Goal: Information Seeking & Learning: Learn about a topic

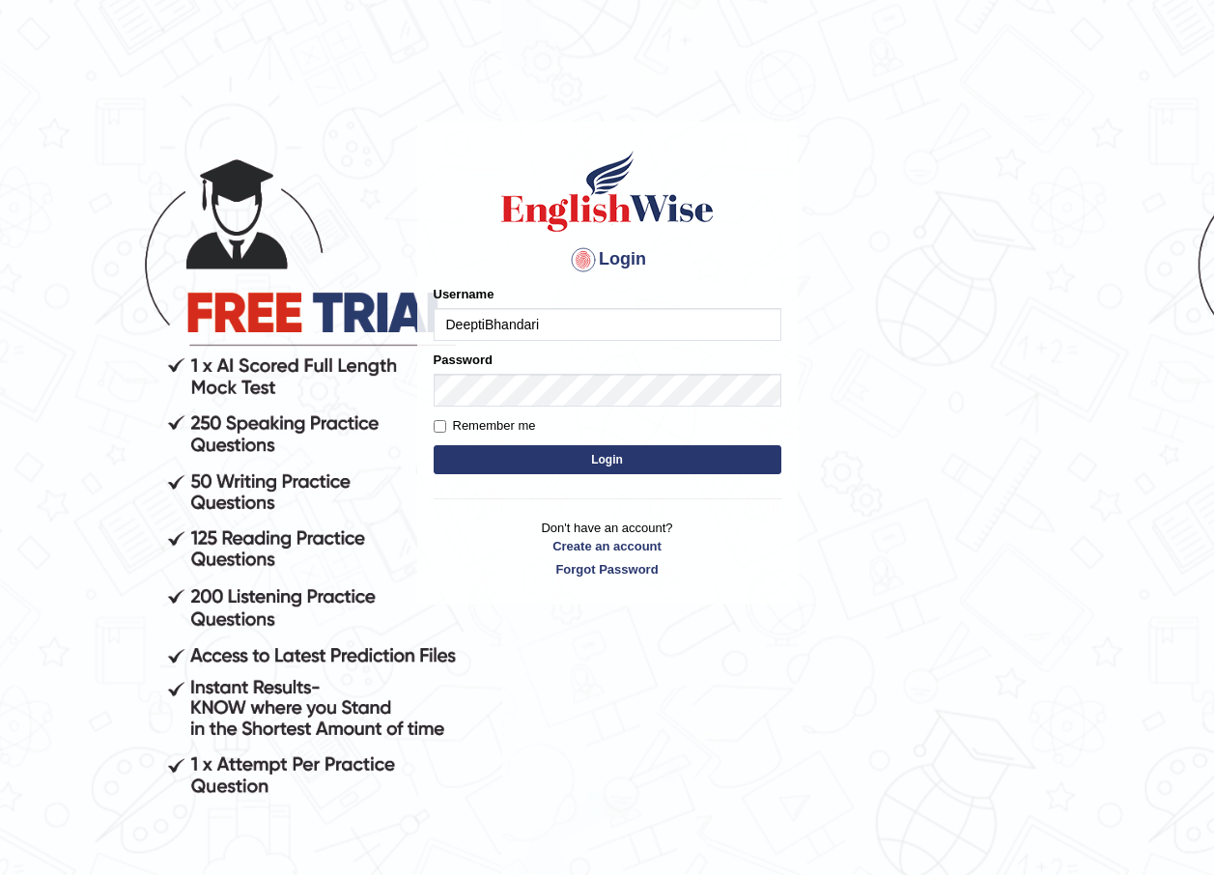
type input "DeeptiBhandari"
click at [652, 460] on button "Login" at bounding box center [608, 459] width 348 height 29
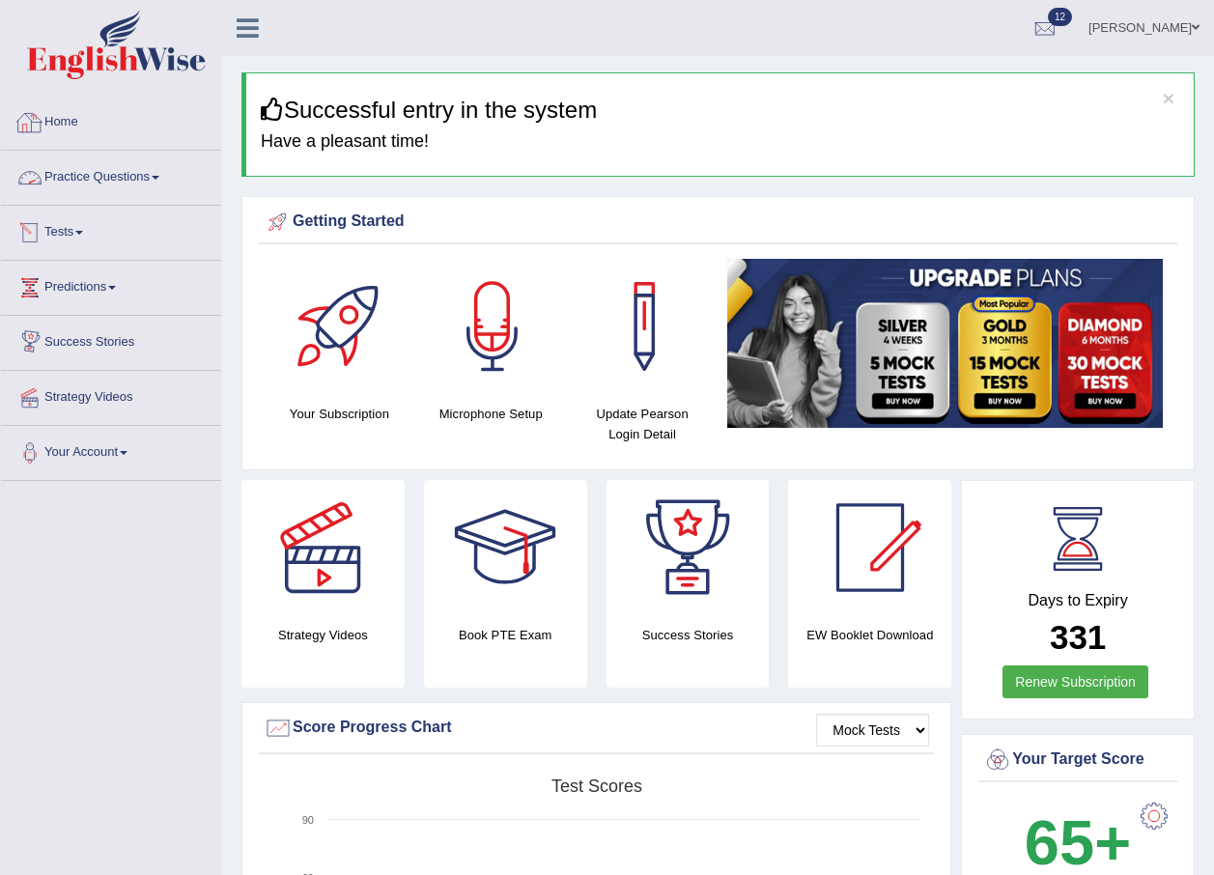
click at [123, 184] on link "Practice Questions" at bounding box center [111, 175] width 220 height 48
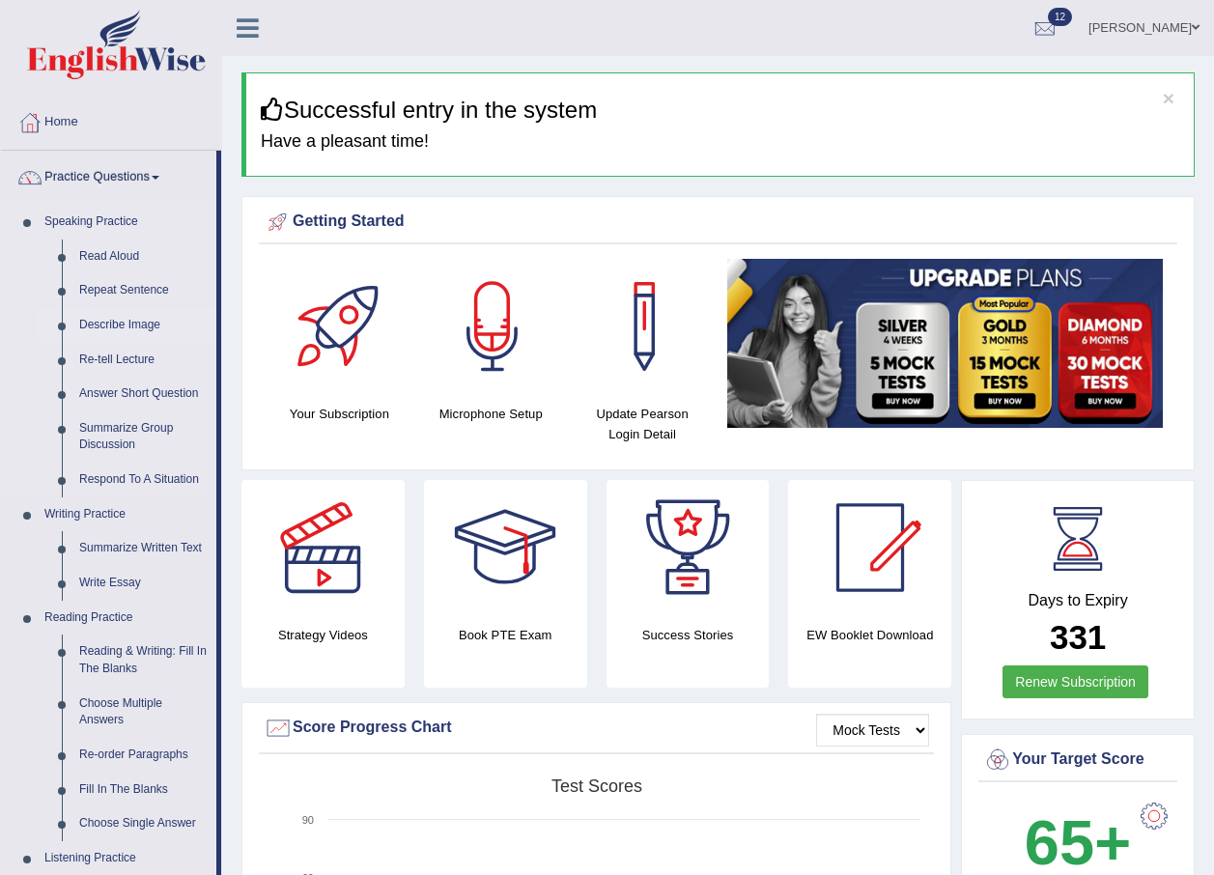
click at [120, 322] on link "Describe Image" at bounding box center [144, 325] width 146 height 35
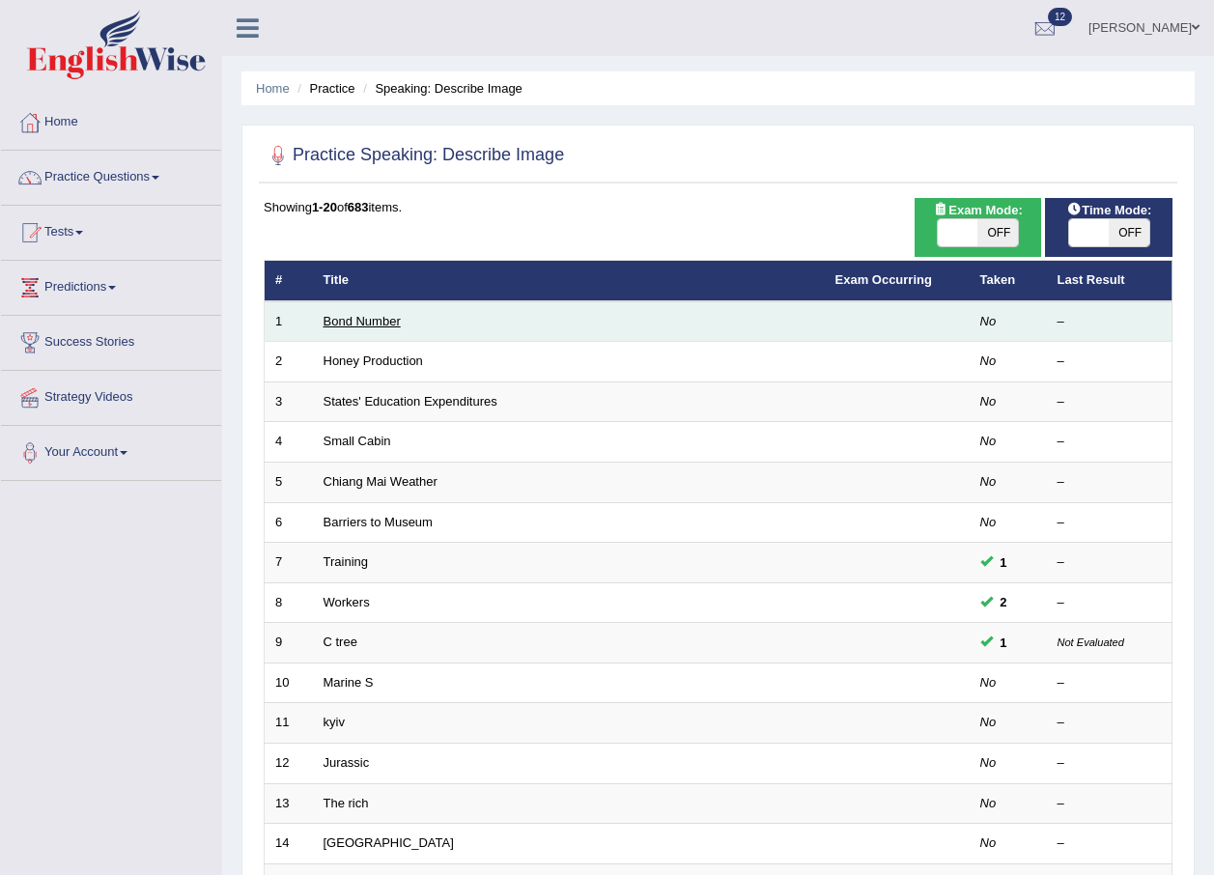
click at [357, 321] on link "Bond Number" at bounding box center [362, 321] width 77 height 14
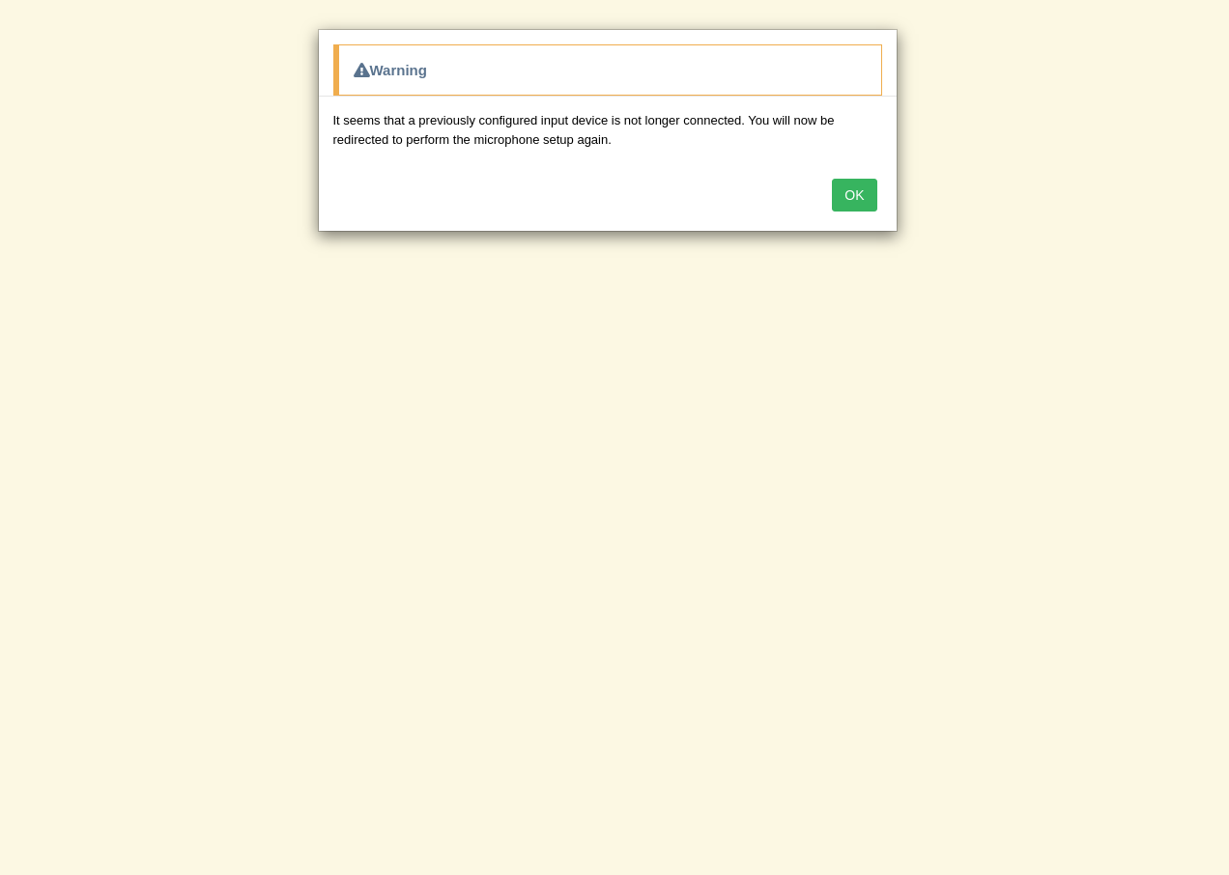
click at [861, 194] on button "OK" at bounding box center [854, 195] width 44 height 33
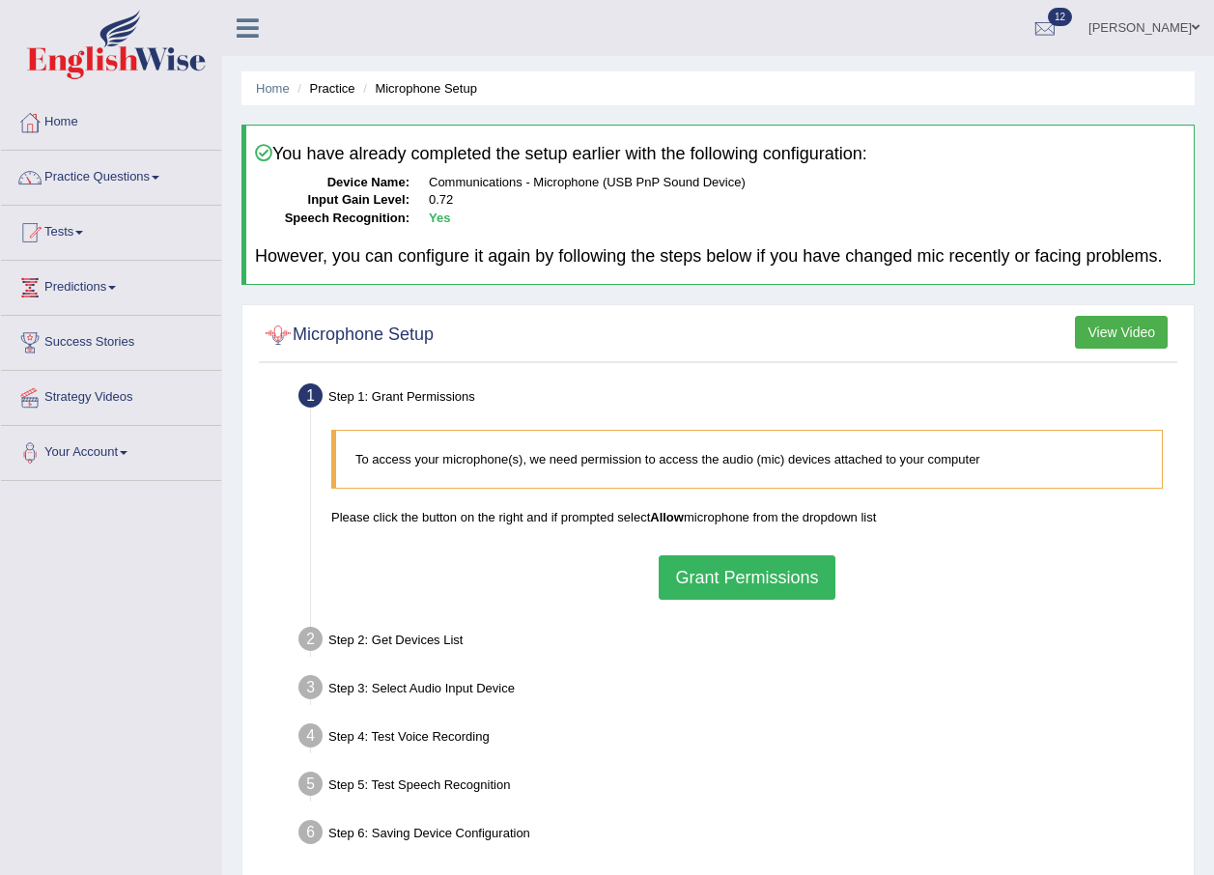
click at [720, 577] on button "Grant Permissions" at bounding box center [747, 578] width 176 height 44
click at [730, 575] on div "To access your microphone(s), we need permission to access the audio (mic) devi…" at bounding box center [747, 514] width 851 height 188
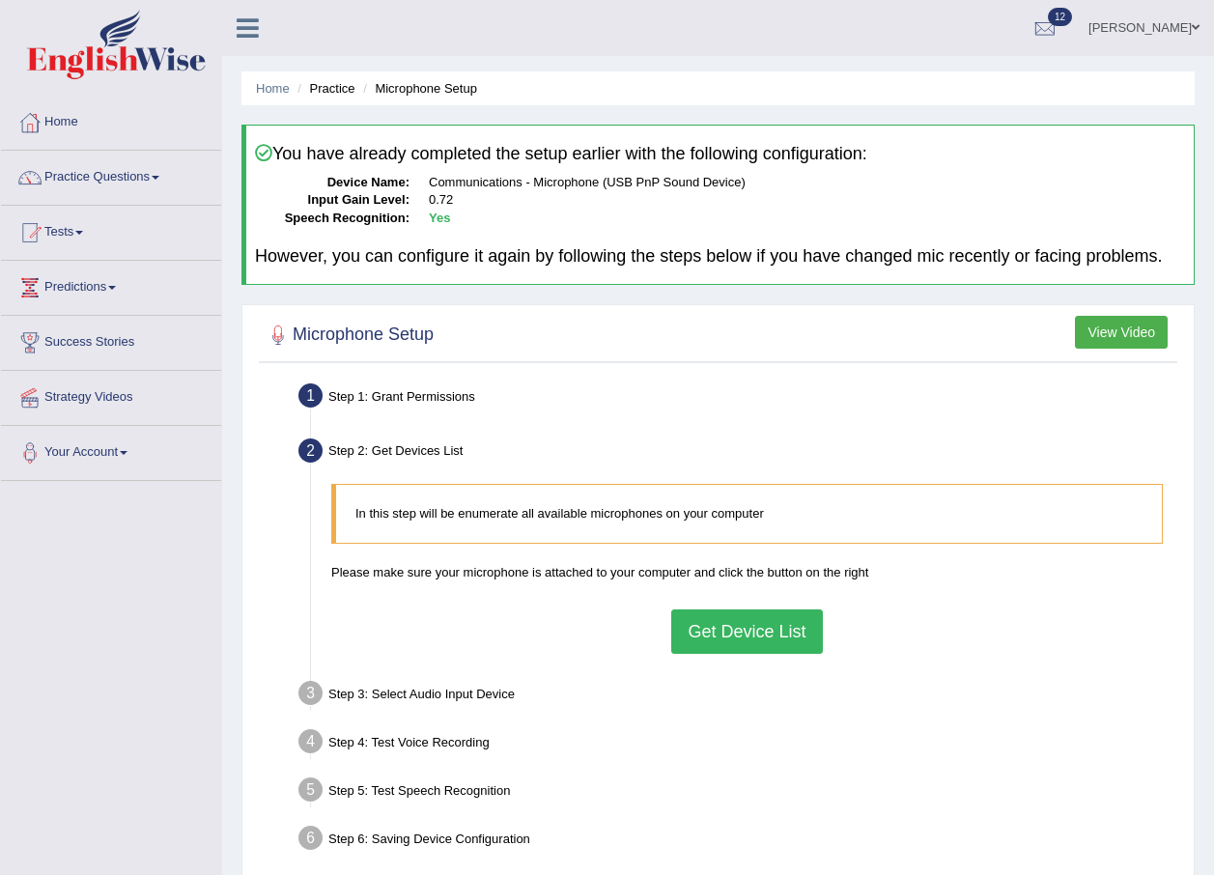
click at [719, 649] on button "Get Device List" at bounding box center [746, 632] width 151 height 44
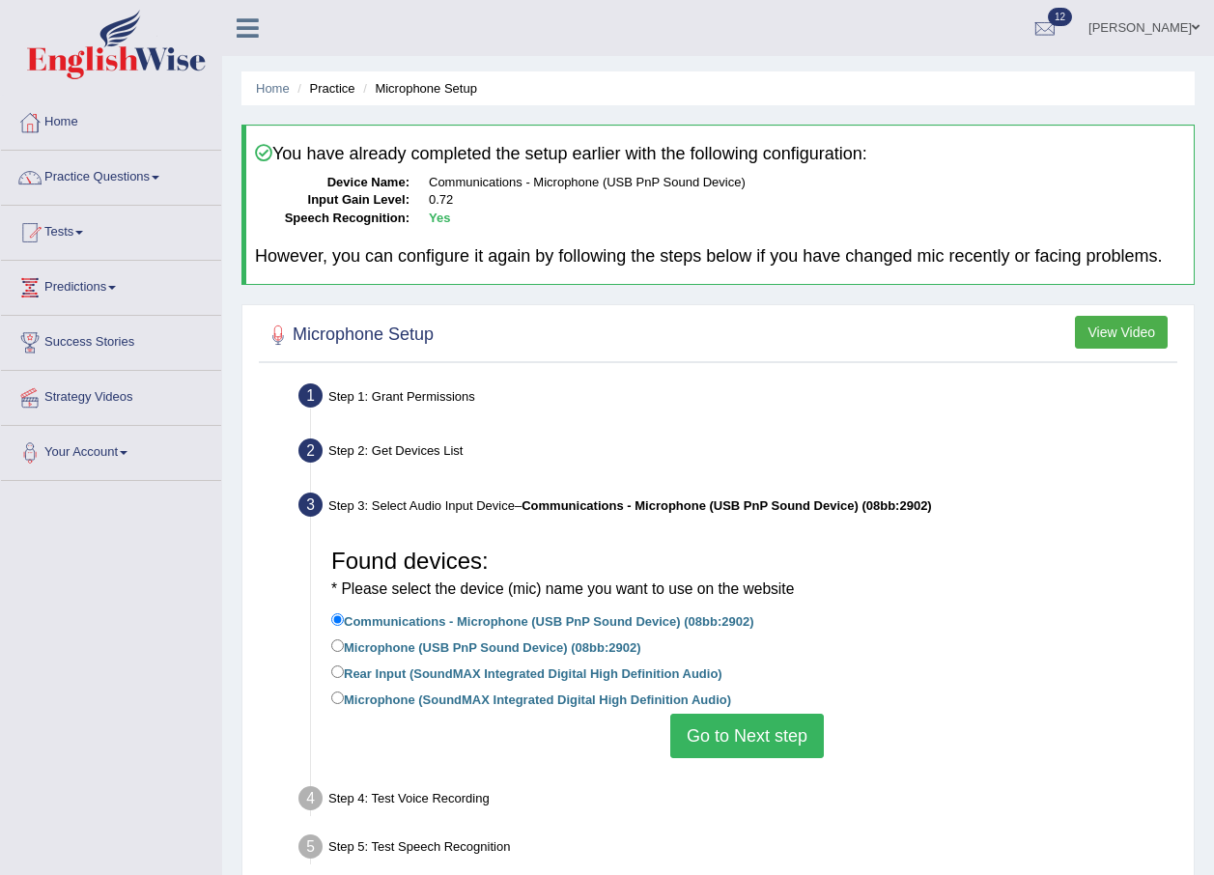
click at [768, 728] on button "Go to Next step" at bounding box center [748, 736] width 154 height 44
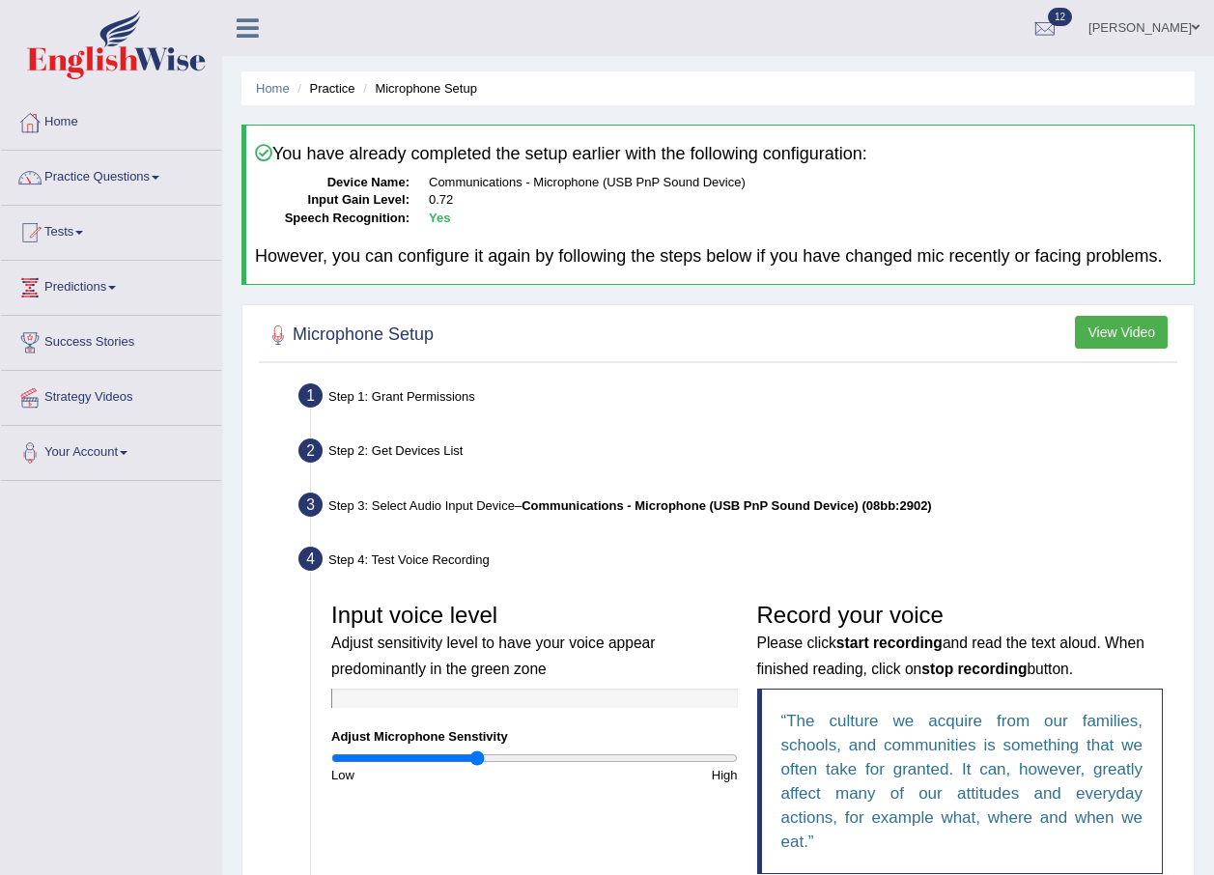
scroll to position [193, 0]
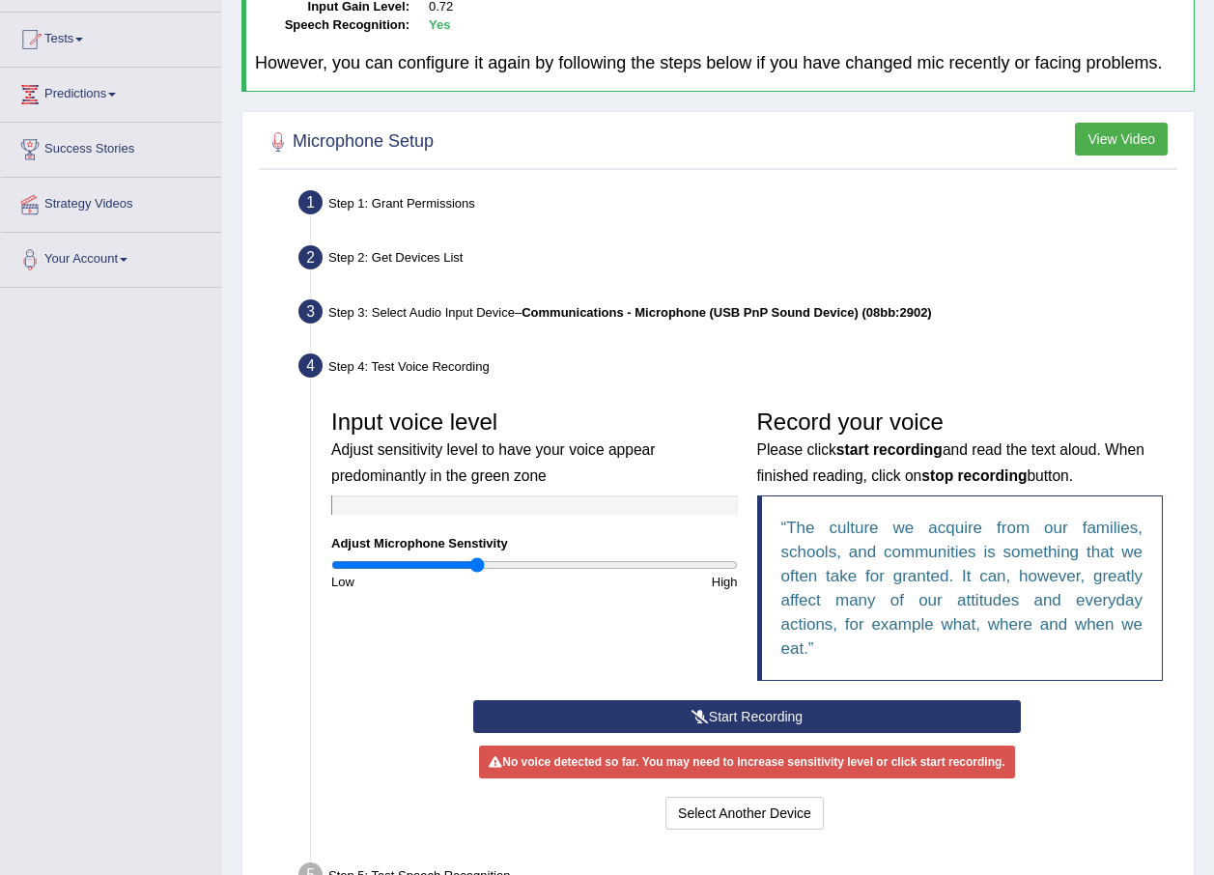
click at [719, 712] on button "Start Recording" at bounding box center [747, 716] width 548 height 33
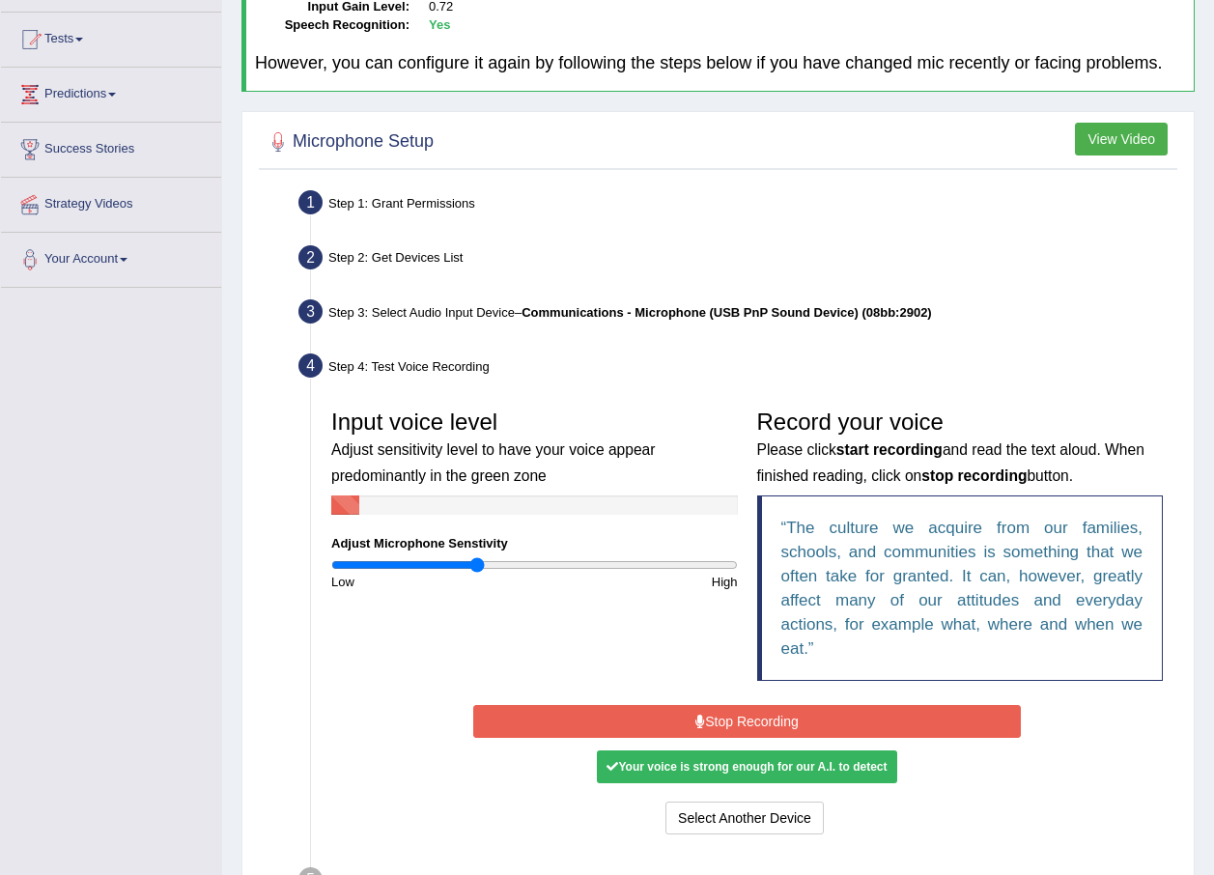
click at [722, 719] on button "Stop Recording" at bounding box center [747, 721] width 548 height 33
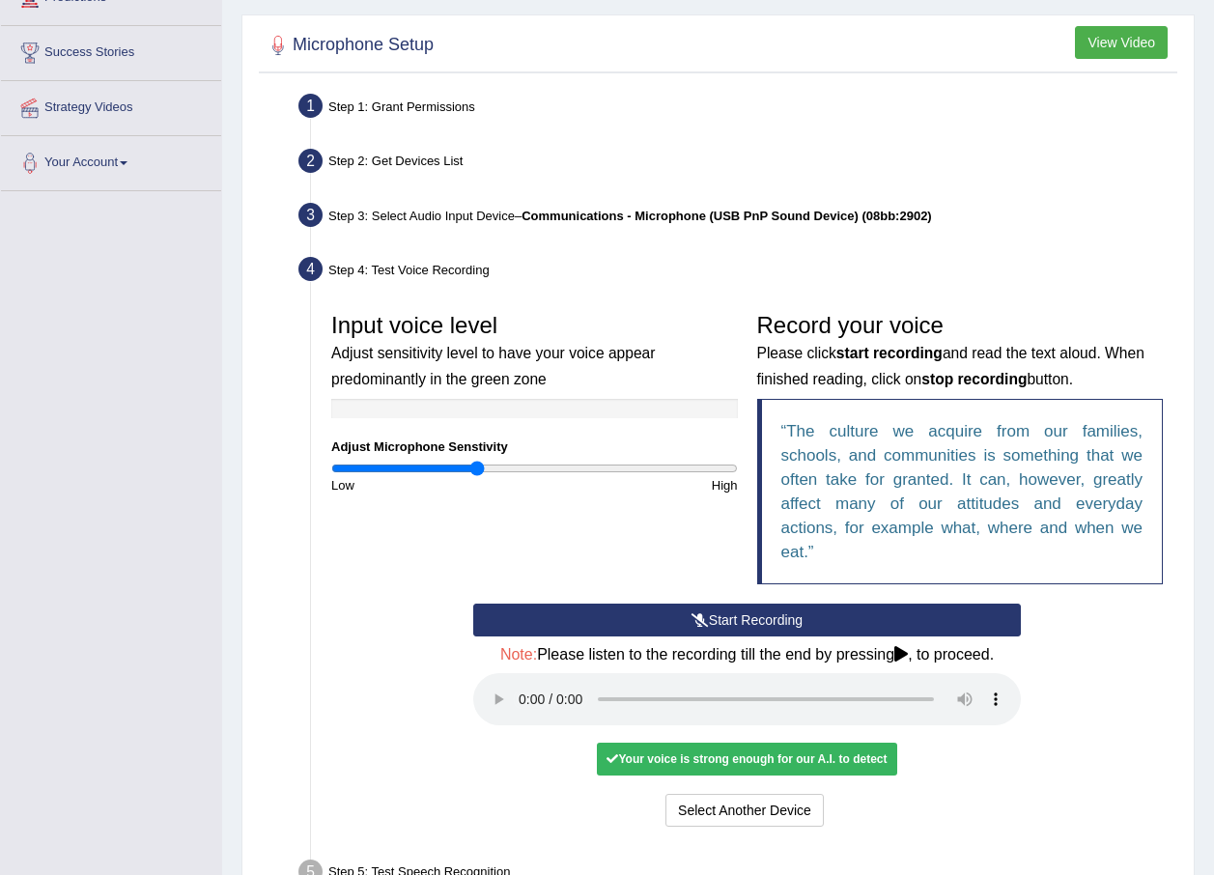
scroll to position [458, 0]
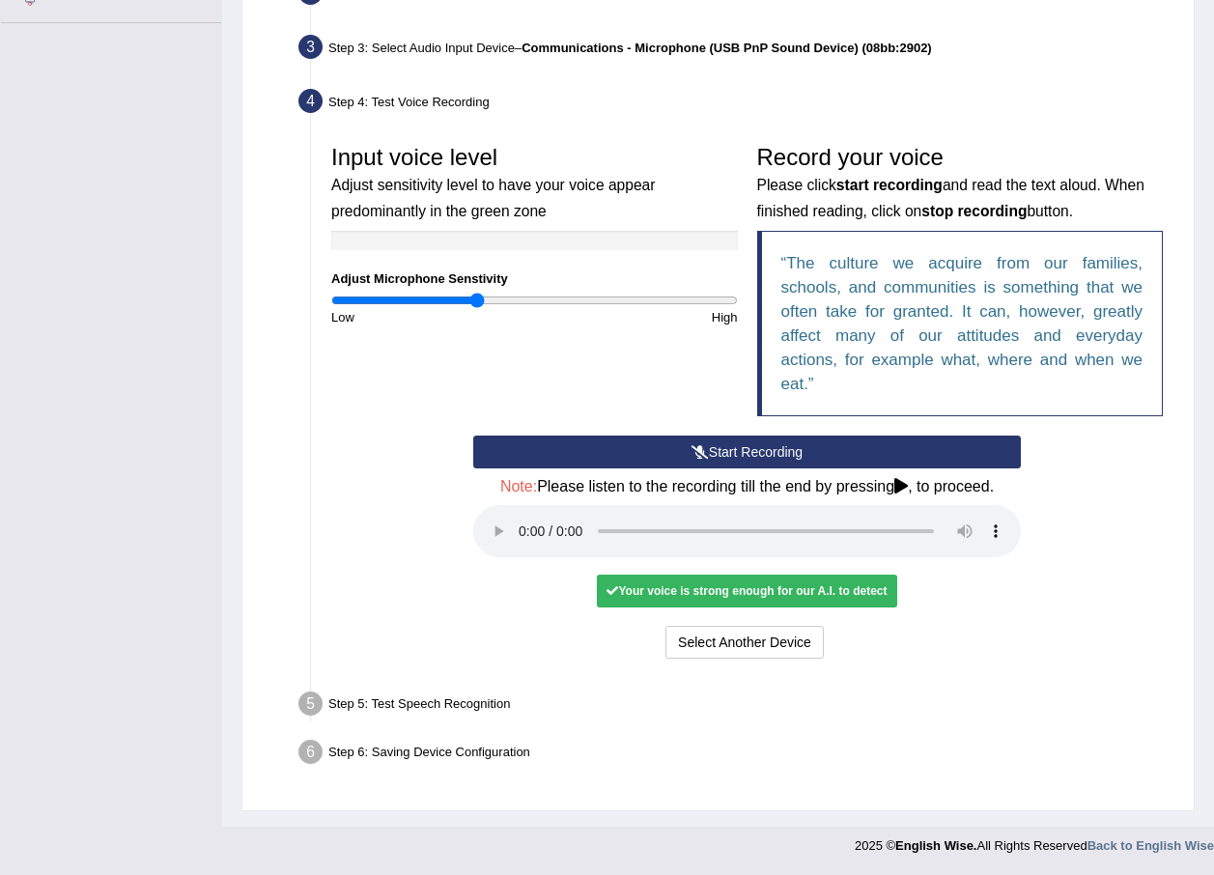
click at [776, 587] on div "Your voice is strong enough for our A.I. to detect" at bounding box center [747, 591] width 300 height 33
click at [816, 660] on div "Select Another Device Voice is ok. Go to Next step" at bounding box center [747, 645] width 548 height 38
click at [816, 650] on button "Voice is ok. Go to Next step" at bounding box center [827, 642] width 191 height 33
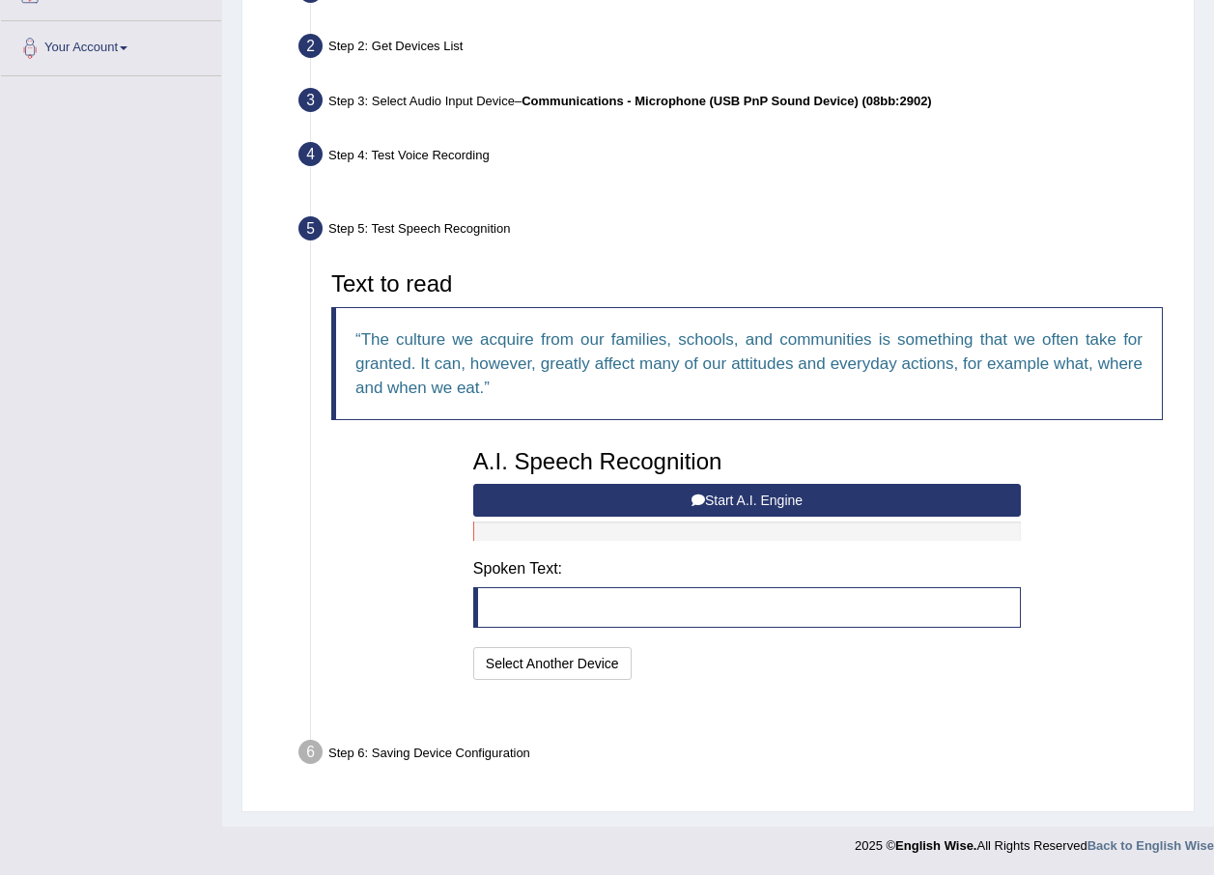
scroll to position [357, 0]
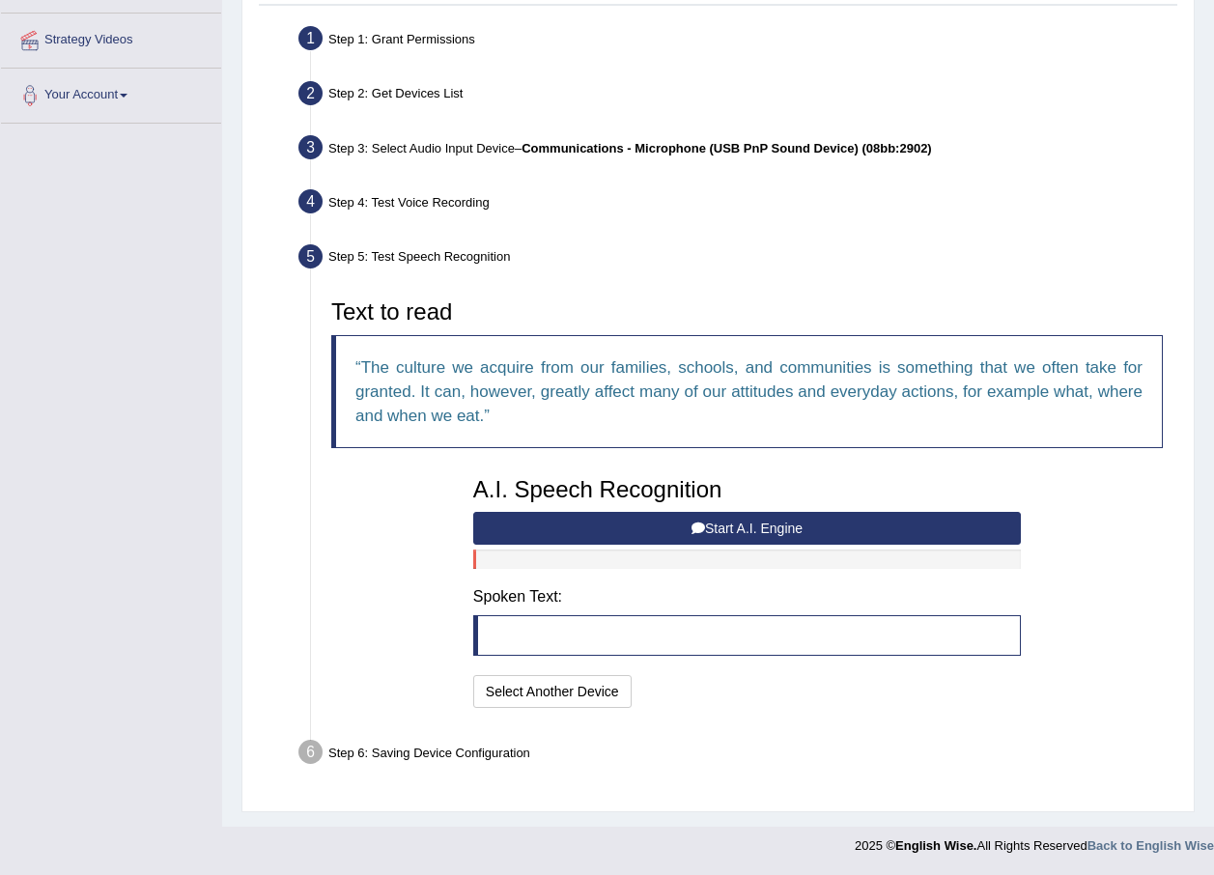
click at [644, 528] on button "Start A.I. Engine" at bounding box center [747, 528] width 548 height 33
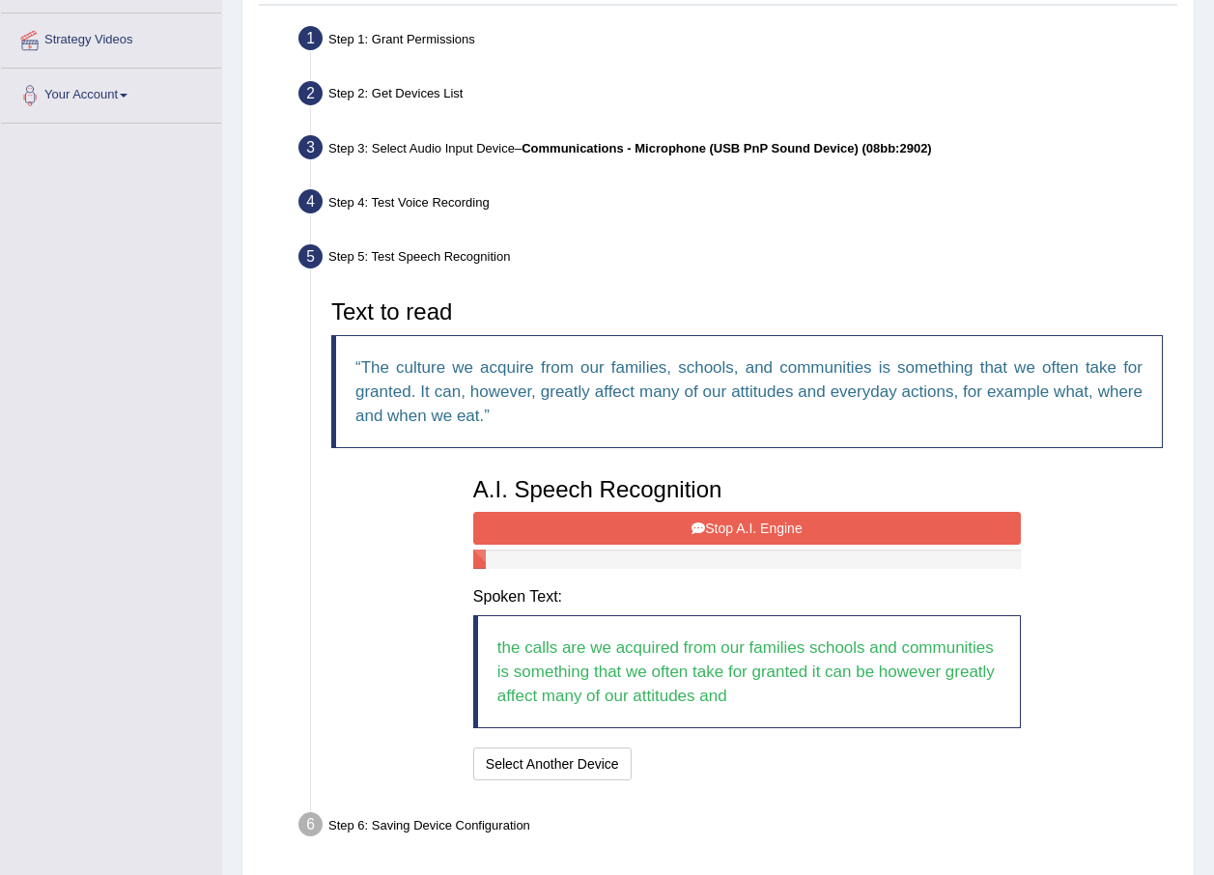
scroll to position [430, 0]
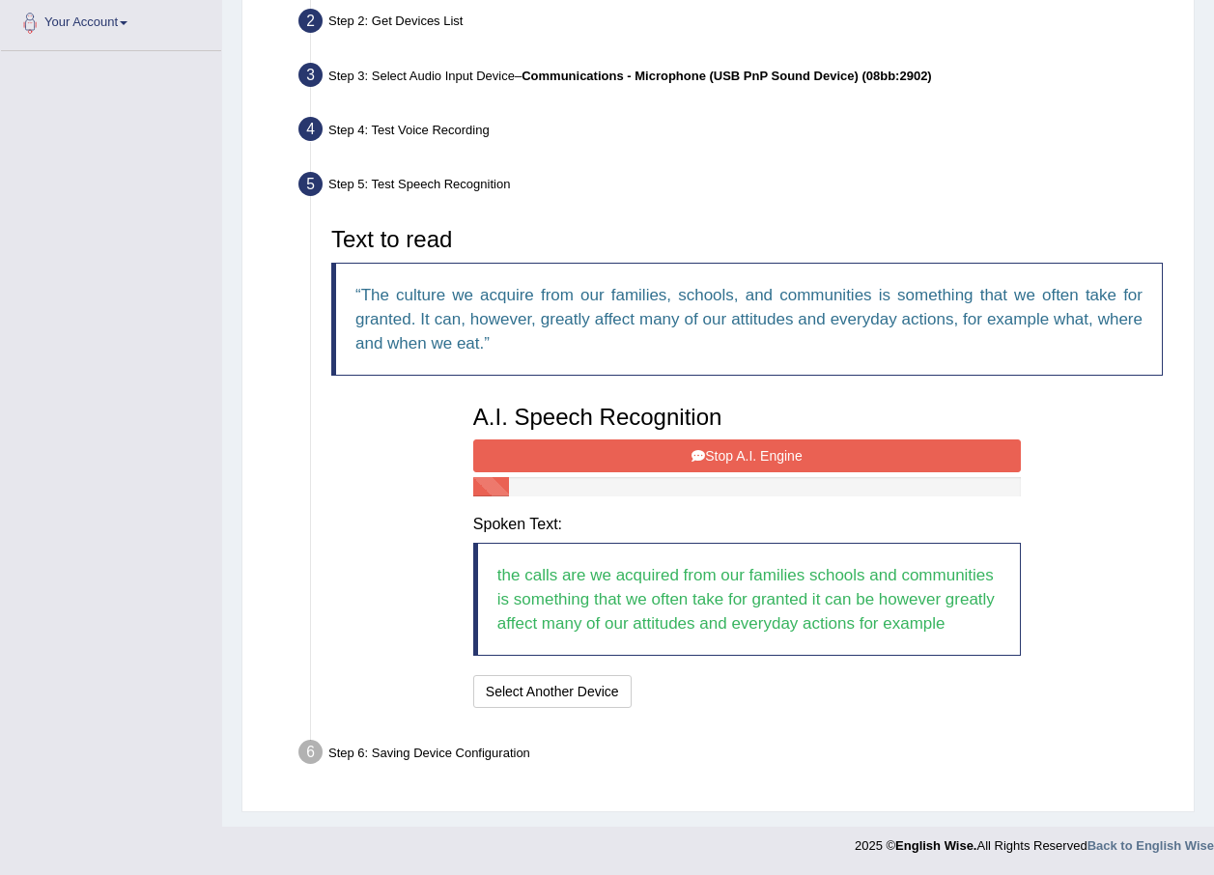
click at [674, 454] on button "Stop A.I. Engine" at bounding box center [747, 456] width 548 height 33
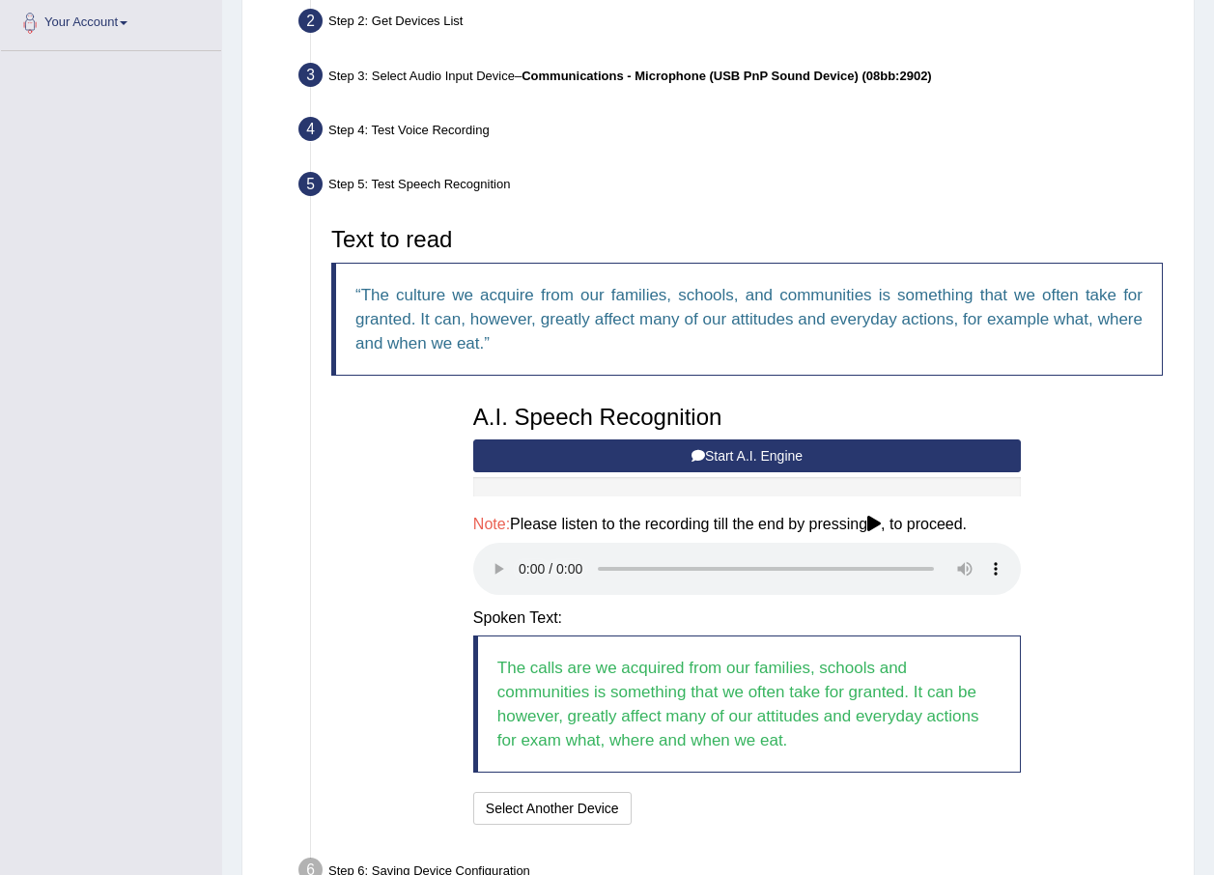
scroll to position [548, 0]
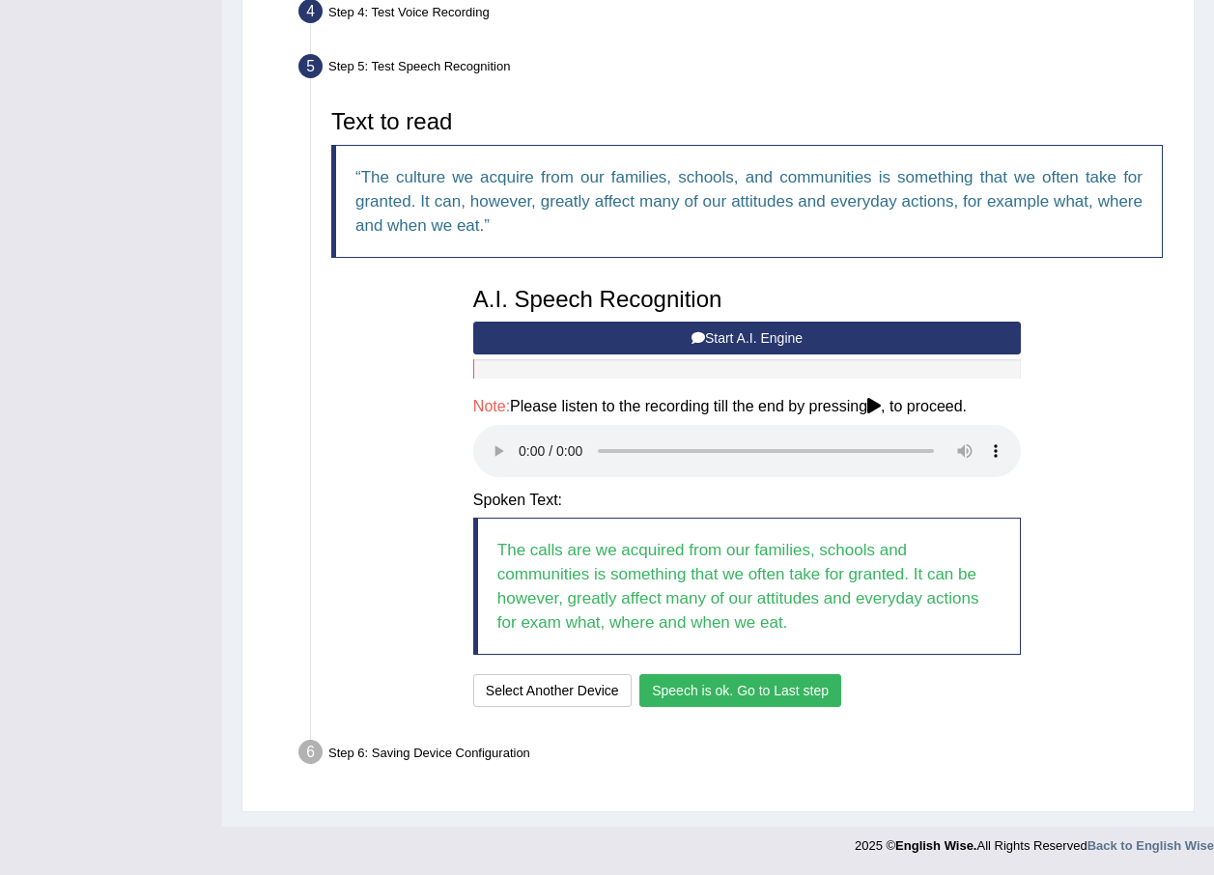
click at [759, 700] on button "Speech is ok. Go to Last step" at bounding box center [741, 690] width 202 height 33
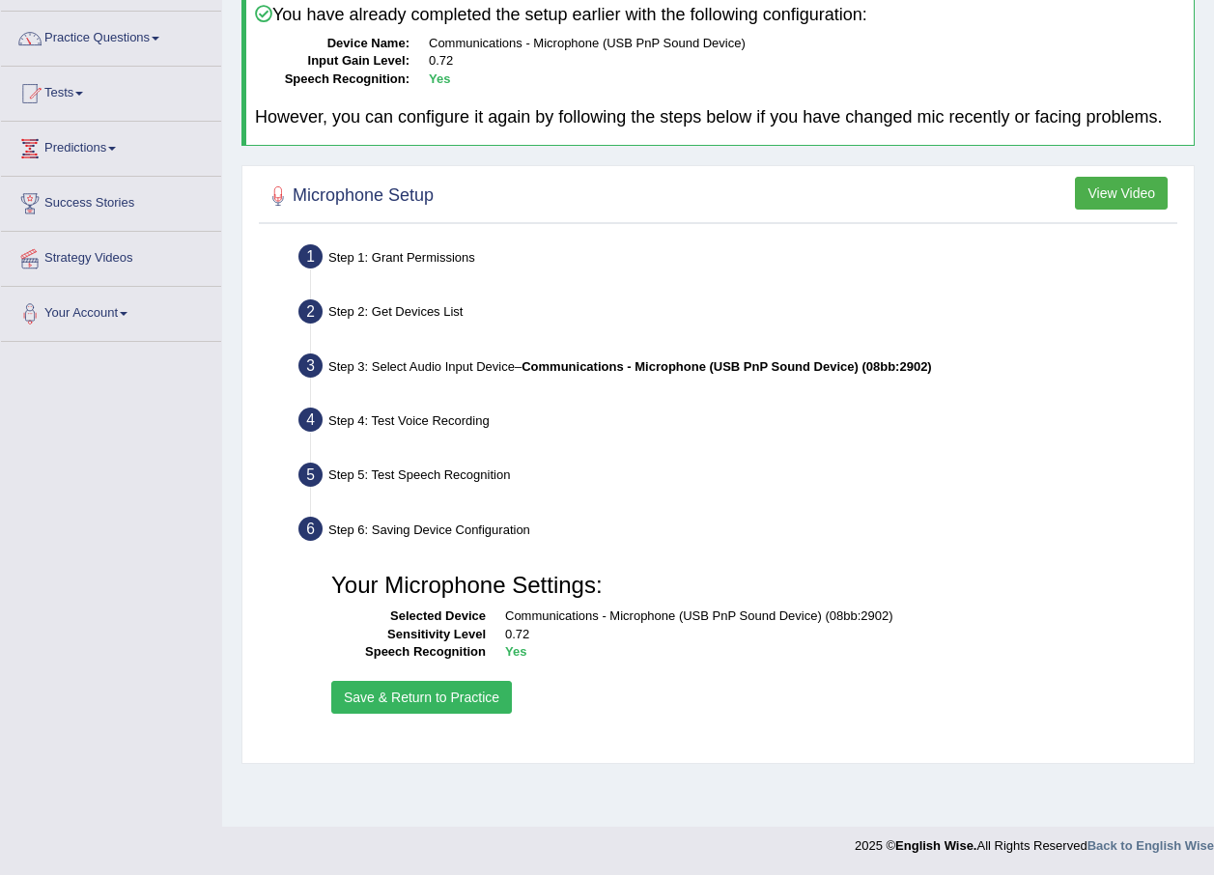
scroll to position [139, 0]
click at [371, 684] on button "Save & Return to Practice" at bounding box center [421, 697] width 181 height 33
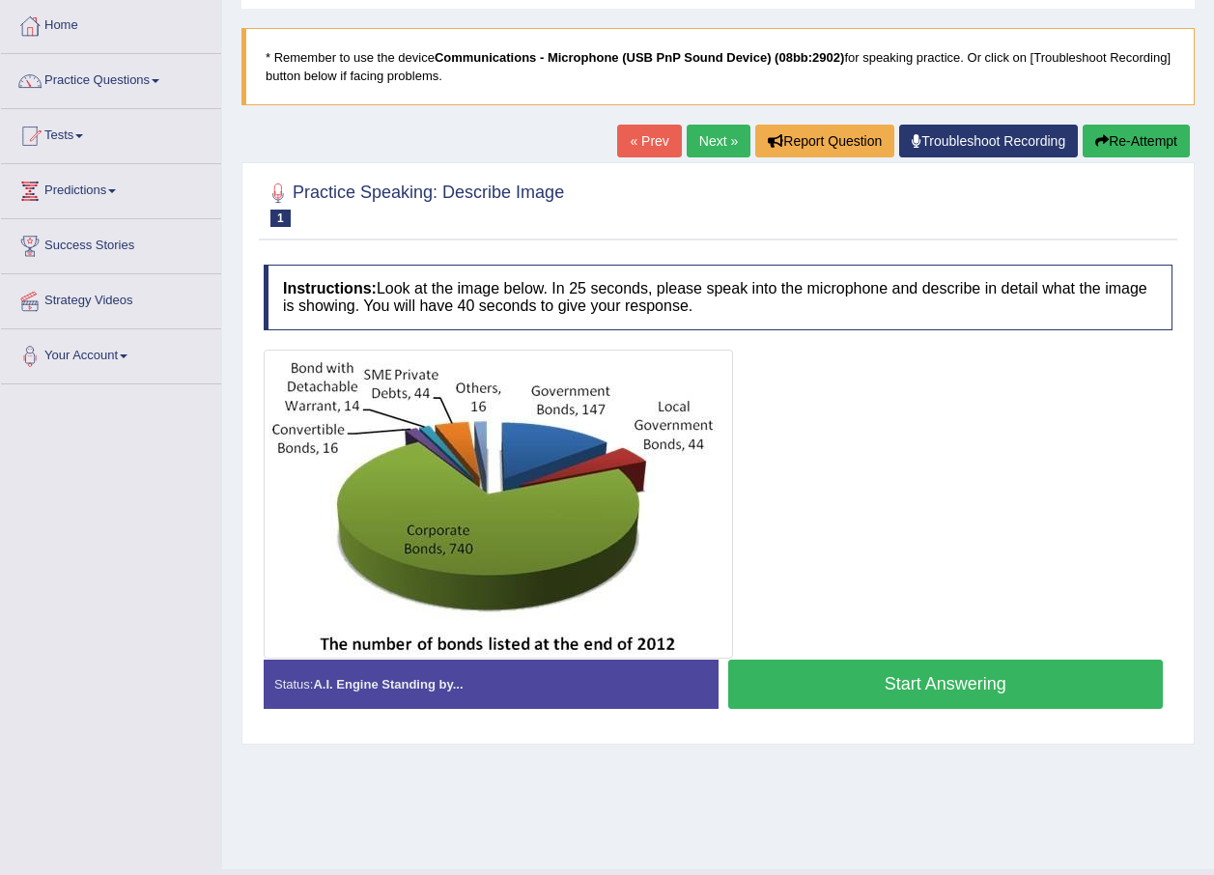
scroll to position [97, 0]
click at [807, 686] on button "Start Answering" at bounding box center [946, 684] width 436 height 49
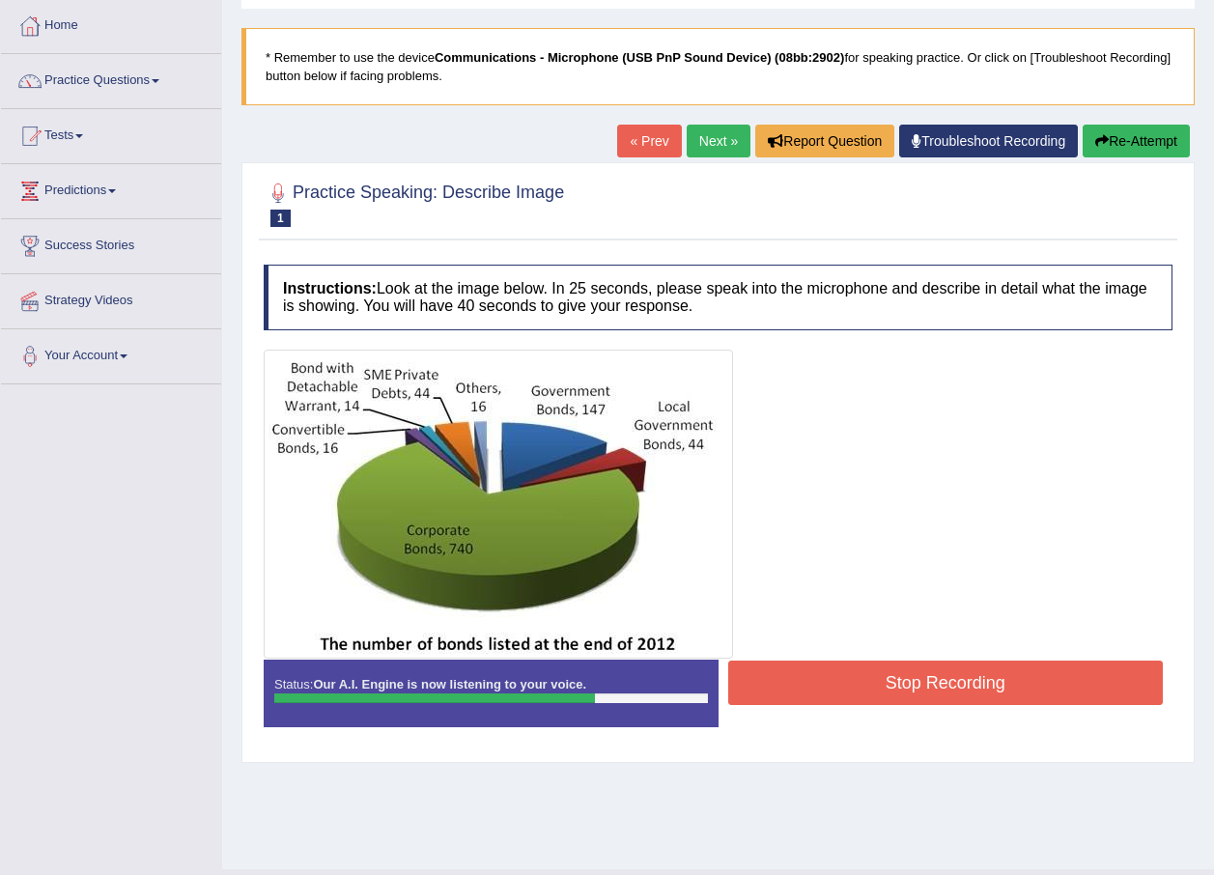
click at [832, 700] on button "Stop Recording" at bounding box center [946, 683] width 436 height 44
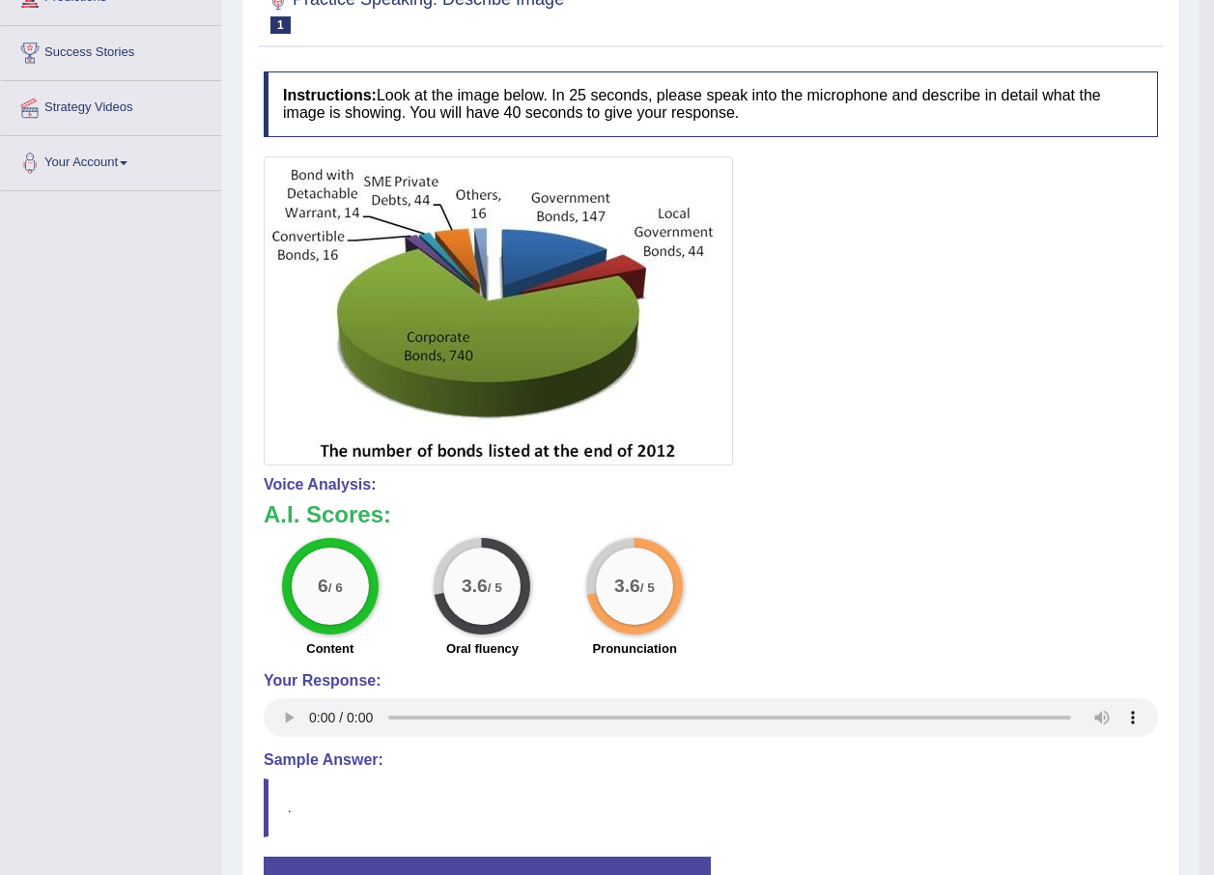
scroll to position [0, 0]
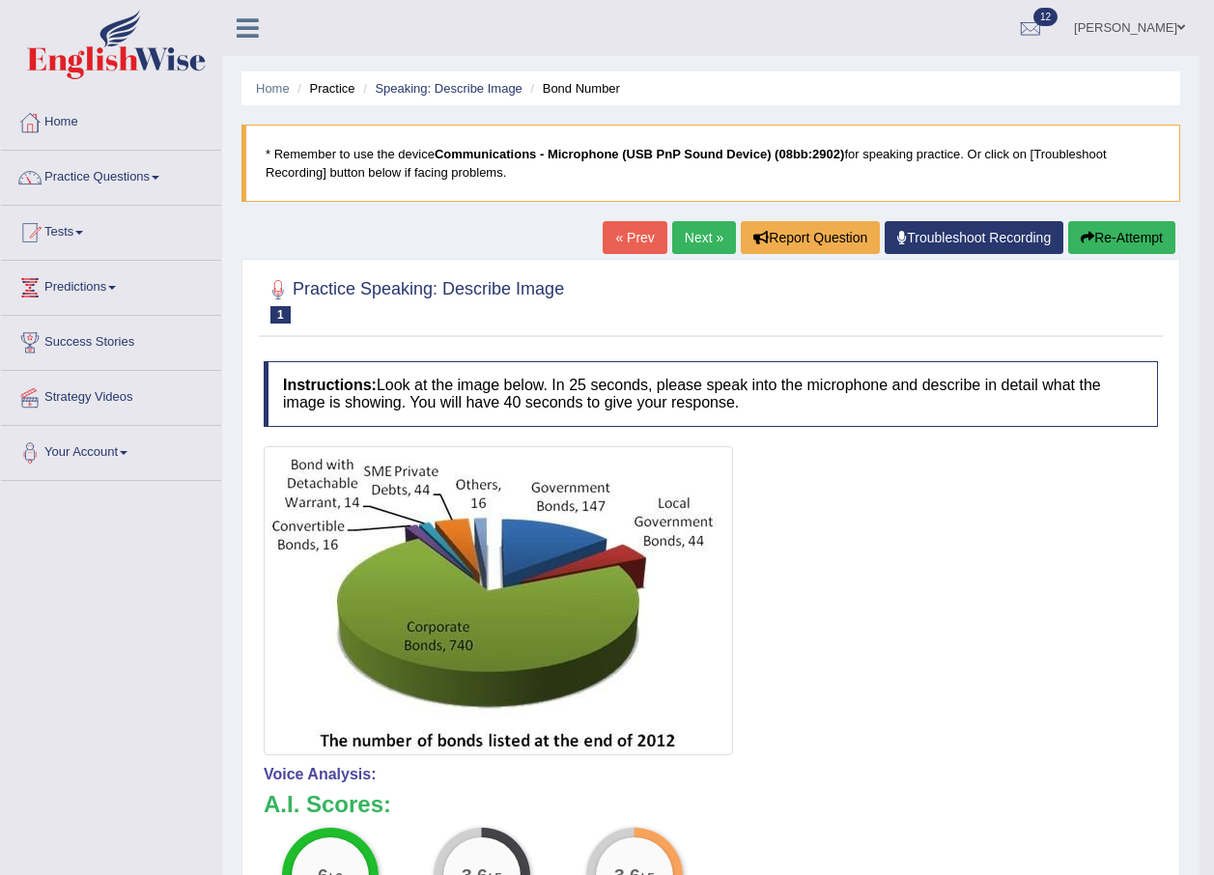
click at [694, 230] on link "Next »" at bounding box center [704, 237] width 64 height 33
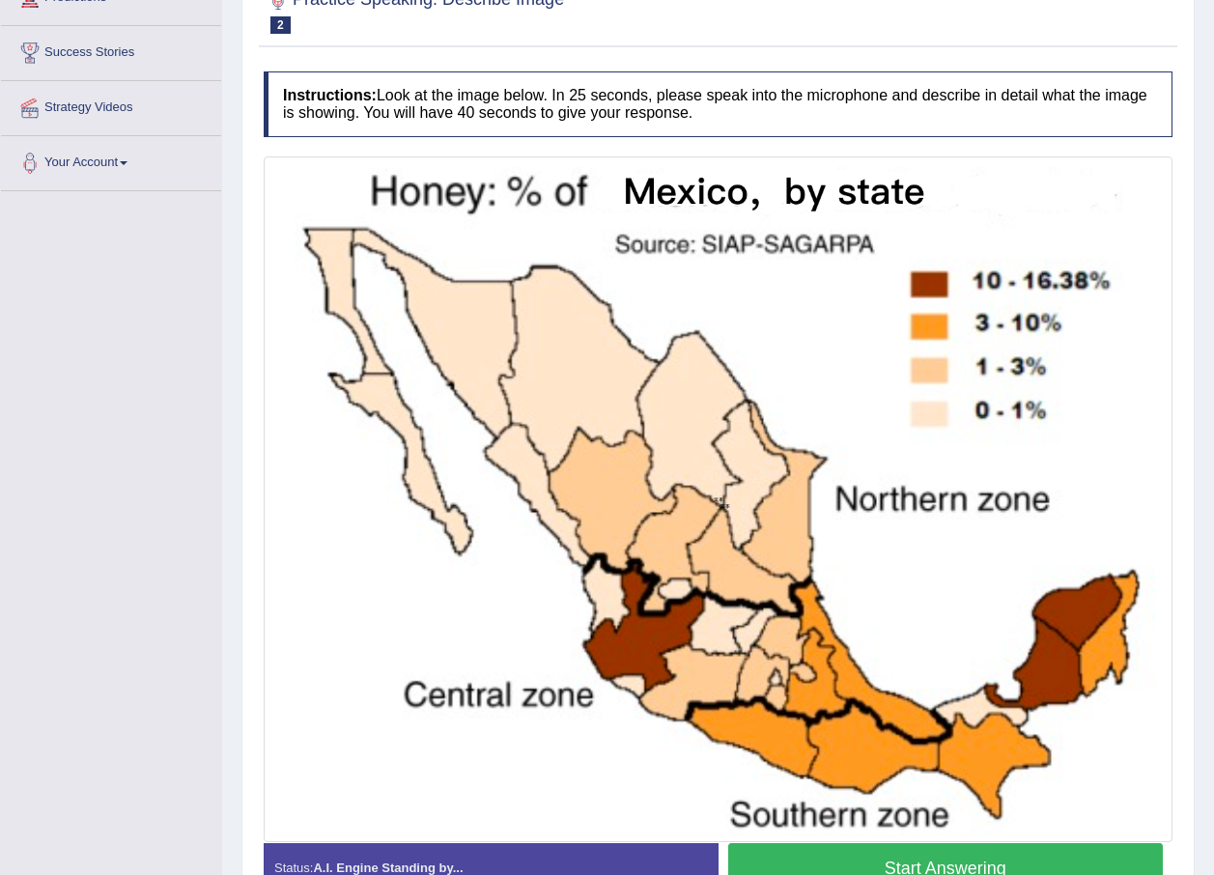
scroll to position [407, 0]
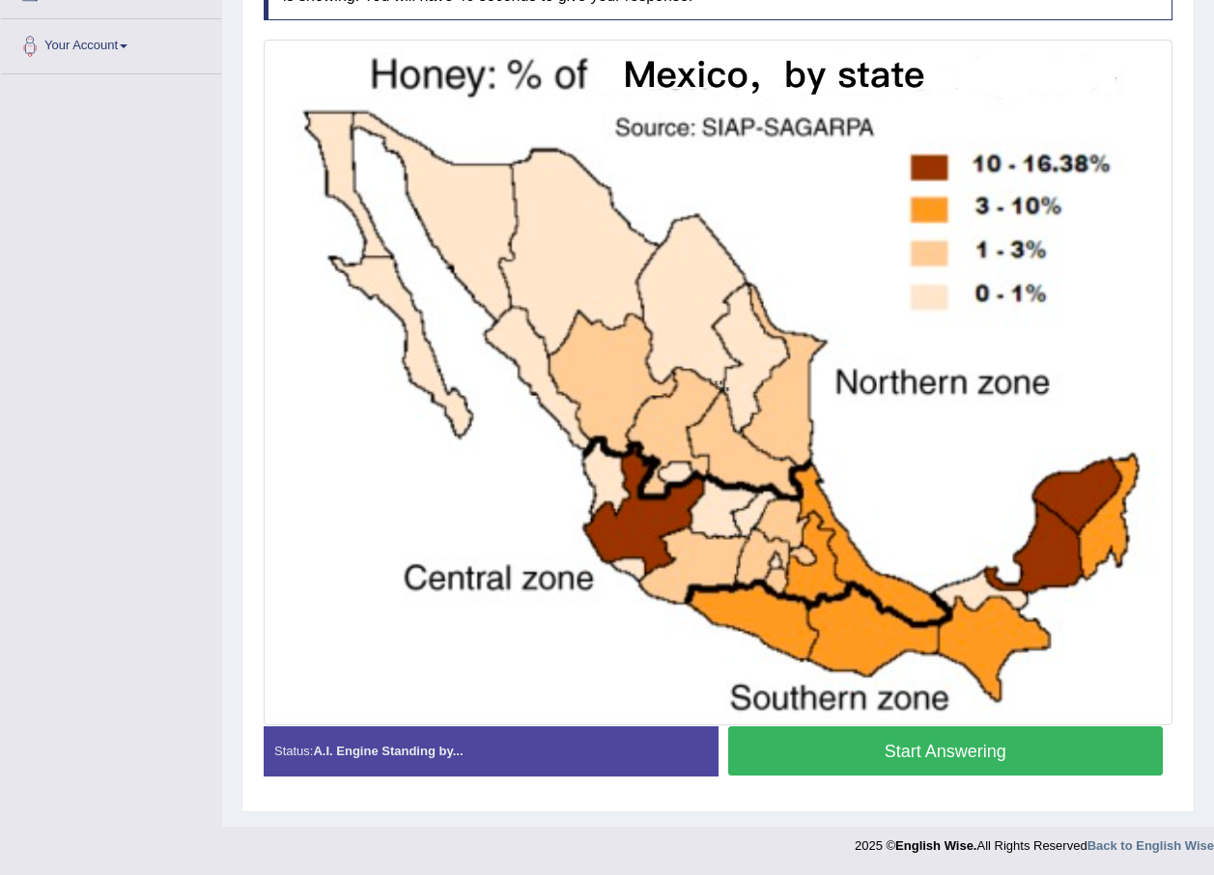
click at [855, 759] on button "Start Answering" at bounding box center [946, 751] width 436 height 49
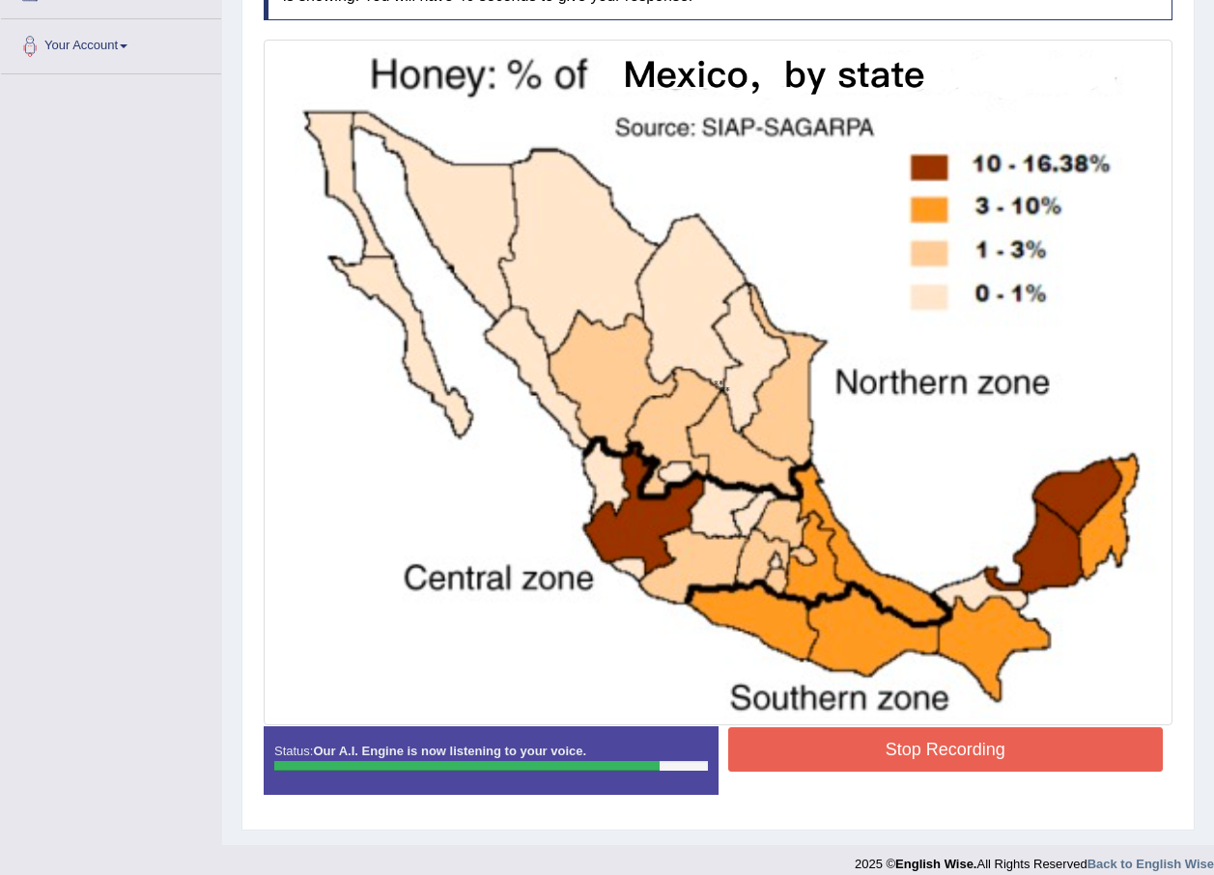
click at [953, 757] on button "Stop Recording" at bounding box center [946, 750] width 436 height 44
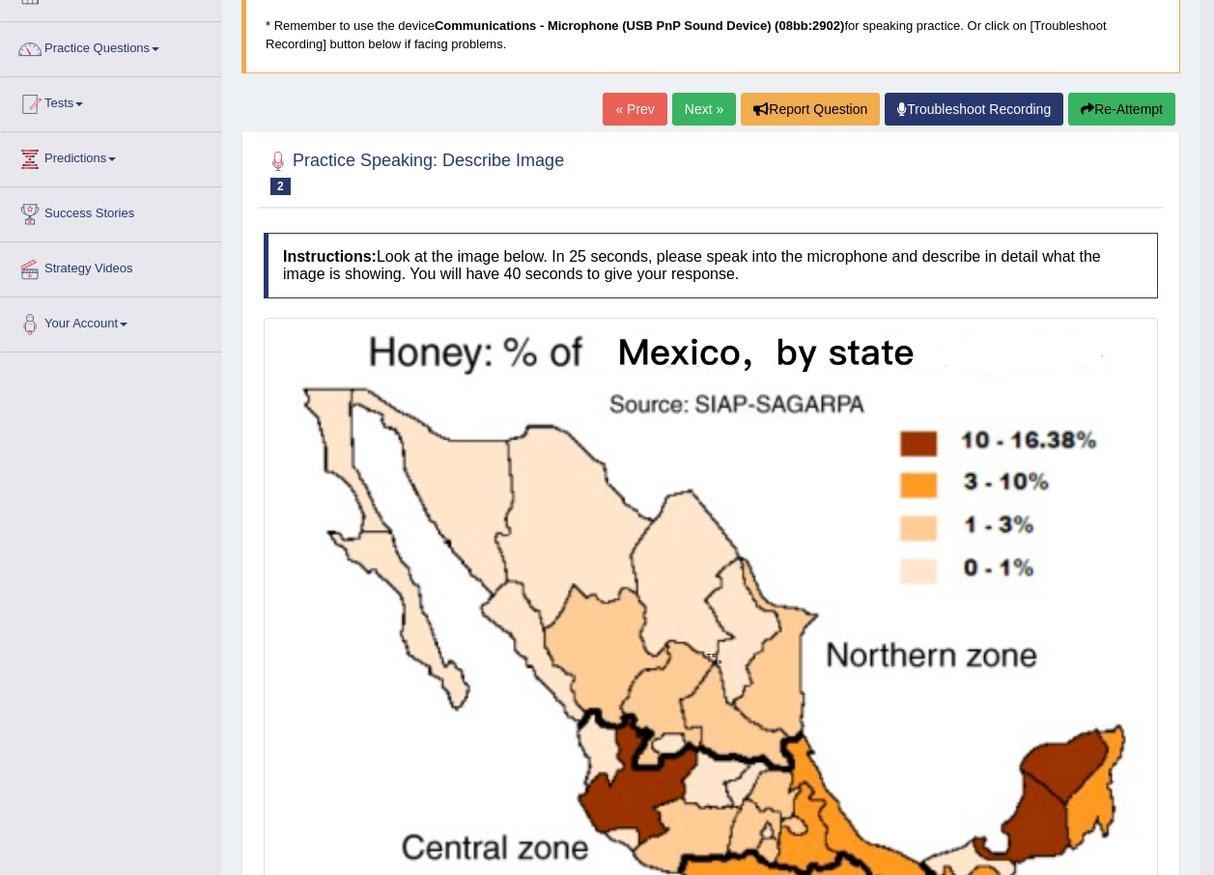
scroll to position [0, 0]
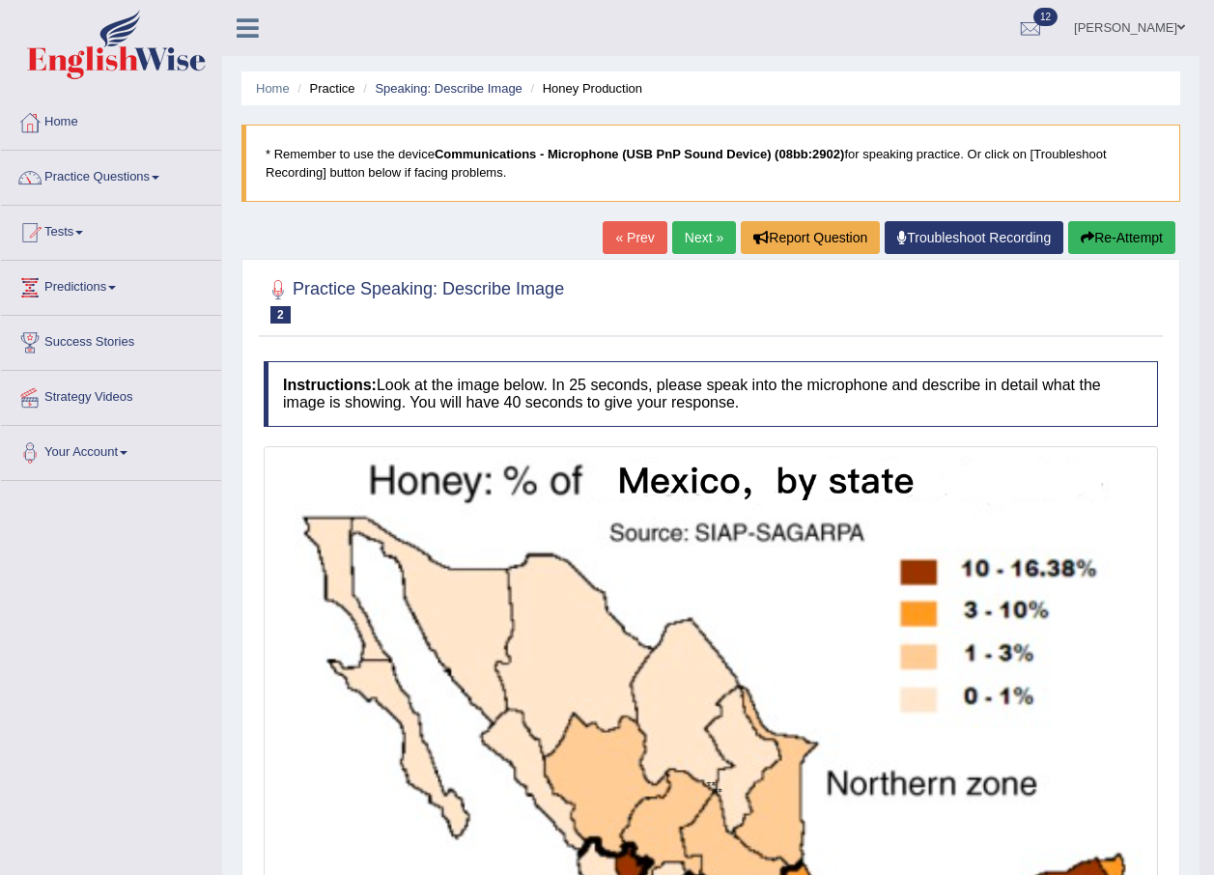
click at [1111, 231] on button "Re-Attempt" at bounding box center [1122, 237] width 107 height 33
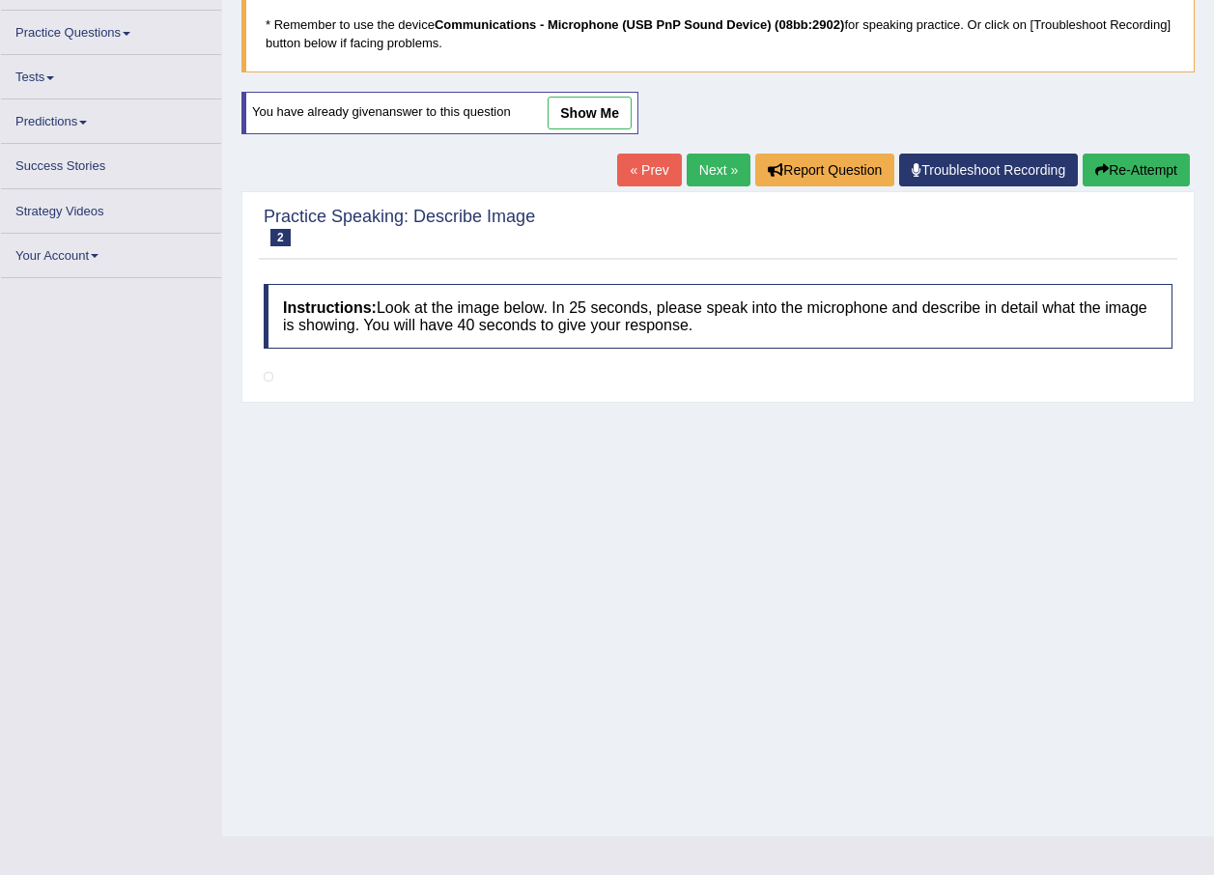
scroll to position [129, 0]
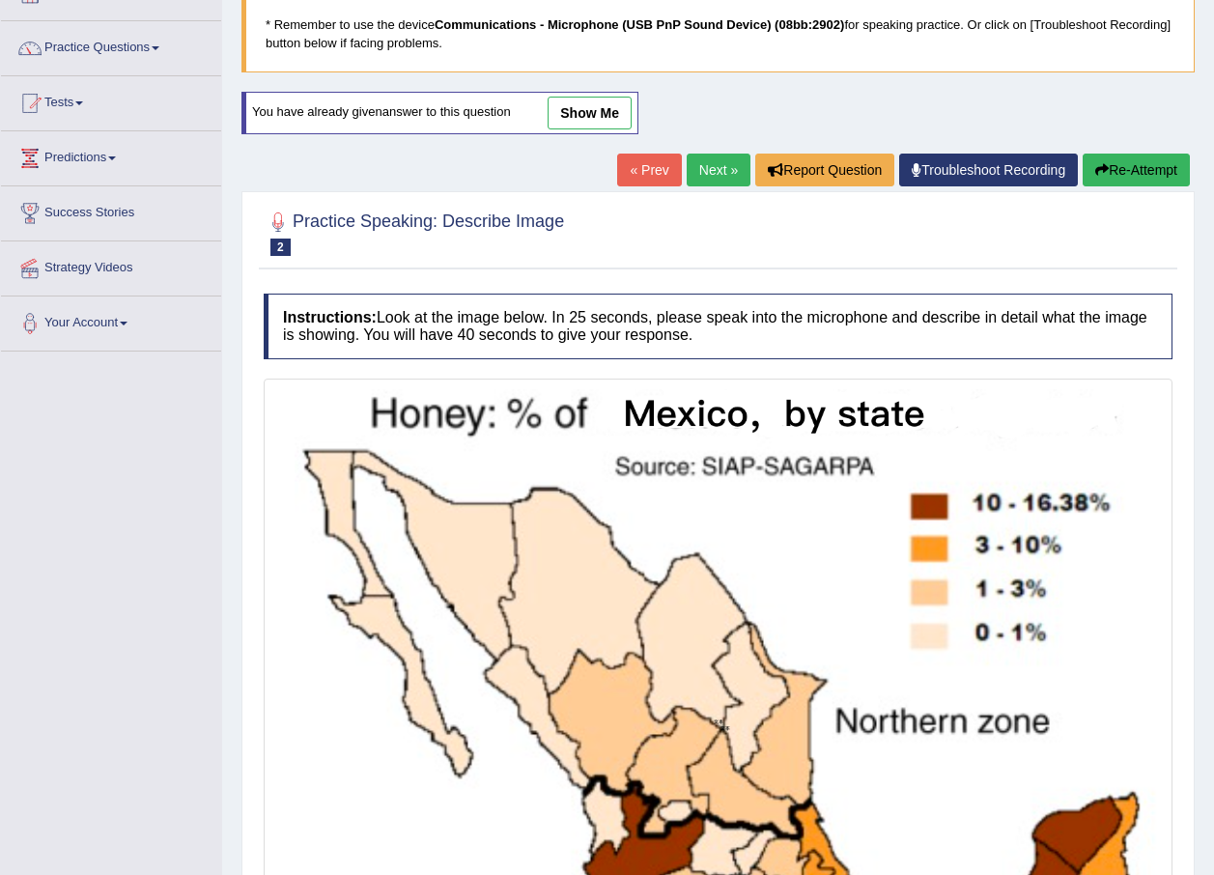
click at [720, 173] on link "Next »" at bounding box center [719, 170] width 64 height 33
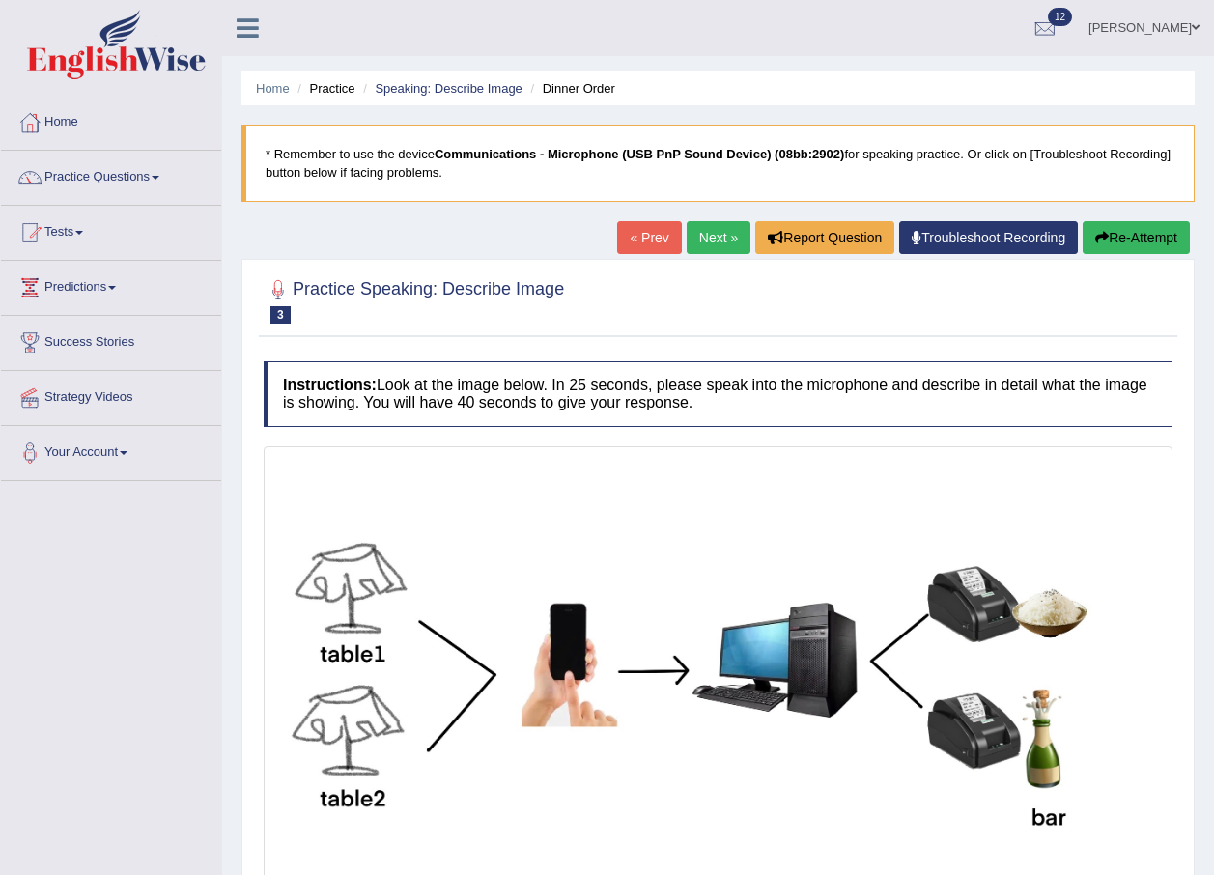
scroll to position [186, 0]
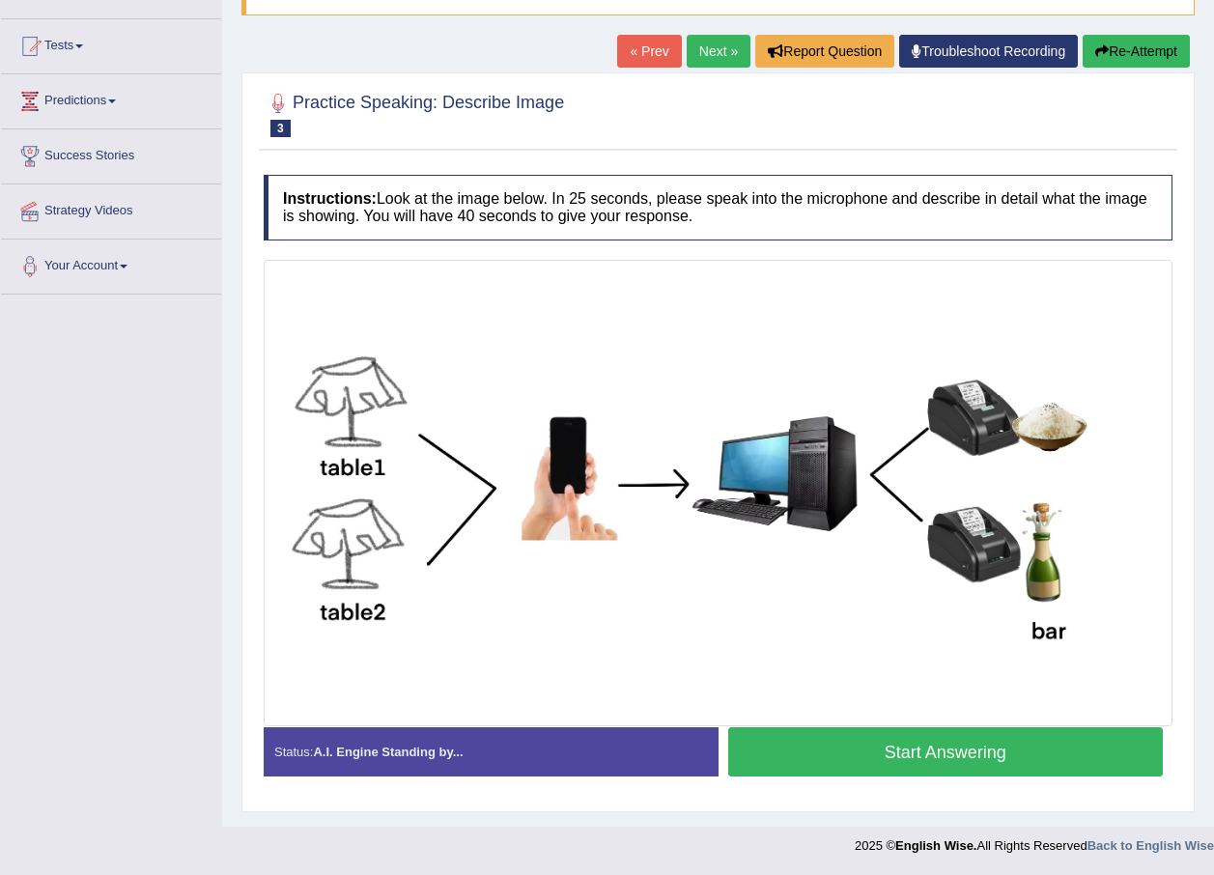
click at [973, 748] on button "Start Answering" at bounding box center [946, 752] width 436 height 49
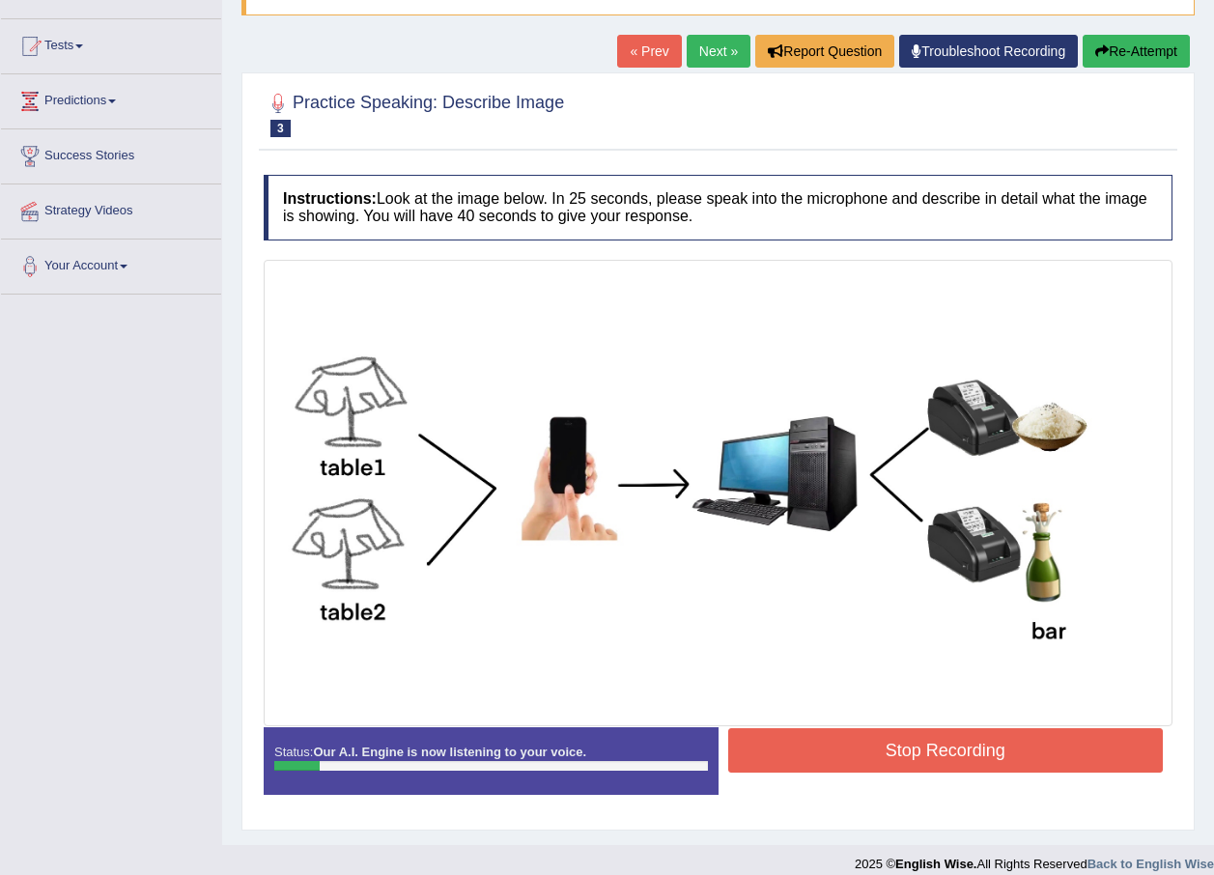
click at [1128, 39] on button "Re-Attempt" at bounding box center [1136, 51] width 107 height 33
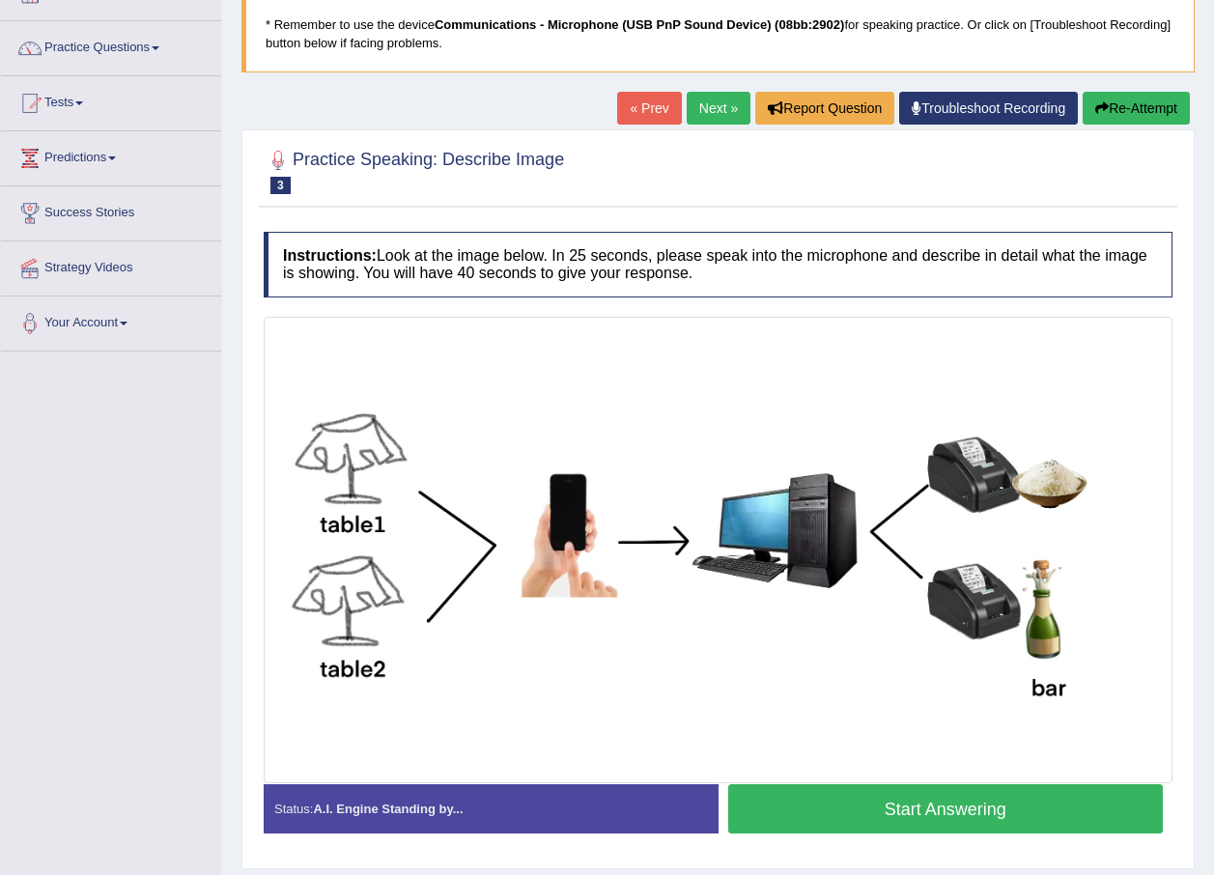
scroll to position [186, 0]
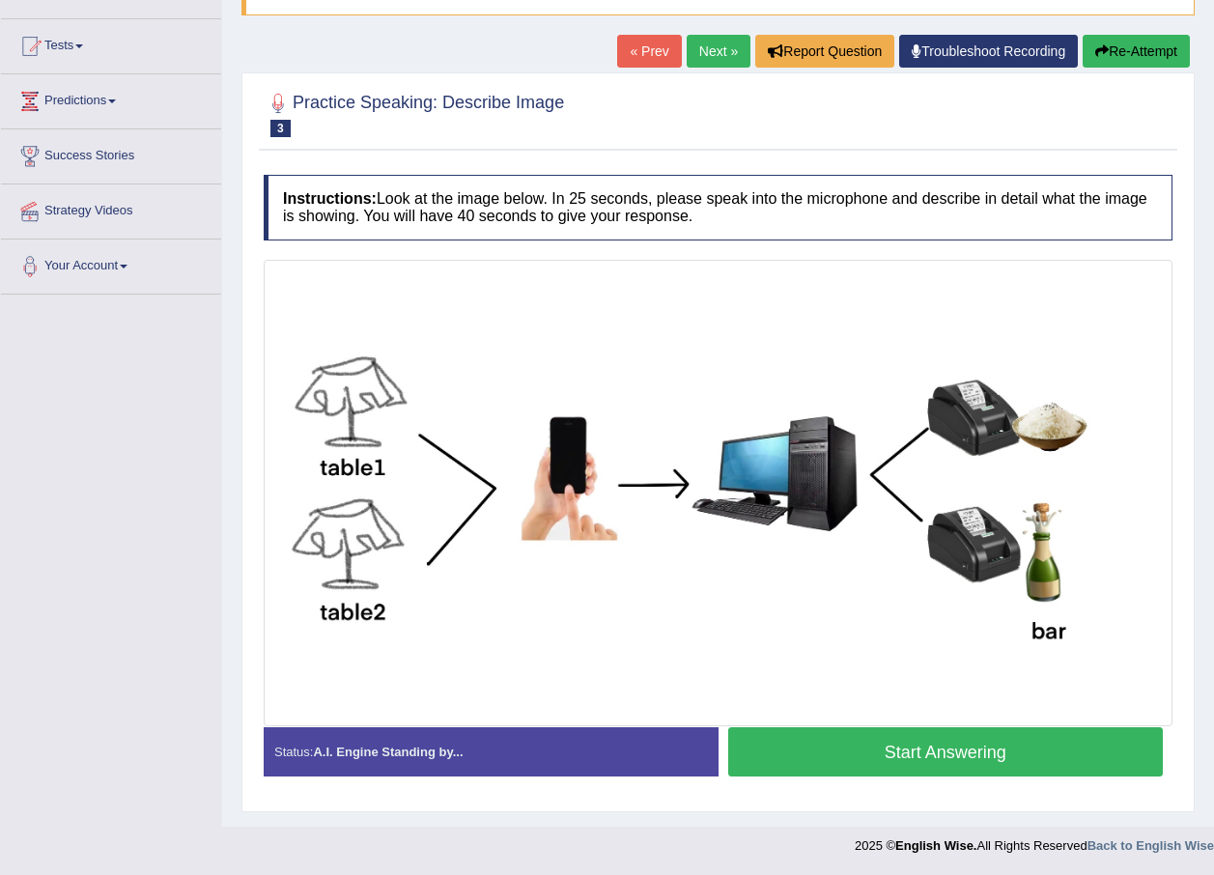
click at [892, 748] on button "Start Answering" at bounding box center [946, 752] width 436 height 49
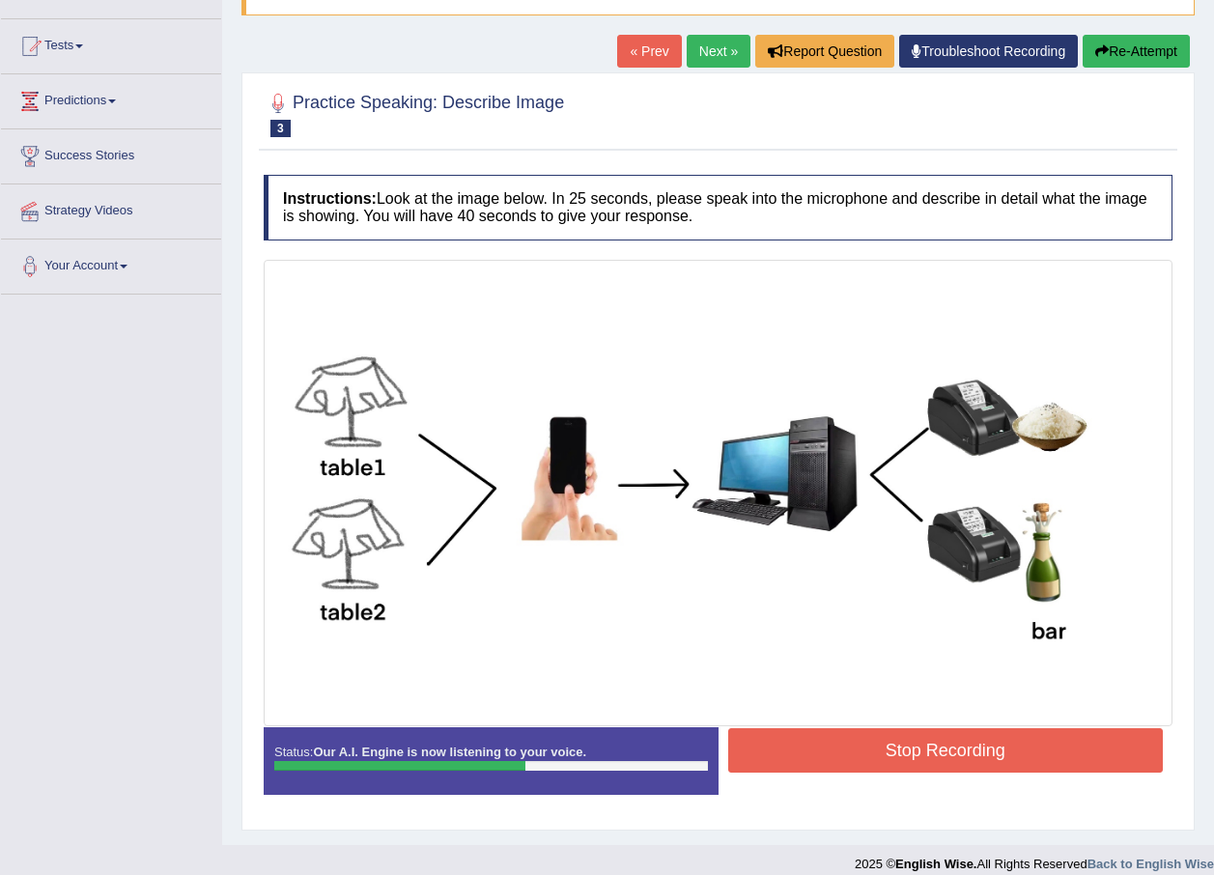
click at [944, 751] on button "Stop Recording" at bounding box center [946, 750] width 436 height 44
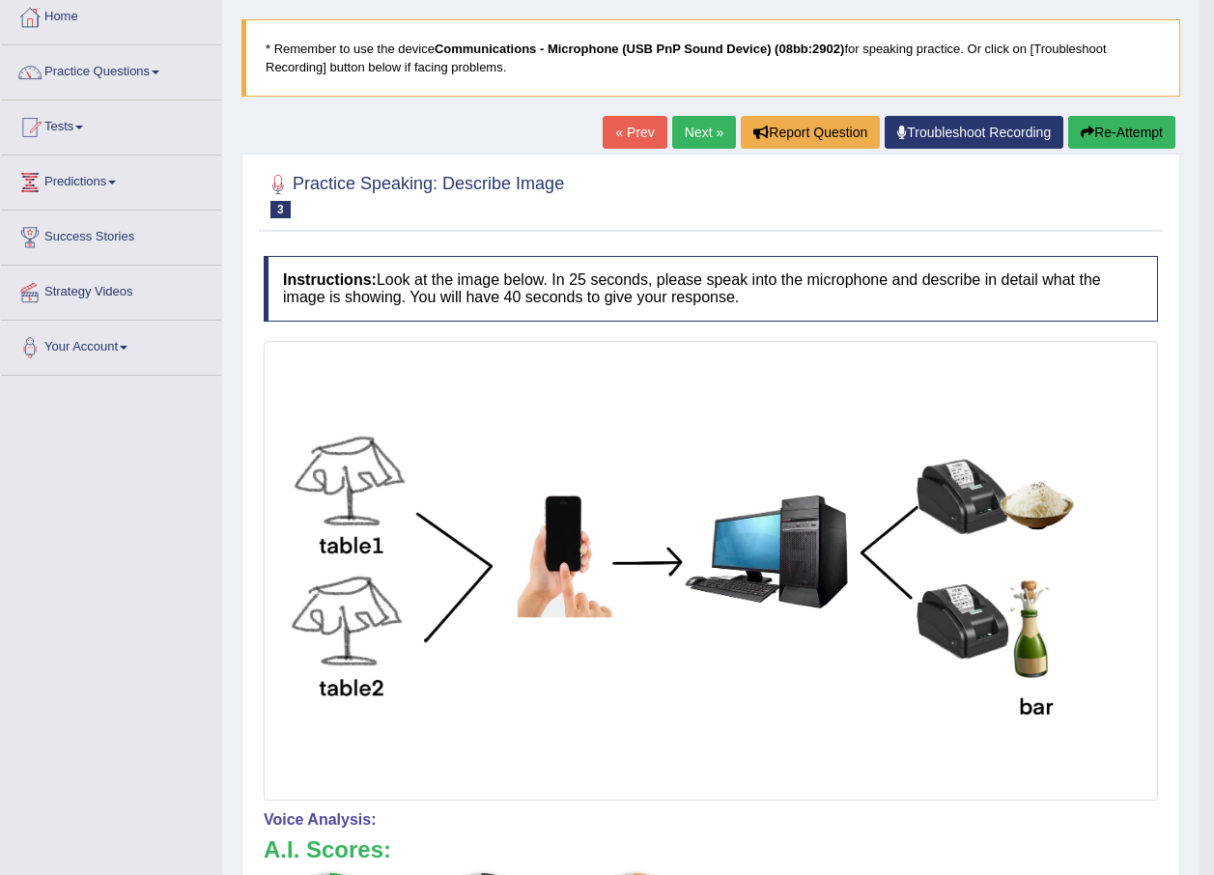
scroll to position [9, 0]
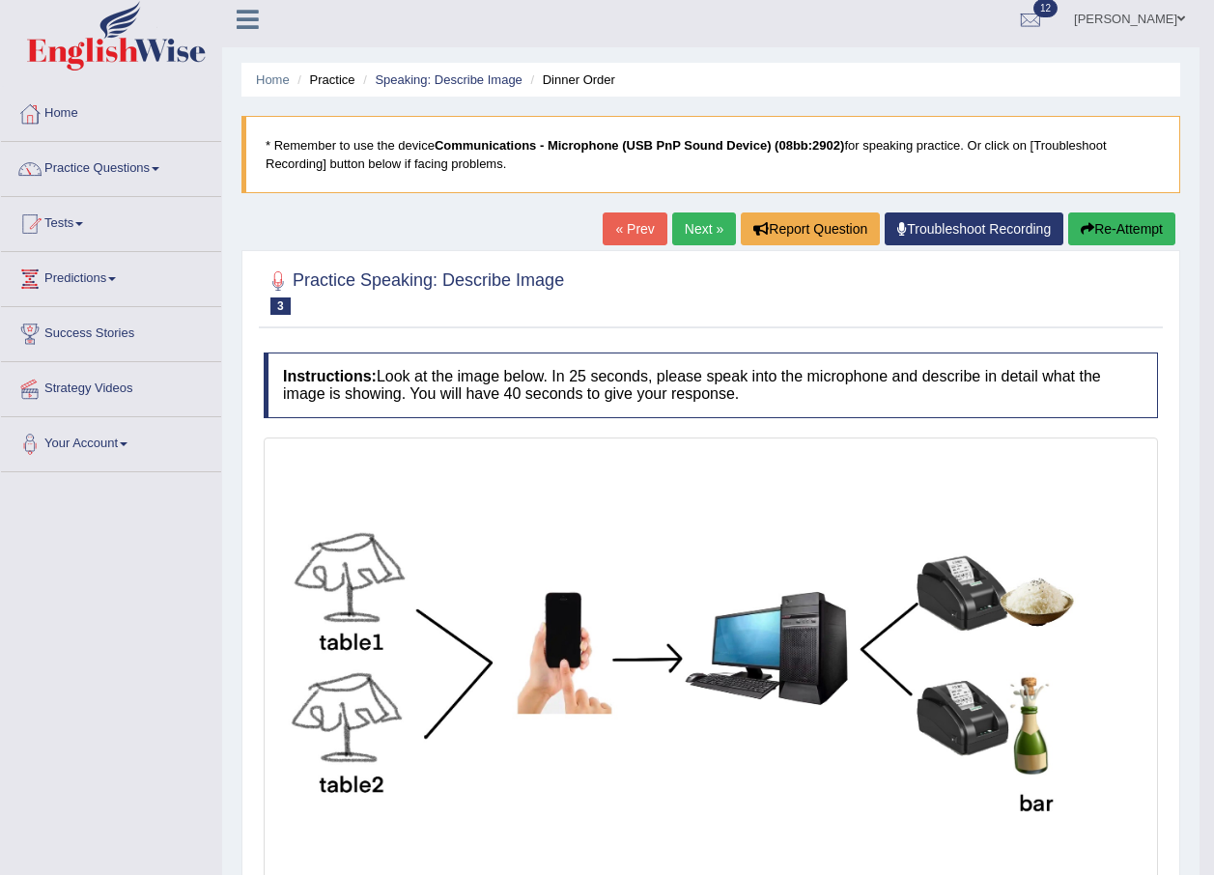
click at [696, 227] on link "Next »" at bounding box center [704, 229] width 64 height 33
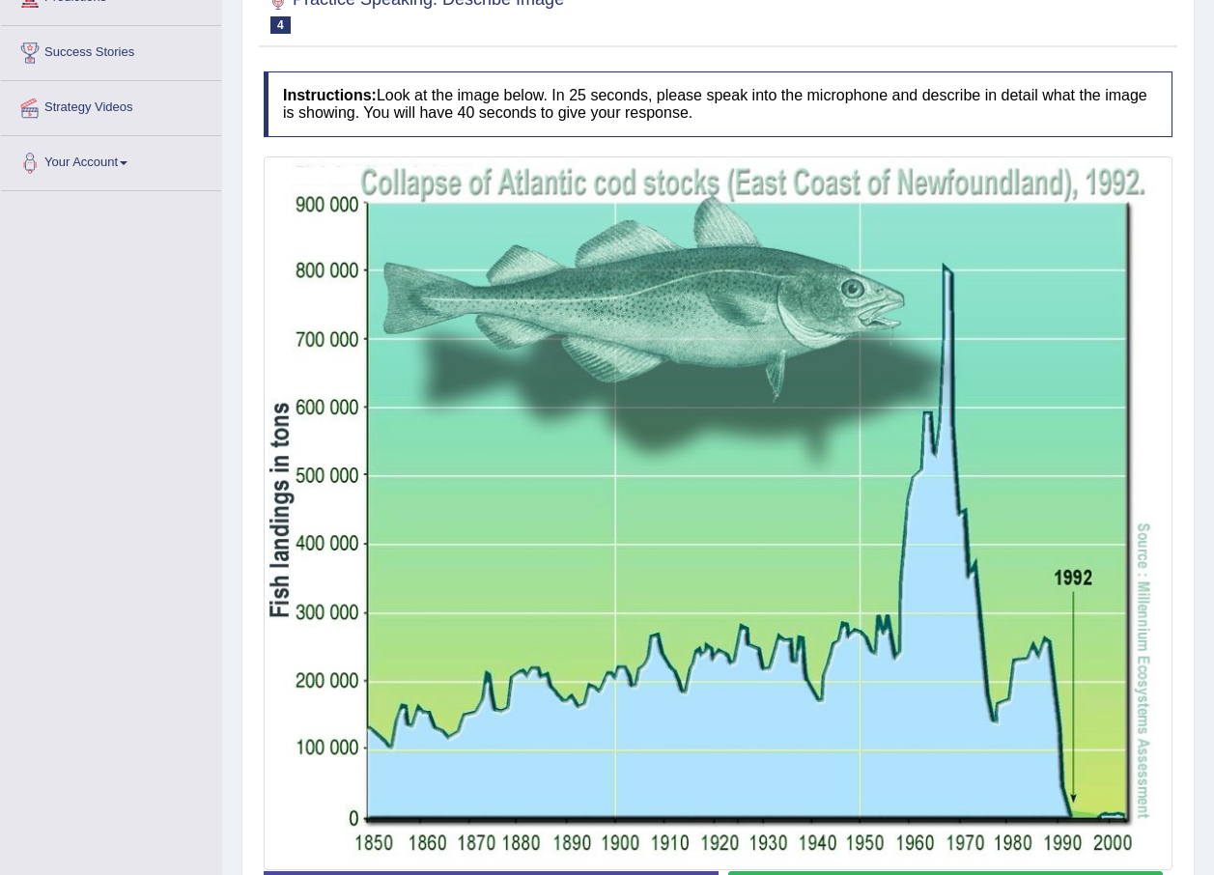
scroll to position [434, 0]
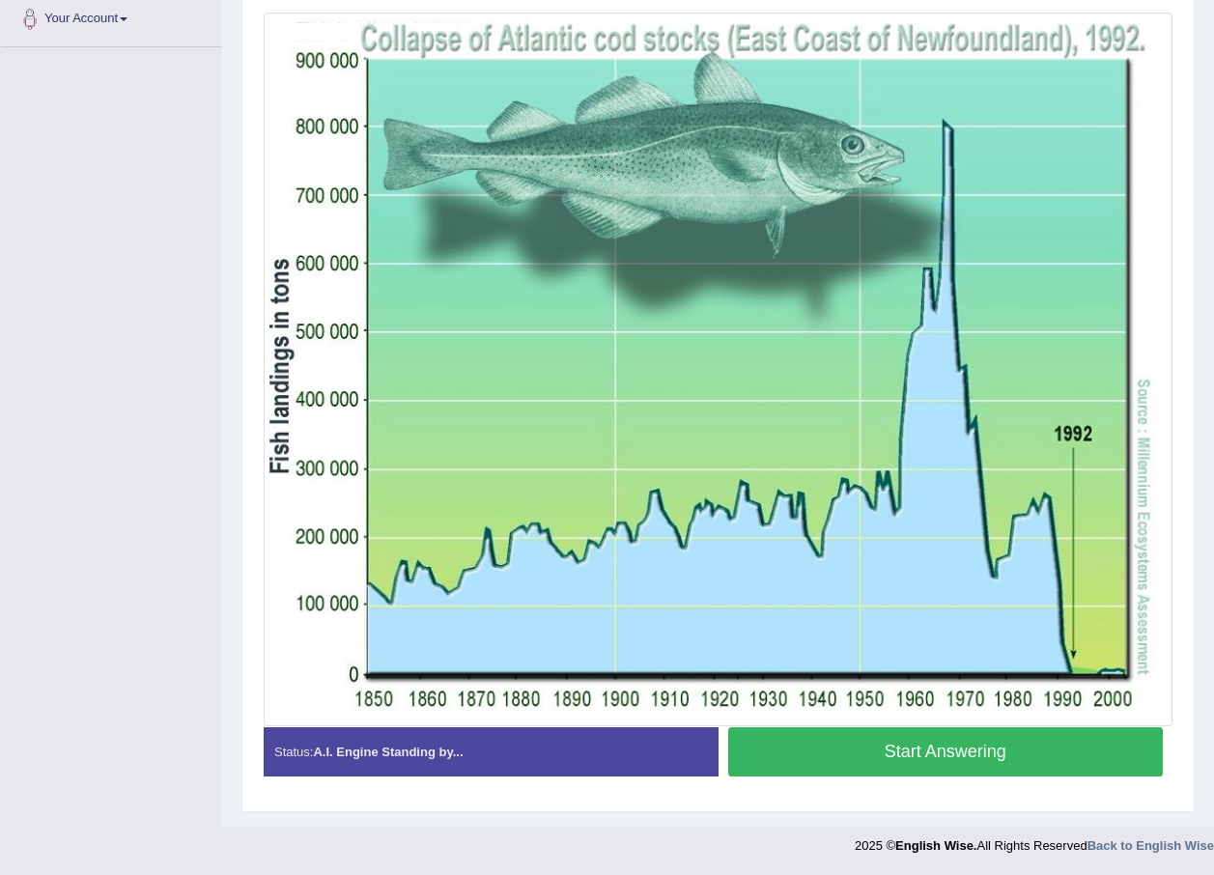
click at [821, 744] on button "Start Answering" at bounding box center [946, 752] width 436 height 49
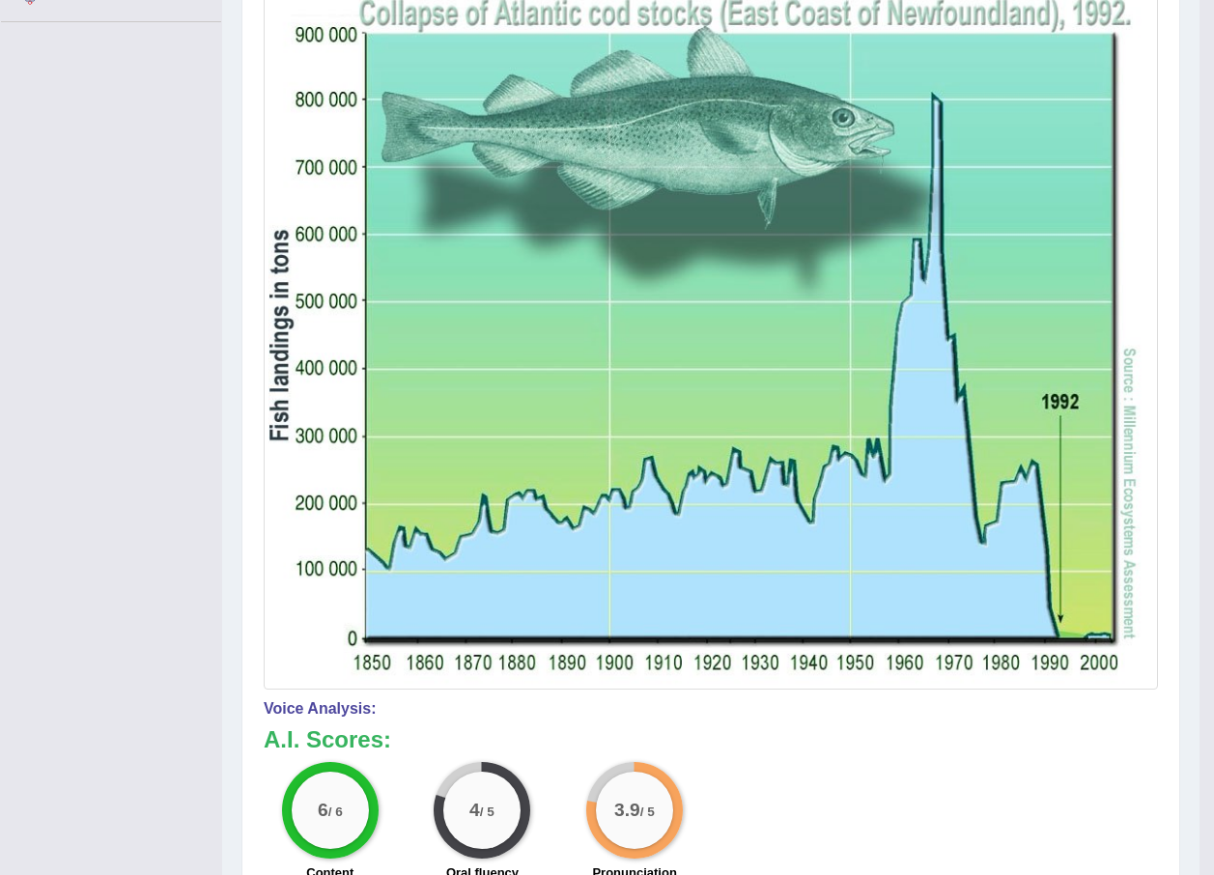
scroll to position [72, 0]
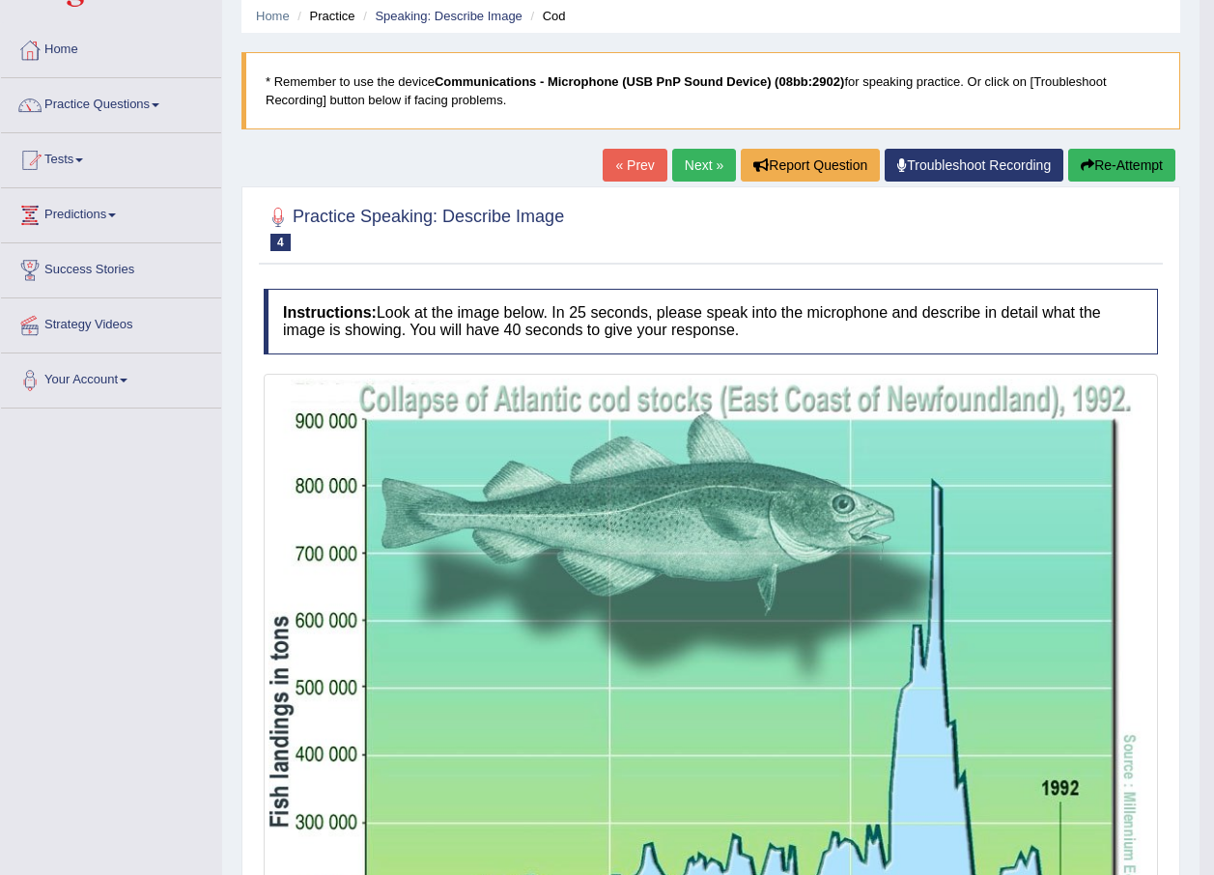
click at [692, 167] on link "Next »" at bounding box center [704, 165] width 64 height 33
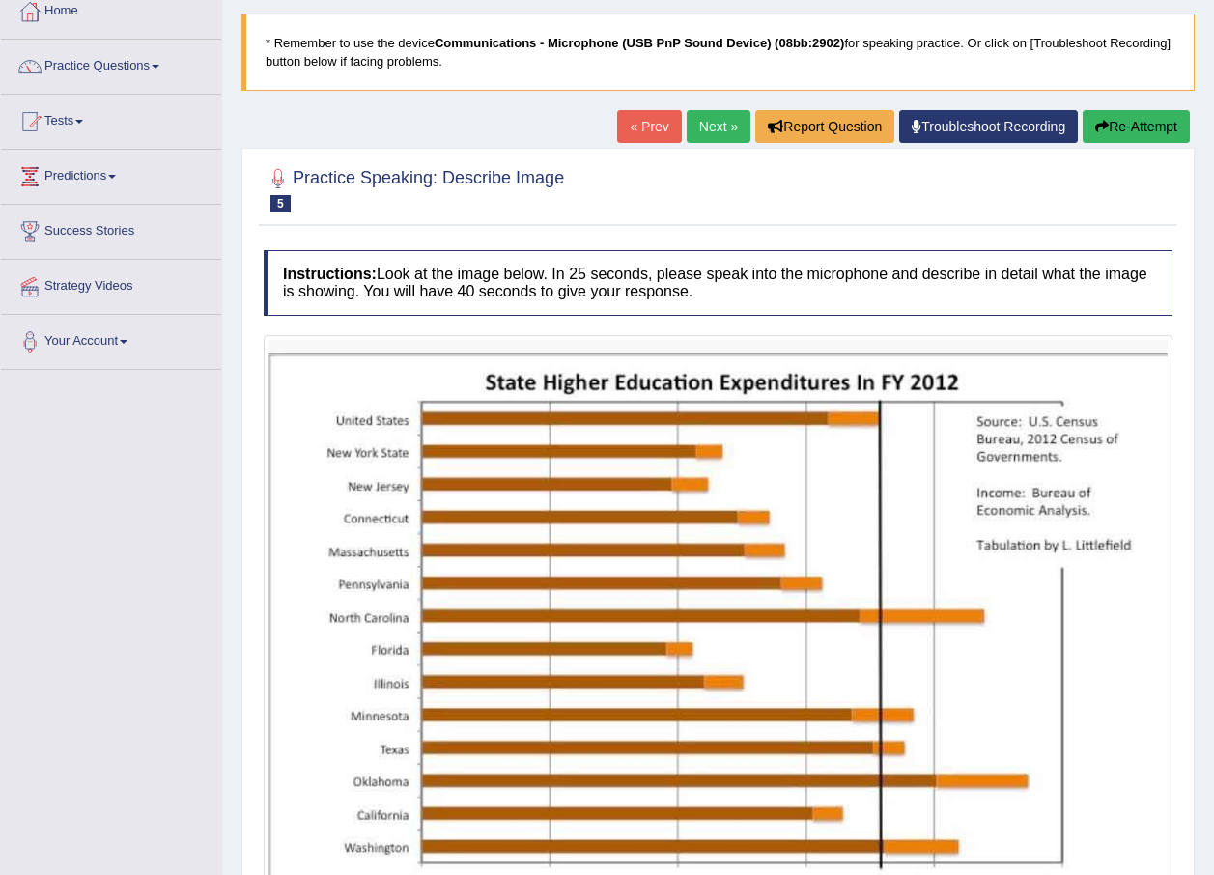
scroll to position [107, 0]
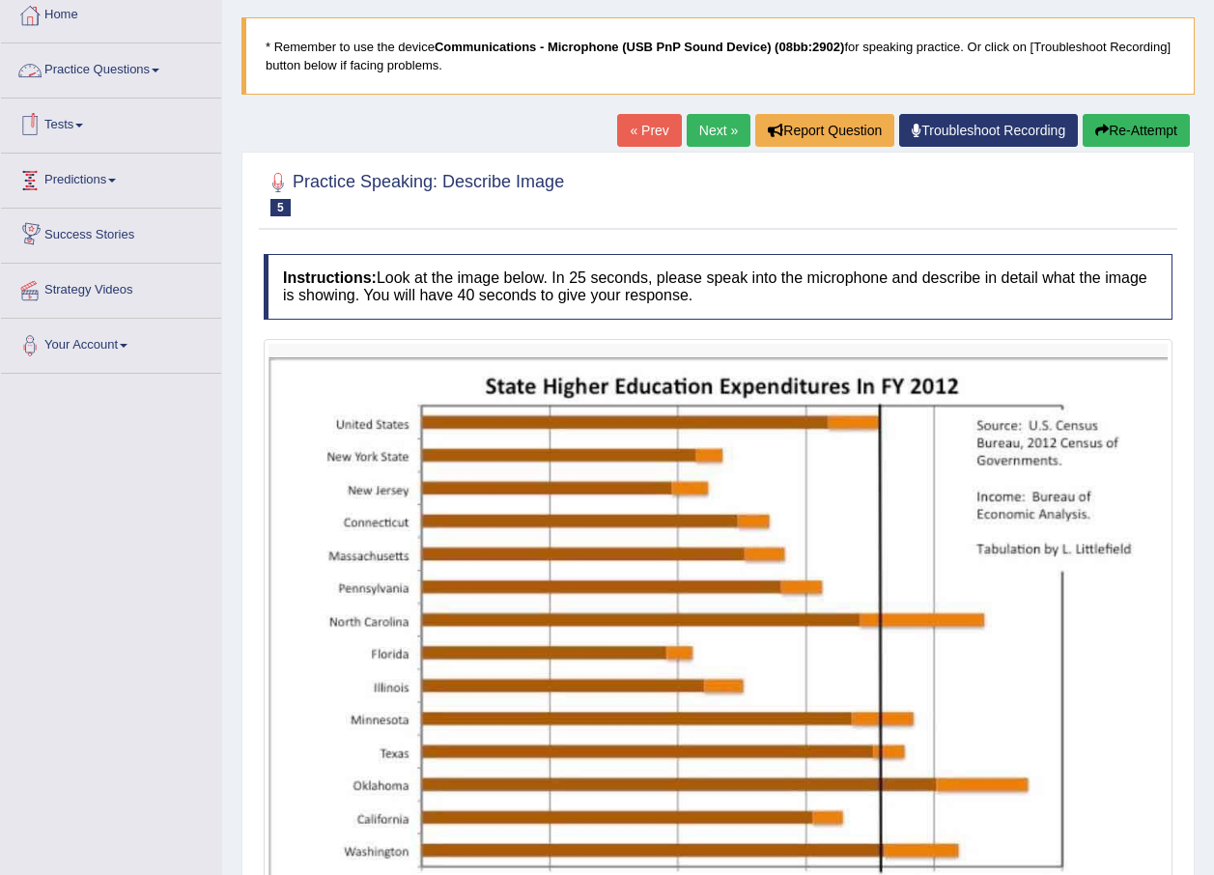
click at [143, 81] on link "Practice Questions" at bounding box center [111, 67] width 220 height 48
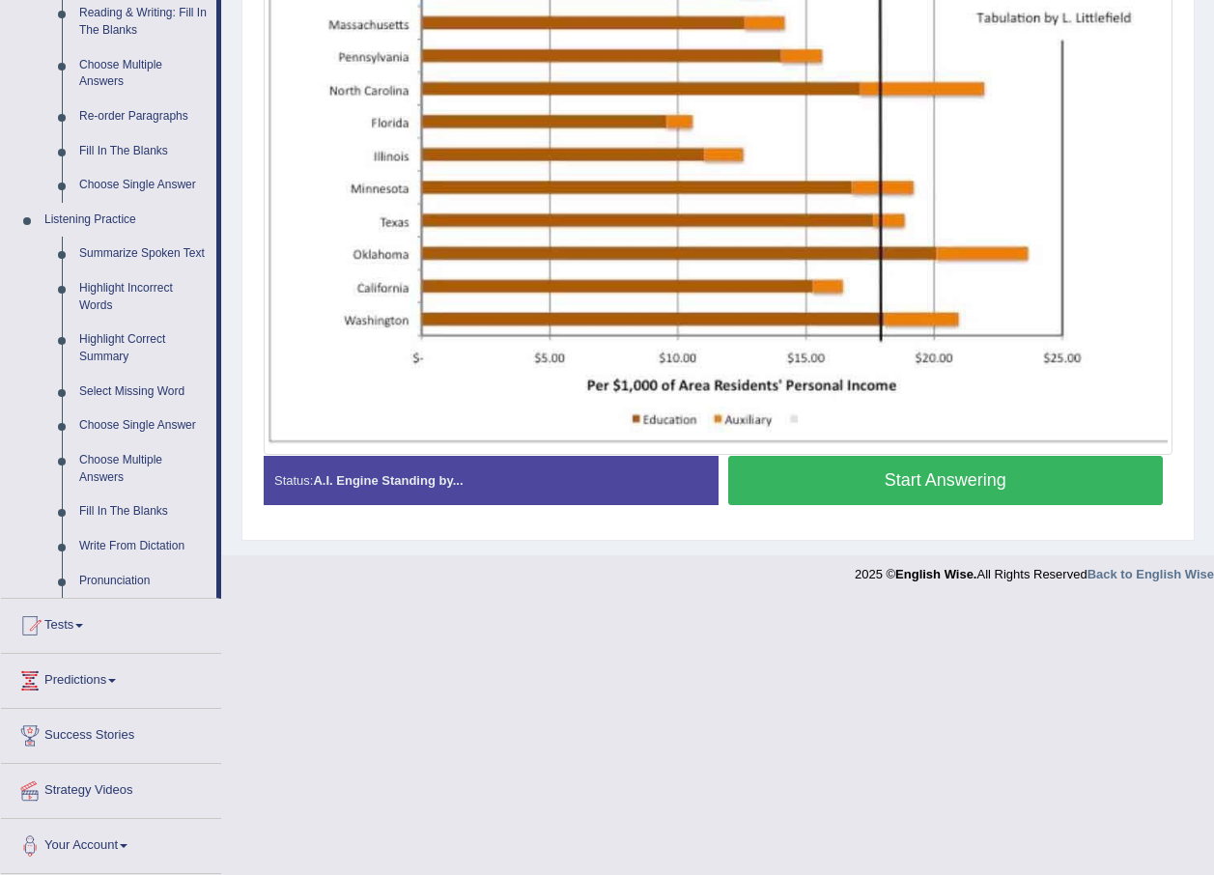
scroll to position [59, 0]
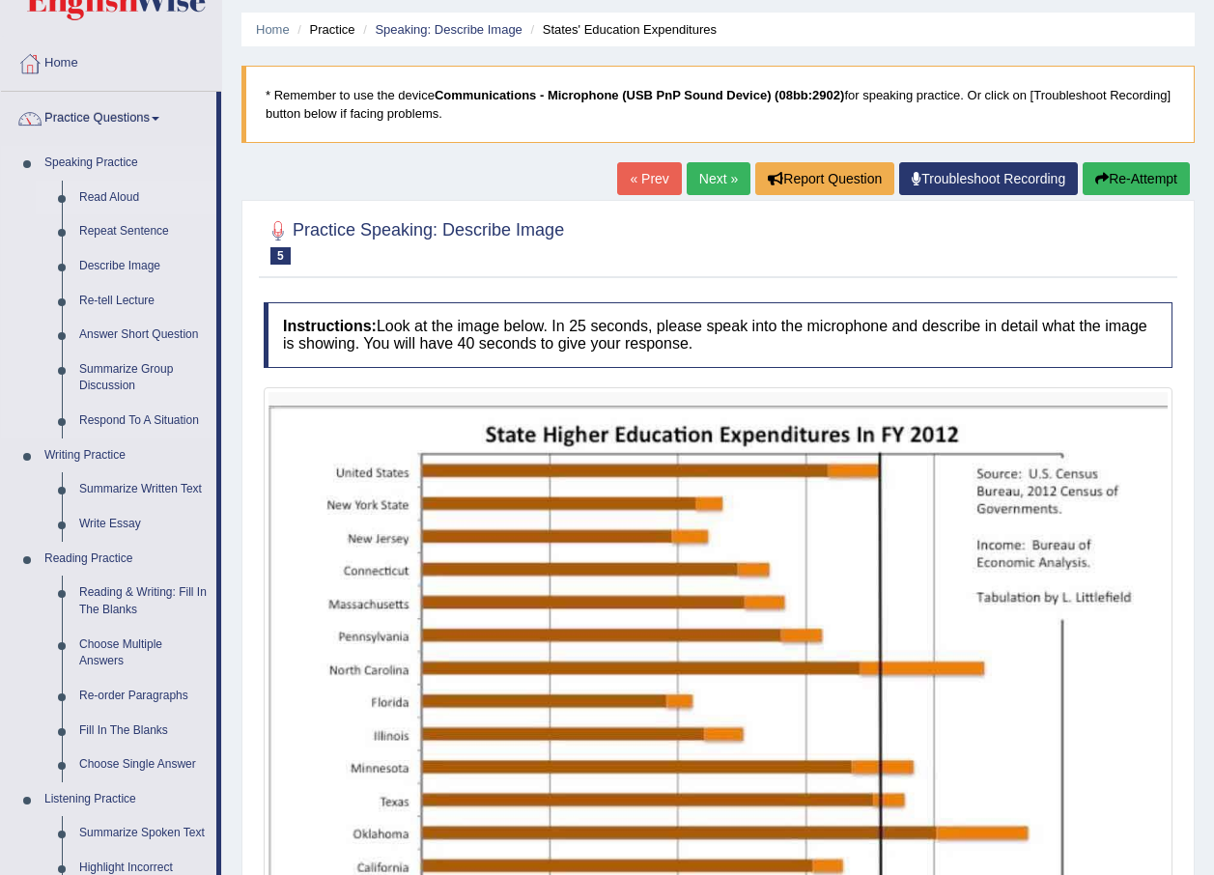
click at [92, 206] on link "Read Aloud" at bounding box center [144, 198] width 146 height 35
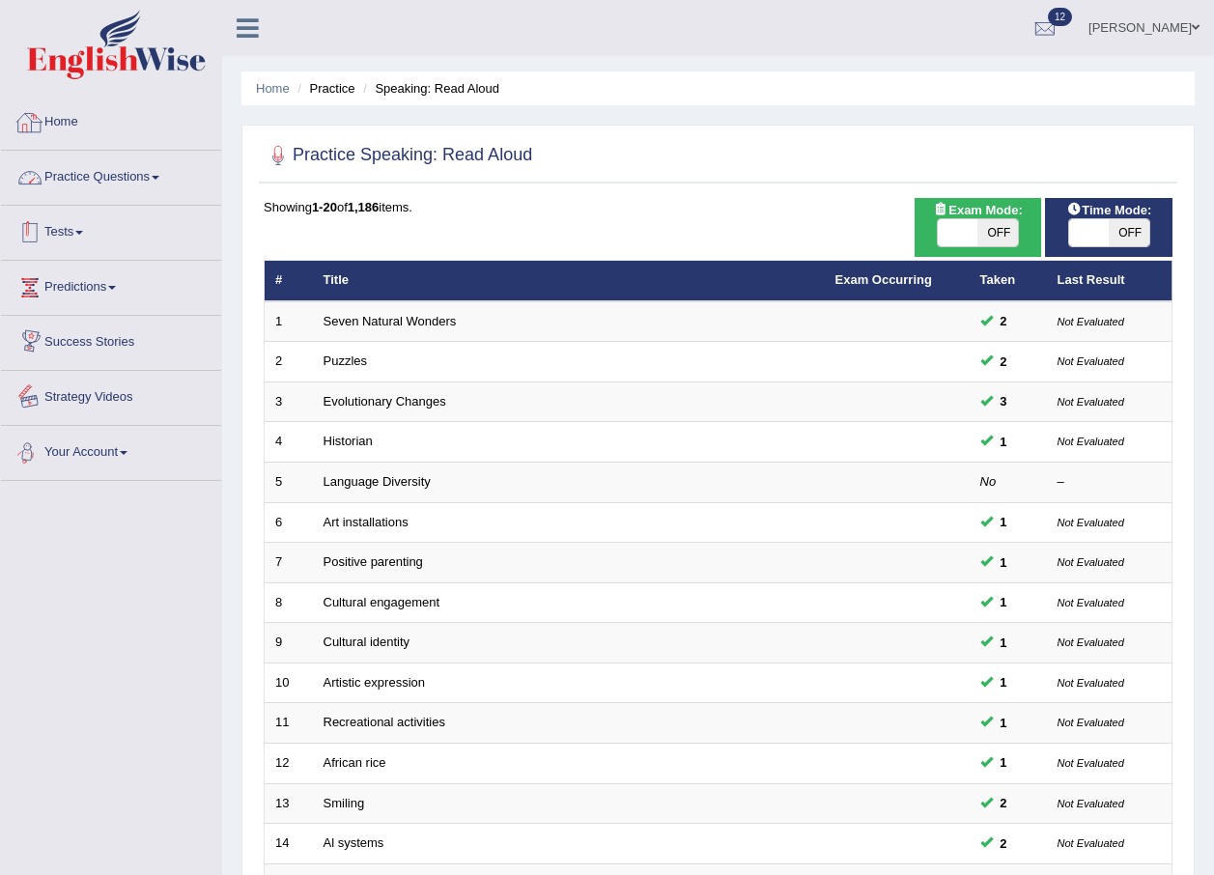
click at [127, 179] on link "Practice Questions" at bounding box center [111, 175] width 220 height 48
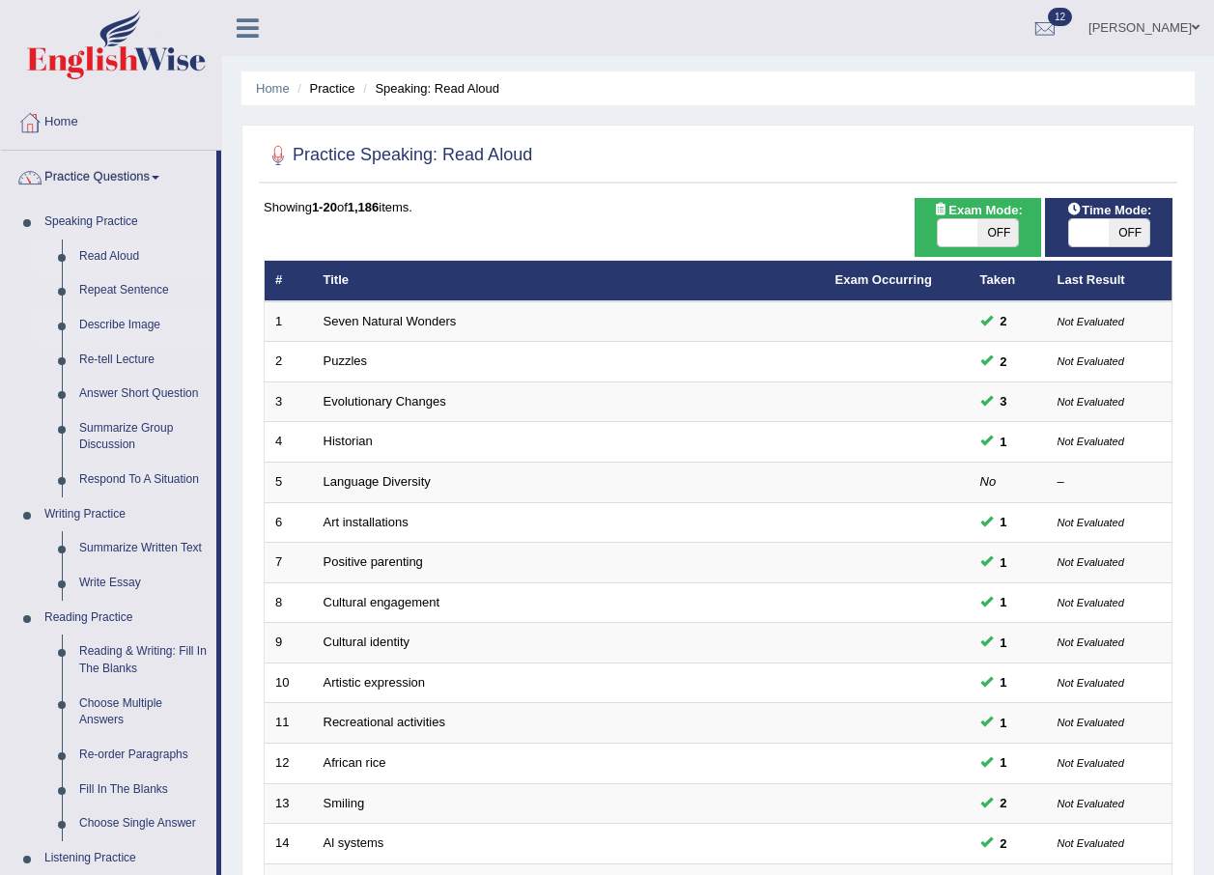
click at [118, 311] on link "Describe Image" at bounding box center [144, 325] width 146 height 35
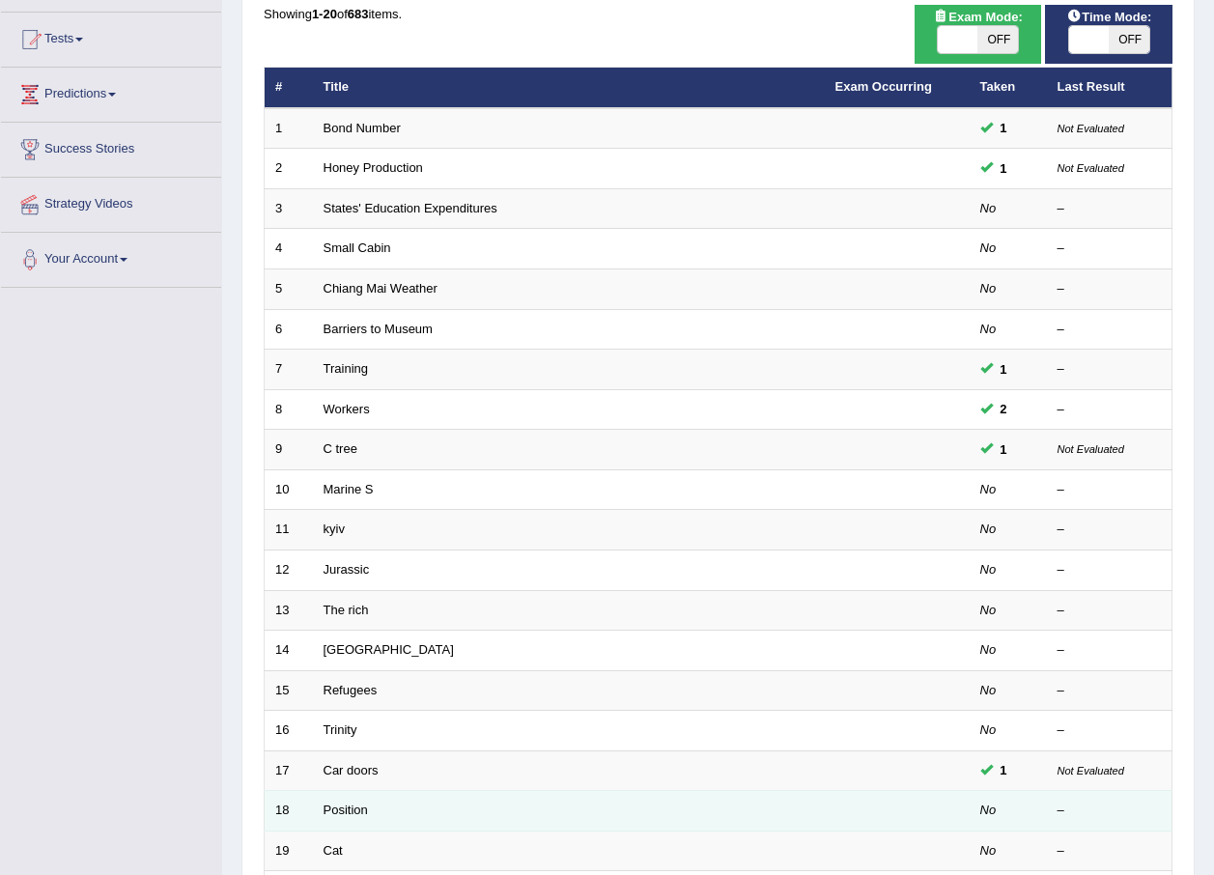
scroll to position [386, 0]
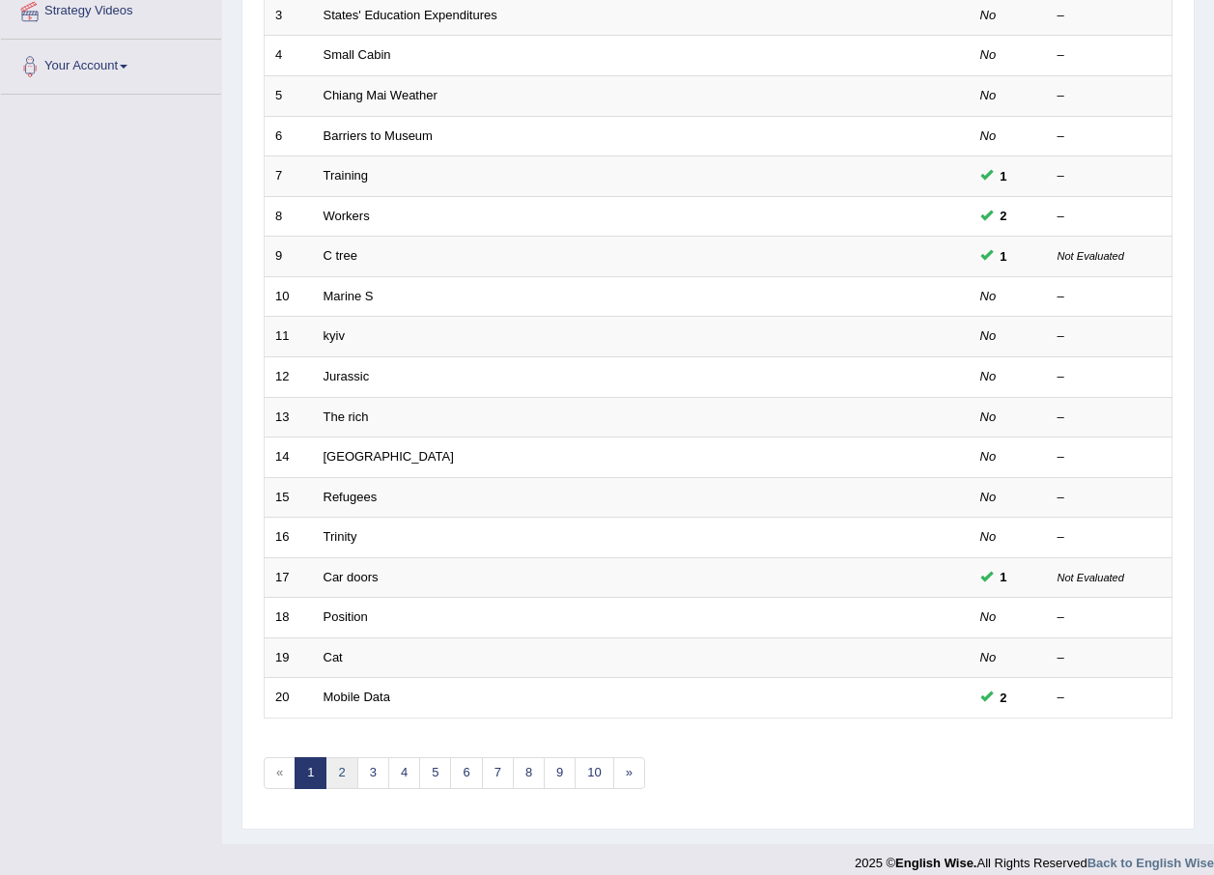
click at [332, 762] on link "2" at bounding box center [342, 773] width 32 height 32
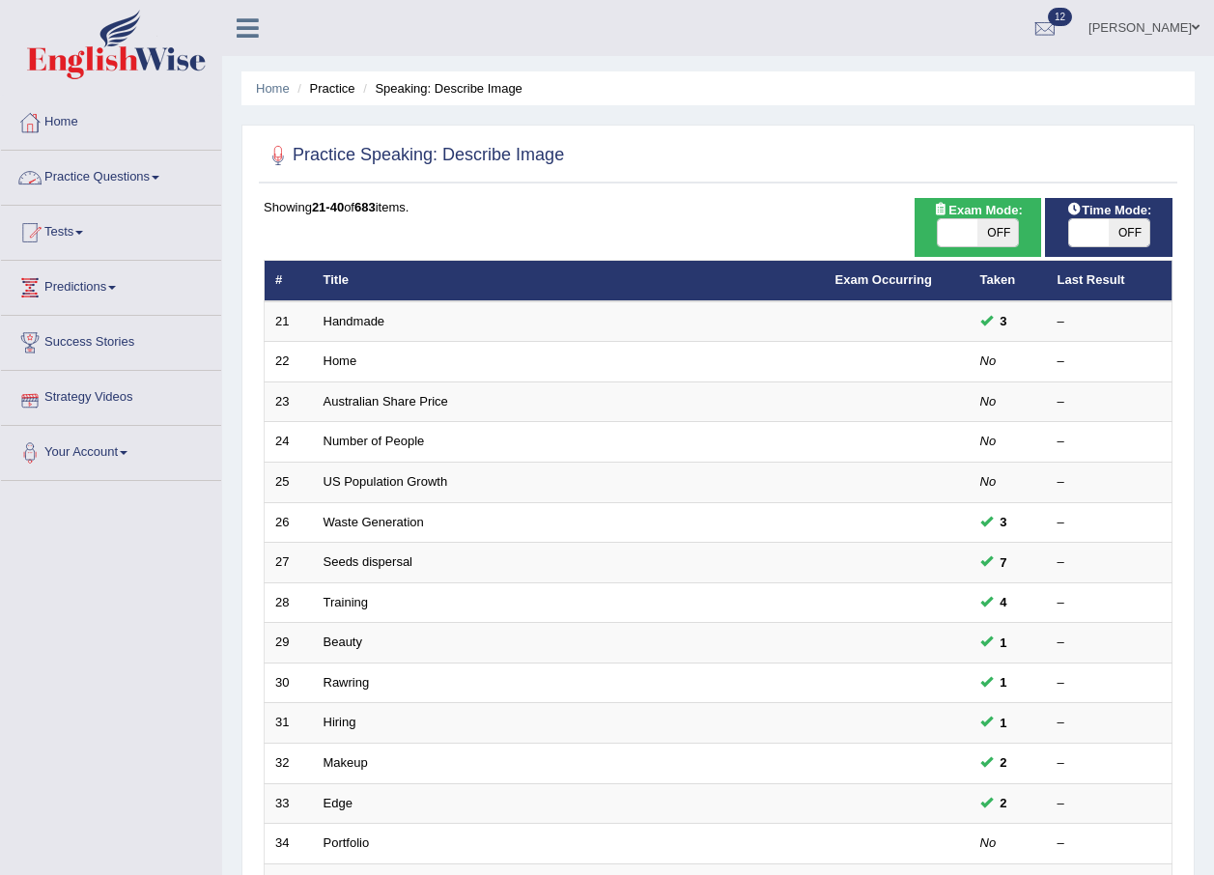
click at [171, 168] on link "Practice Questions" at bounding box center [111, 175] width 220 height 48
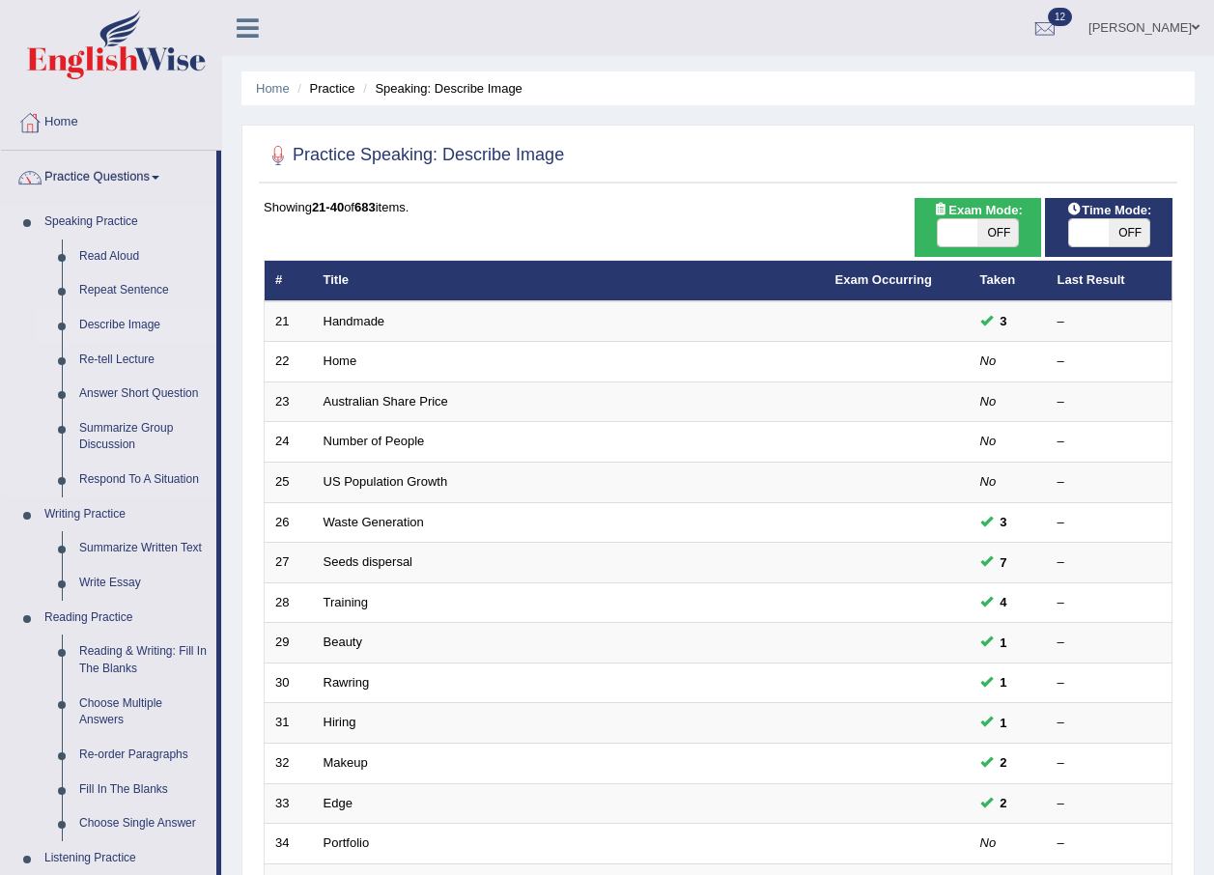
click at [93, 319] on link "Describe Image" at bounding box center [144, 325] width 146 height 35
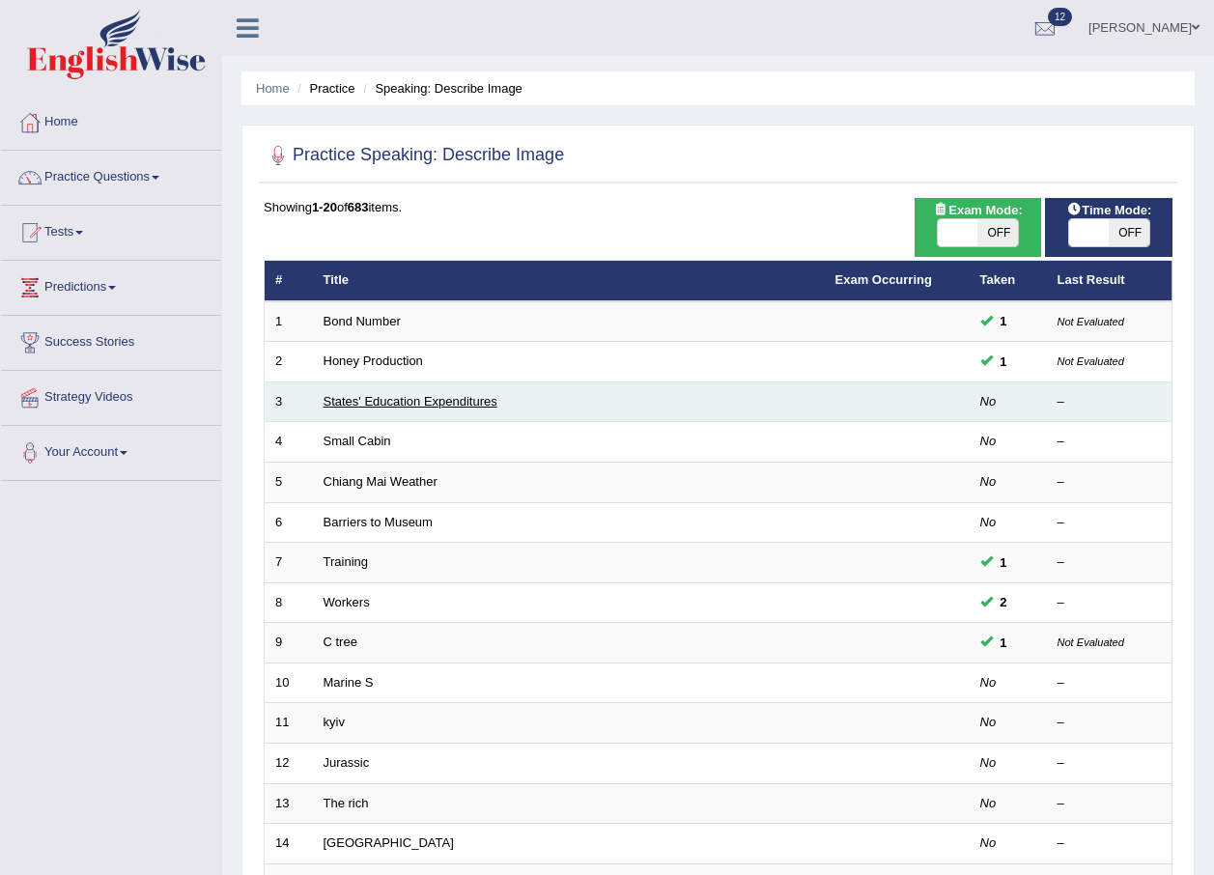
click at [400, 398] on link "States' Education Expenditures" at bounding box center [411, 401] width 174 height 14
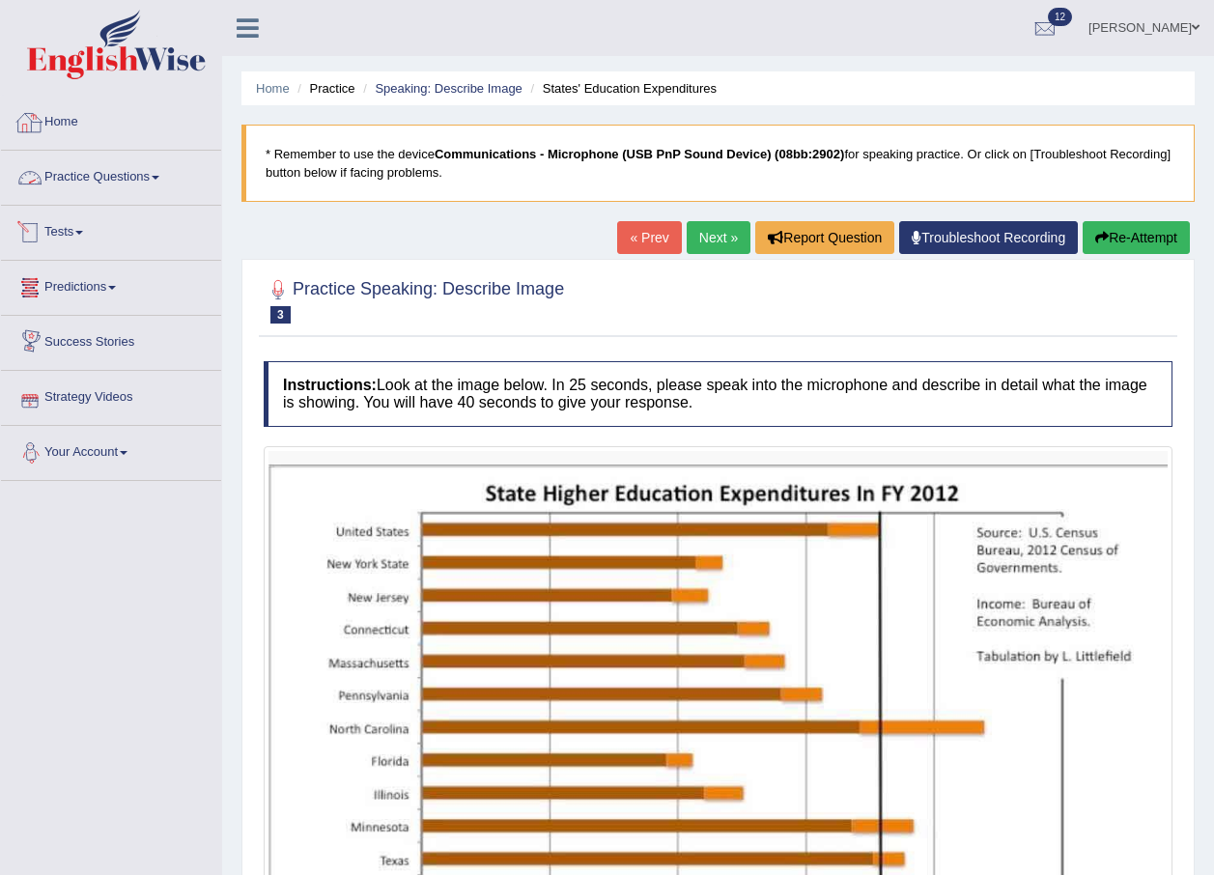
click at [119, 186] on link "Practice Questions" at bounding box center [111, 175] width 220 height 48
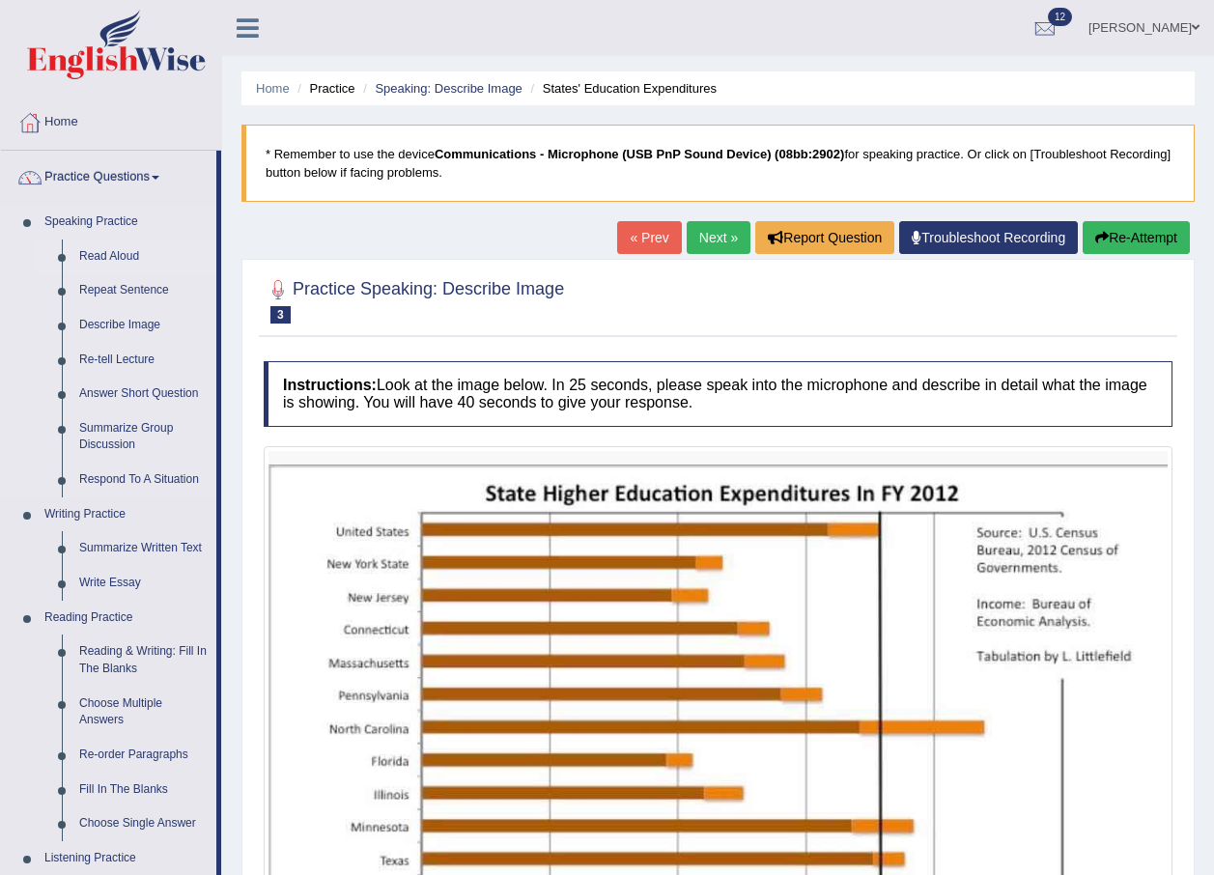
click at [110, 249] on link "Read Aloud" at bounding box center [144, 257] width 146 height 35
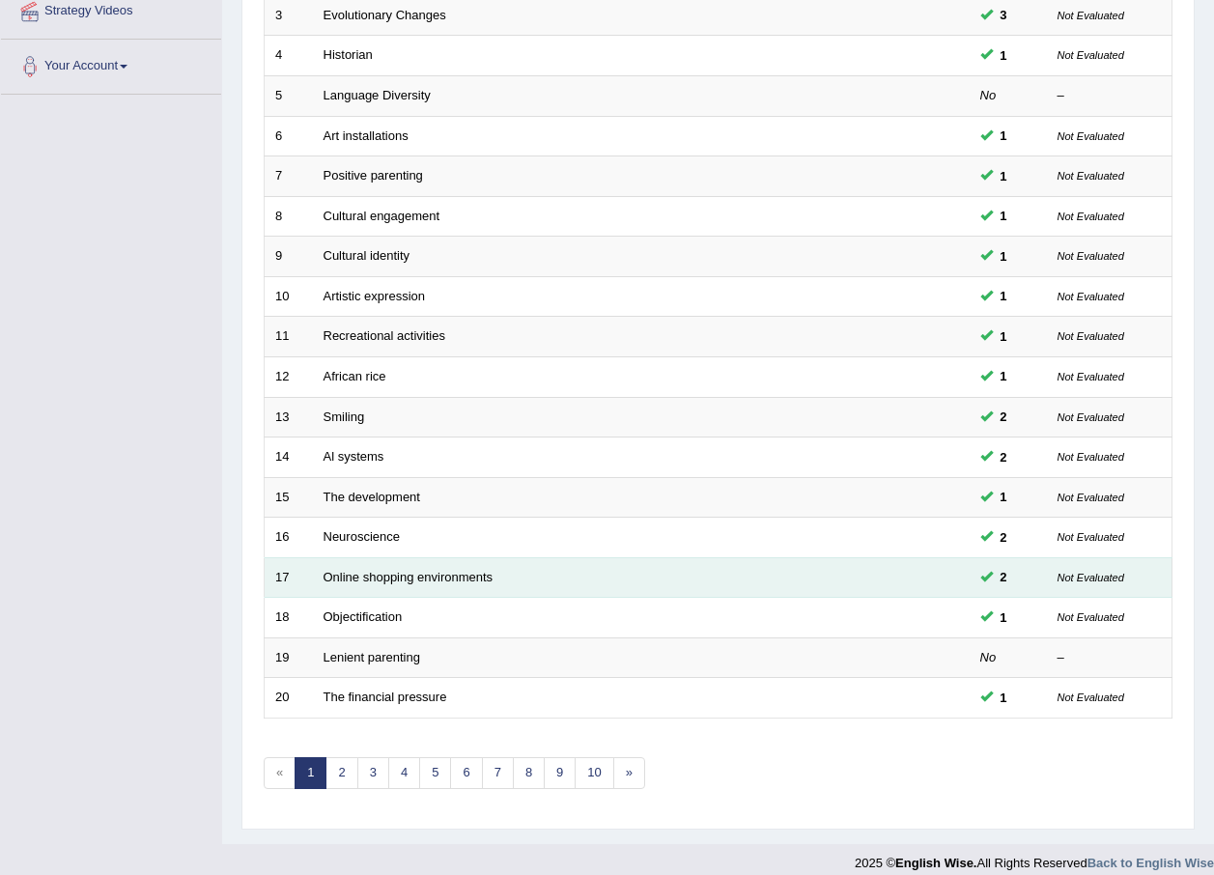
scroll to position [404, 0]
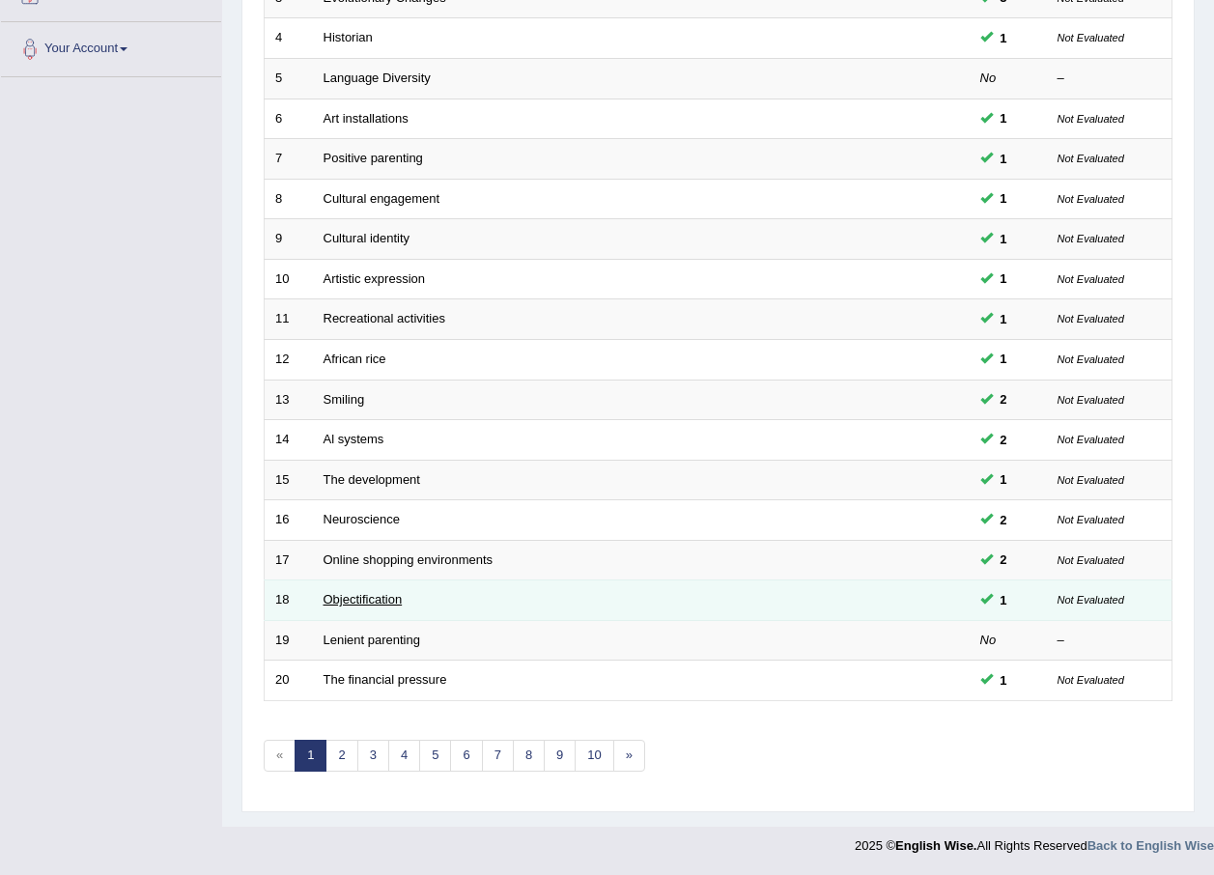
click at [363, 597] on link "Objectification" at bounding box center [363, 599] width 79 height 14
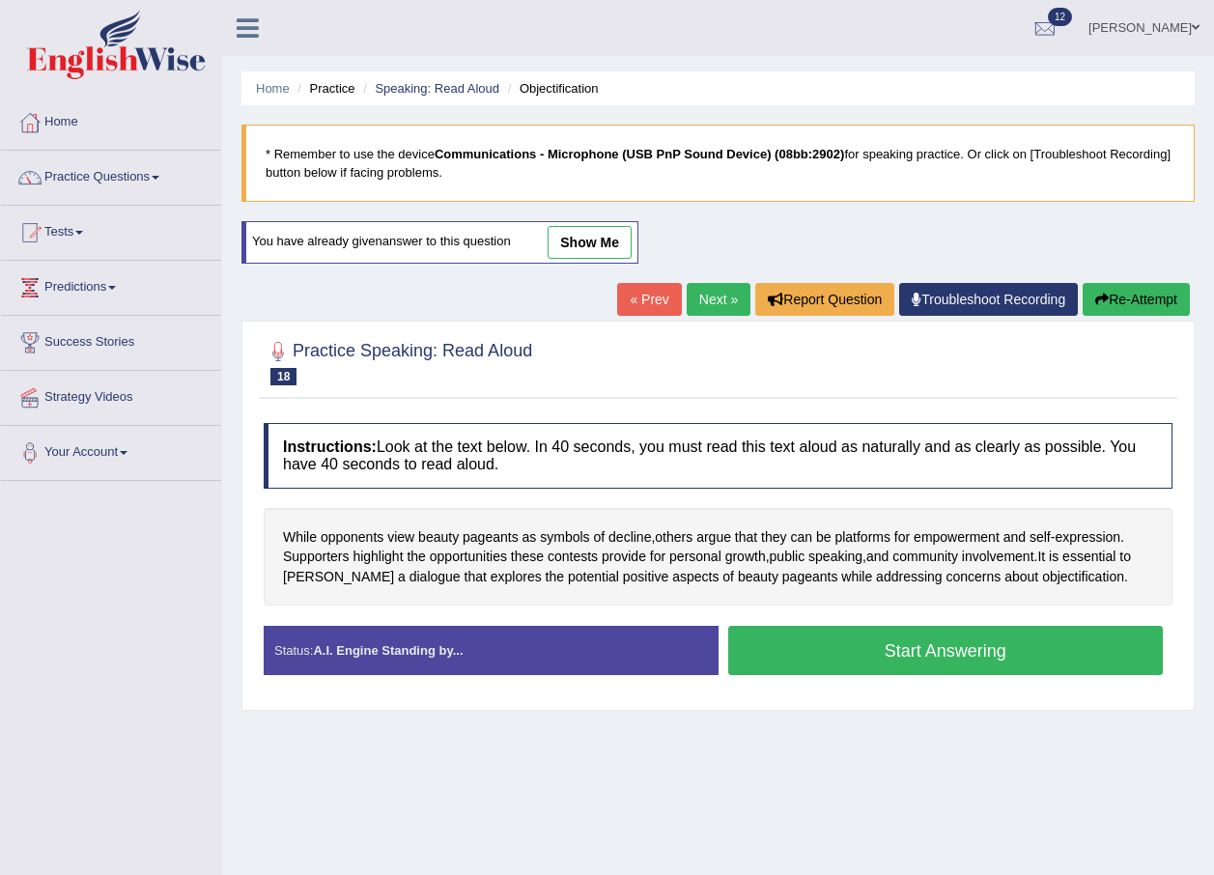
click at [825, 649] on button "Start Answering" at bounding box center [946, 650] width 436 height 49
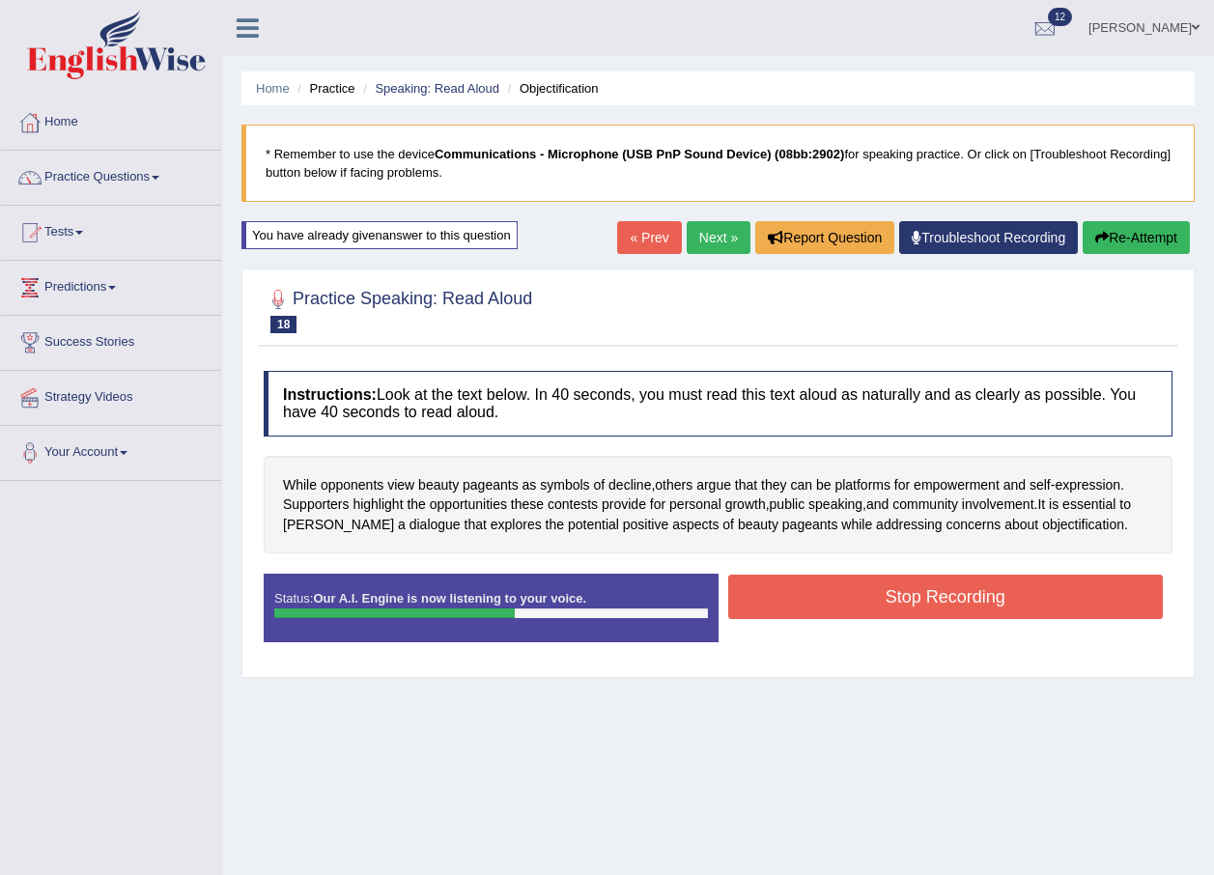
drag, startPoint x: 891, startPoint y: 589, endPoint x: 916, endPoint y: 586, distance: 25.4
click at [916, 586] on button "Stop Recording" at bounding box center [946, 597] width 436 height 44
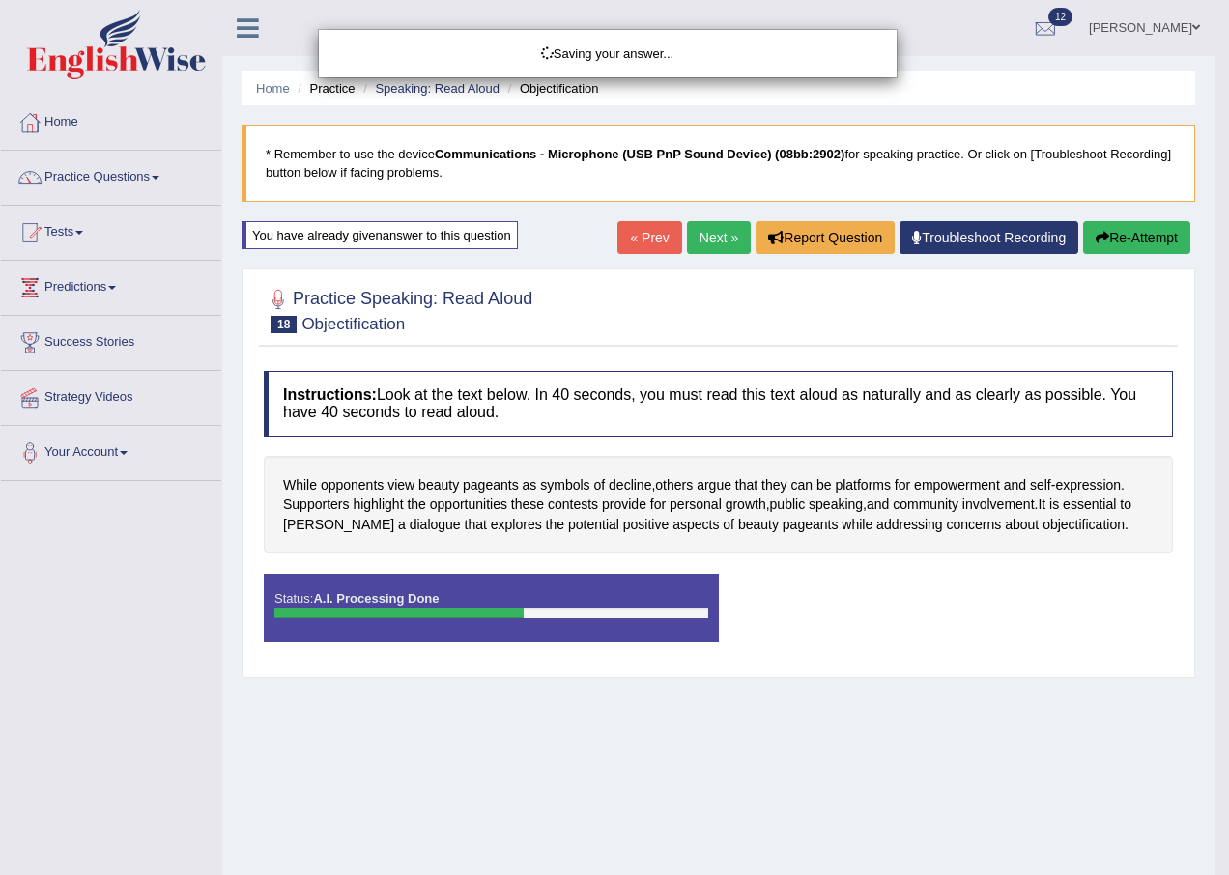
click at [1214, 652] on html "Toggle navigation Home Practice Questions Speaking Practice Read Aloud Repeat S…" at bounding box center [614, 437] width 1229 height 875
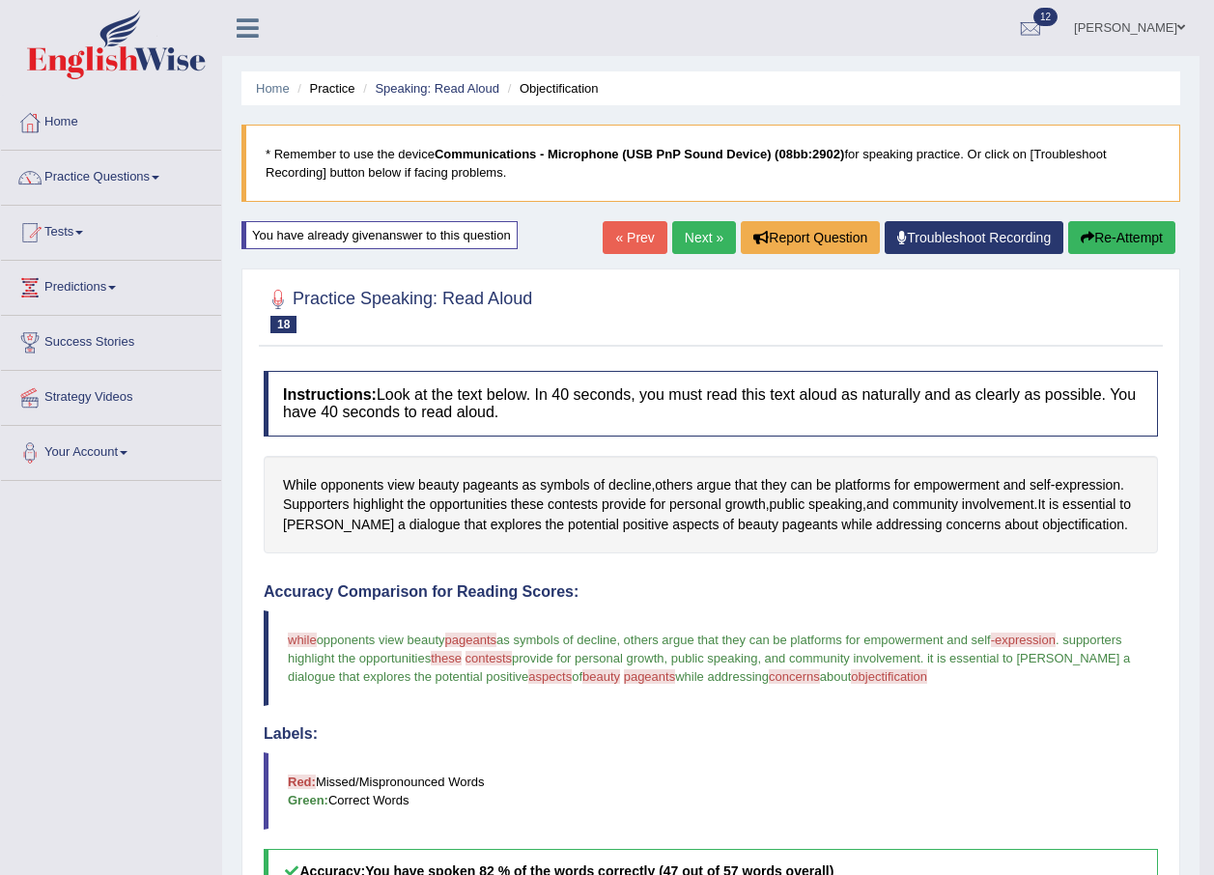
drag, startPoint x: 1214, startPoint y: 640, endPoint x: 1210, endPoint y: 700, distance: 60.0
click at [1210, 700] on body "Toggle navigation Home Practice Questions Speaking Practice Read Aloud Repeat S…" at bounding box center [607, 437] width 1214 height 875
click at [1210, 687] on body "Toggle navigation Home Practice Questions Speaking Practice Read Aloud Repeat S…" at bounding box center [607, 437] width 1214 height 875
click at [104, 193] on link "Practice Questions" at bounding box center [111, 175] width 220 height 48
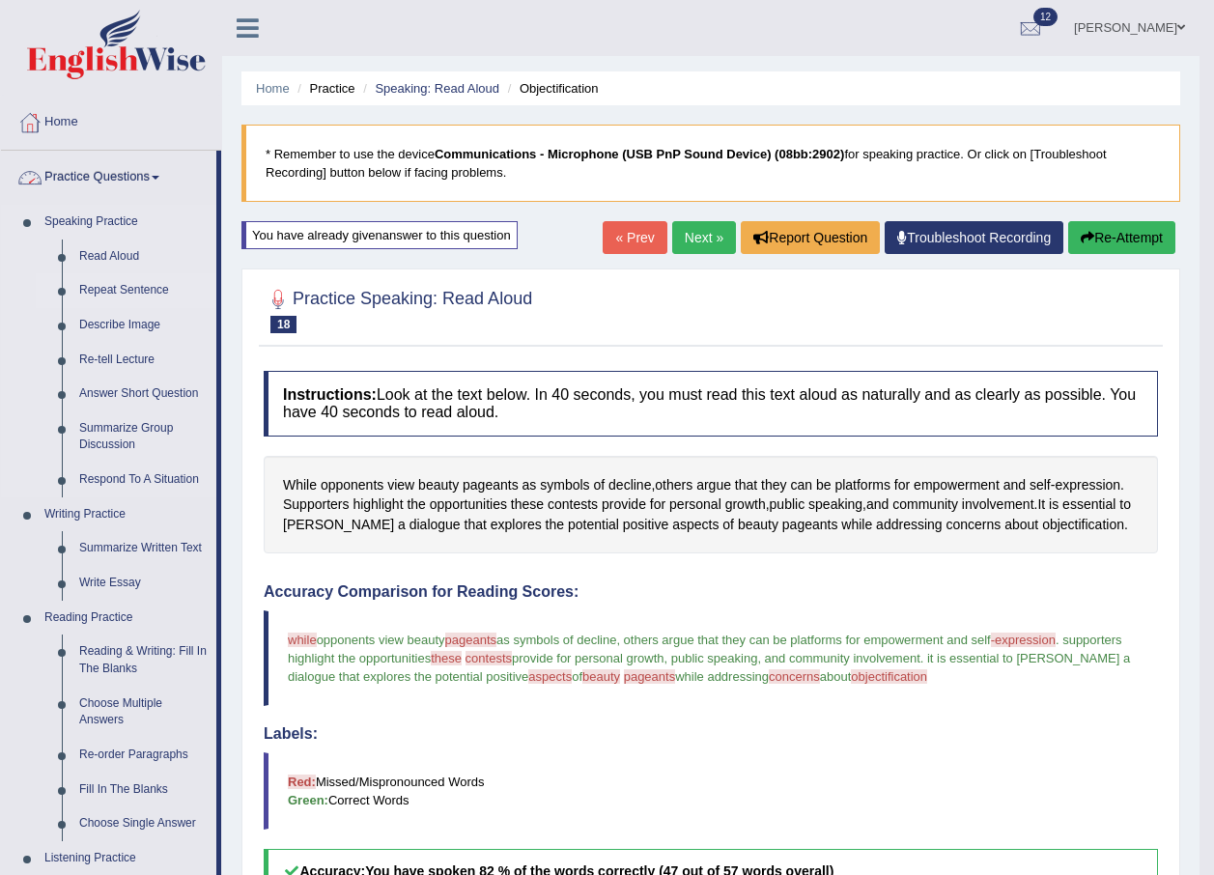
click at [86, 276] on link "Repeat Sentence" at bounding box center [144, 290] width 146 height 35
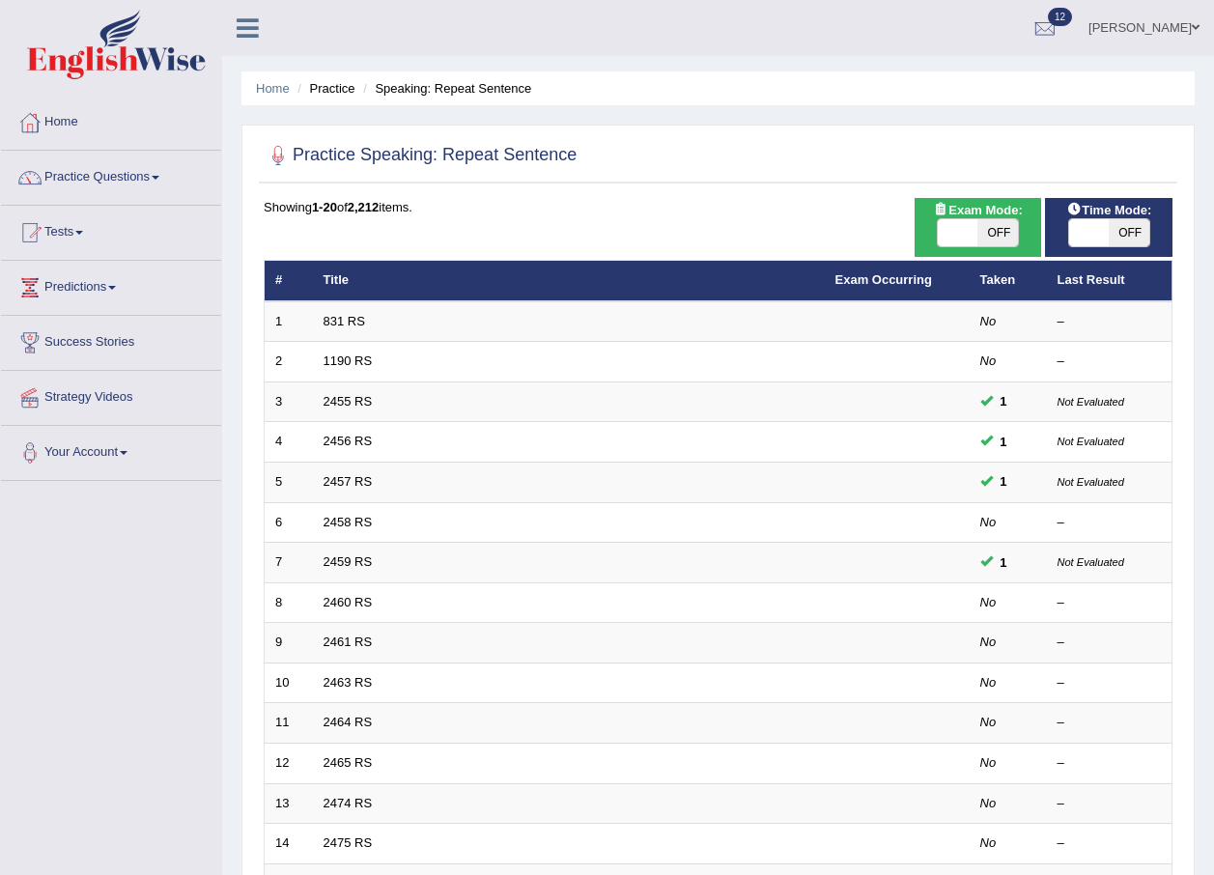
click at [350, 394] on link "2455 RS" at bounding box center [348, 401] width 49 height 14
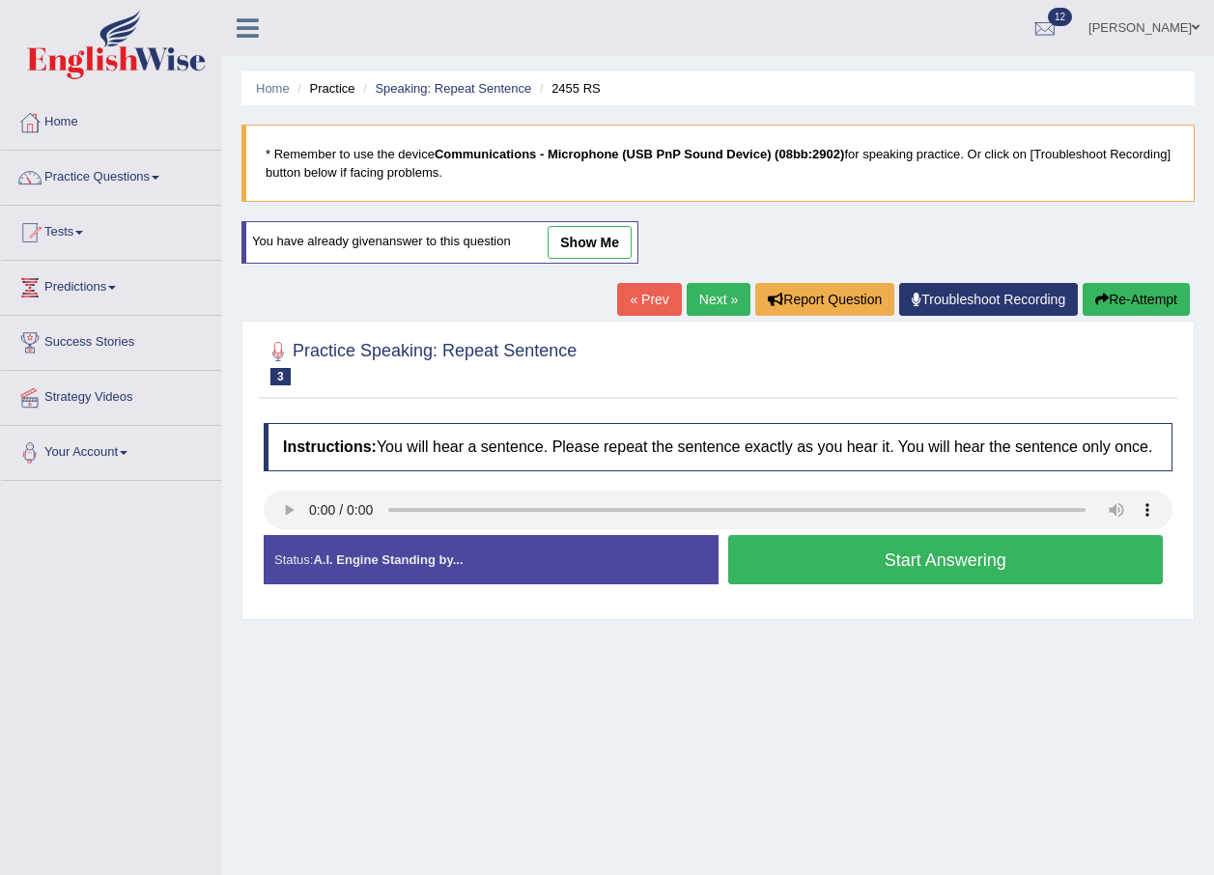
click at [1133, 283] on button "Re-Attempt" at bounding box center [1136, 299] width 107 height 33
click at [976, 561] on button "Start Answering" at bounding box center [946, 559] width 436 height 49
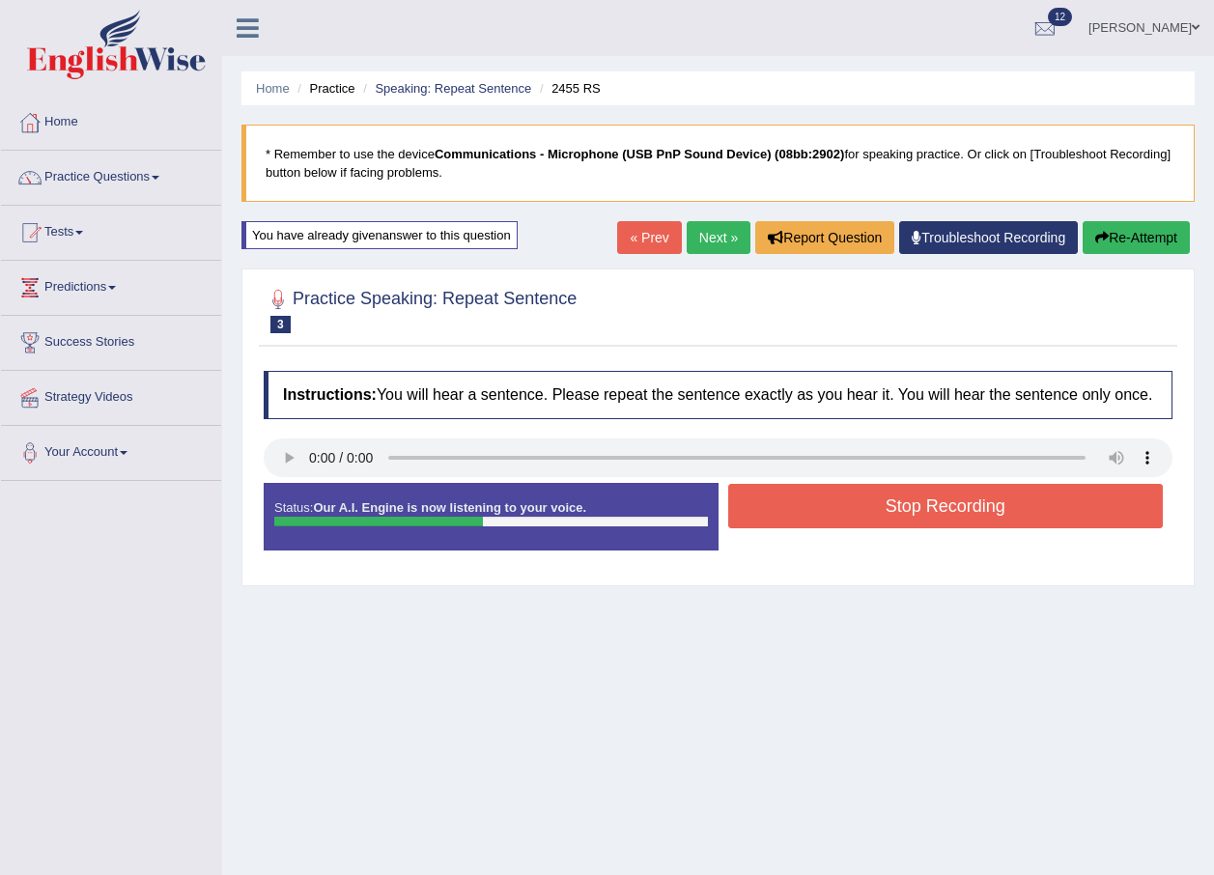
click at [941, 508] on button "Stop Recording" at bounding box center [946, 506] width 436 height 44
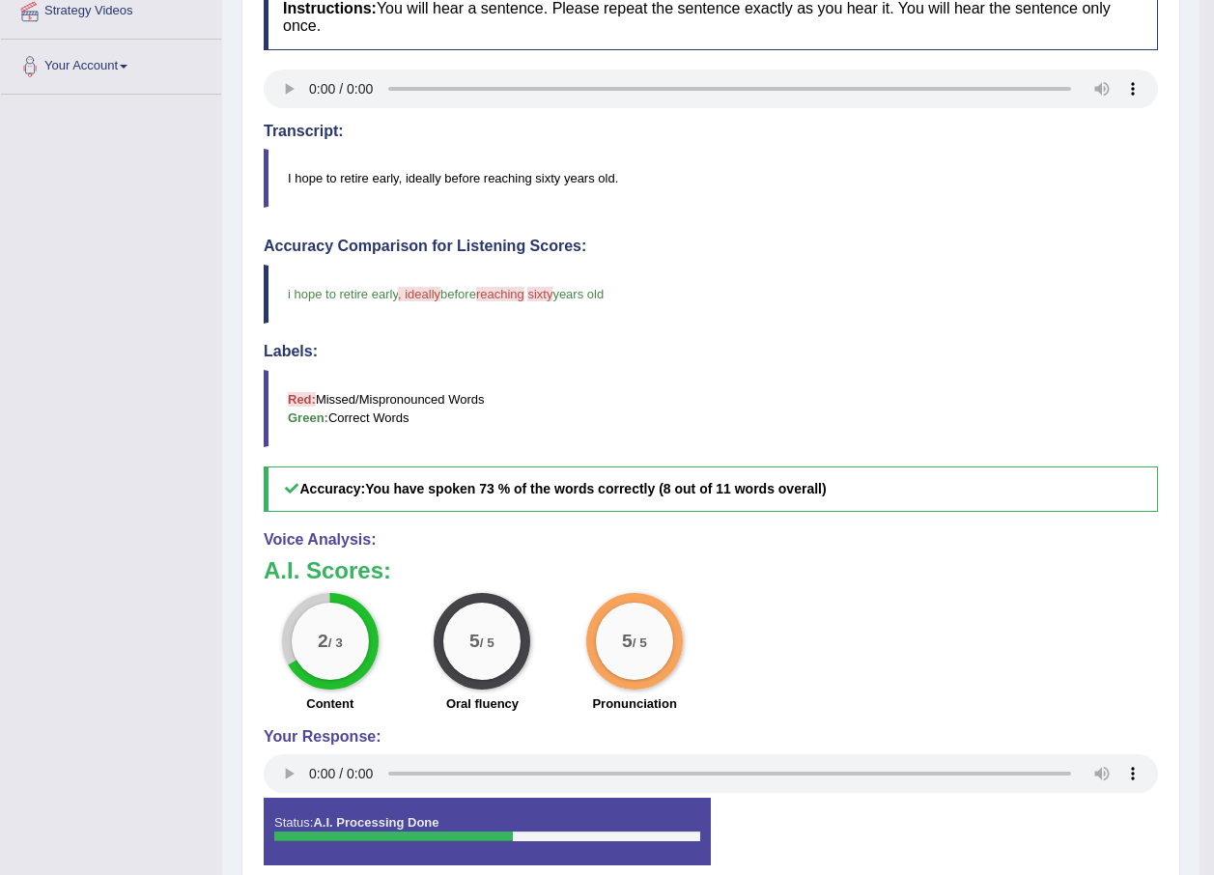
scroll to position [97, 0]
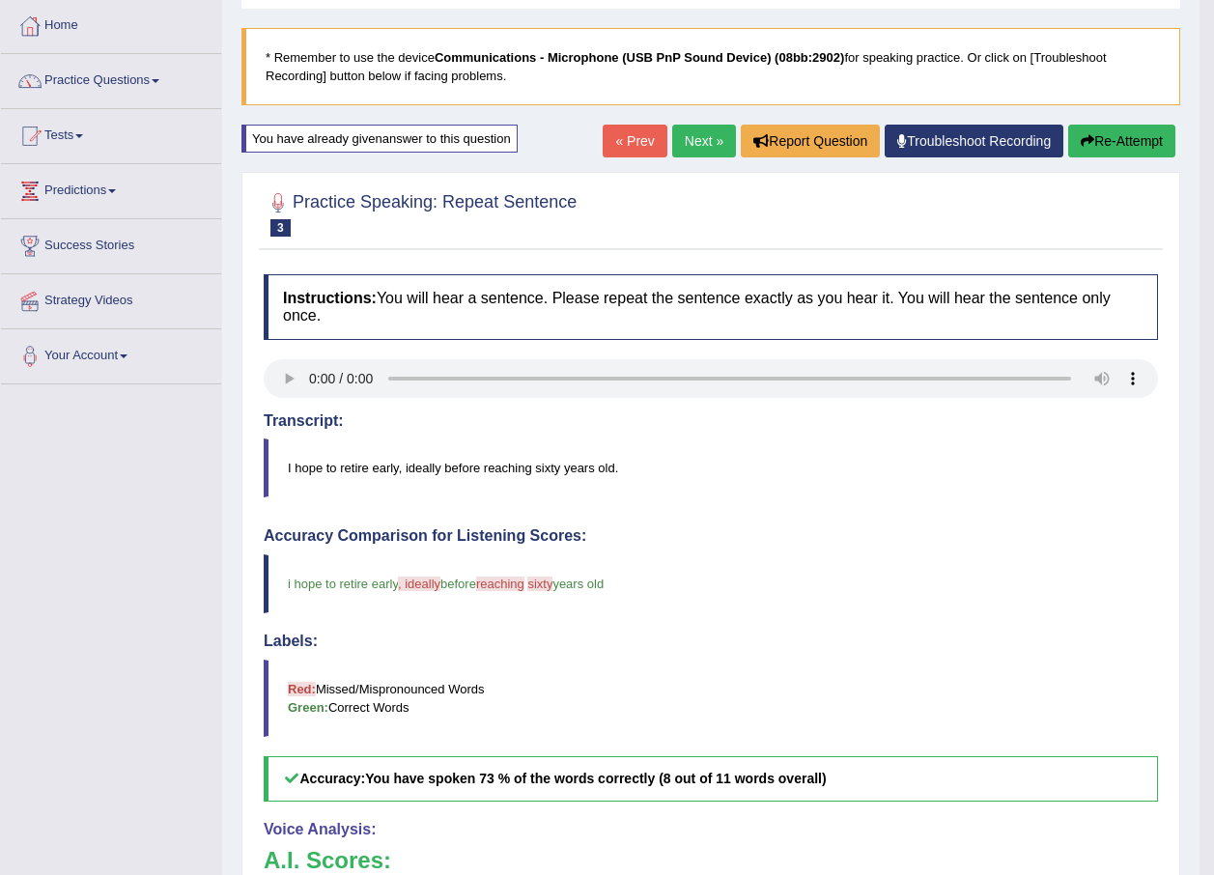
click at [674, 91] on blockquote "* Remember to use the device Communications - Microphone (USB PnP Sound Device)…" at bounding box center [711, 66] width 939 height 77
click at [689, 127] on link "Next »" at bounding box center [704, 141] width 64 height 33
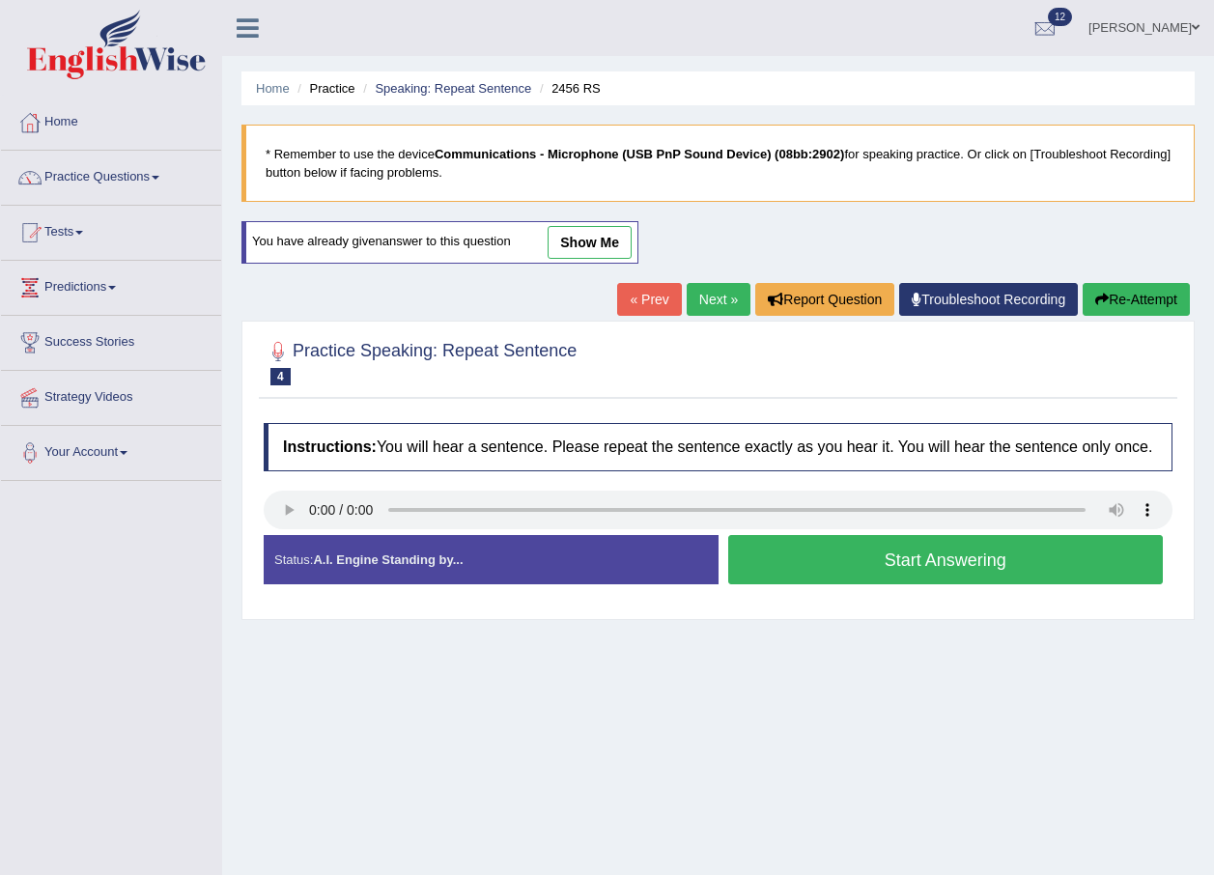
click at [797, 557] on button "Start Answering" at bounding box center [946, 559] width 436 height 49
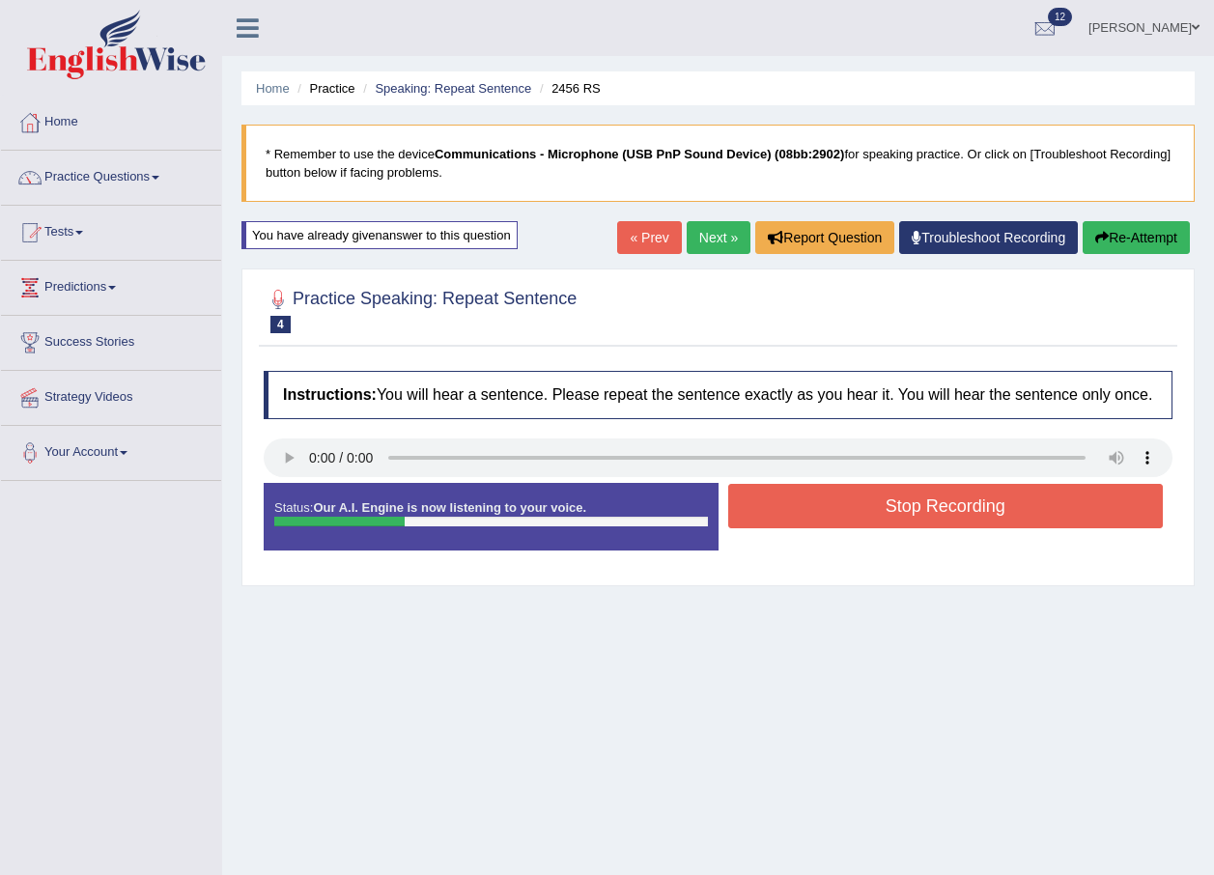
click at [782, 517] on button "Stop Recording" at bounding box center [946, 506] width 436 height 44
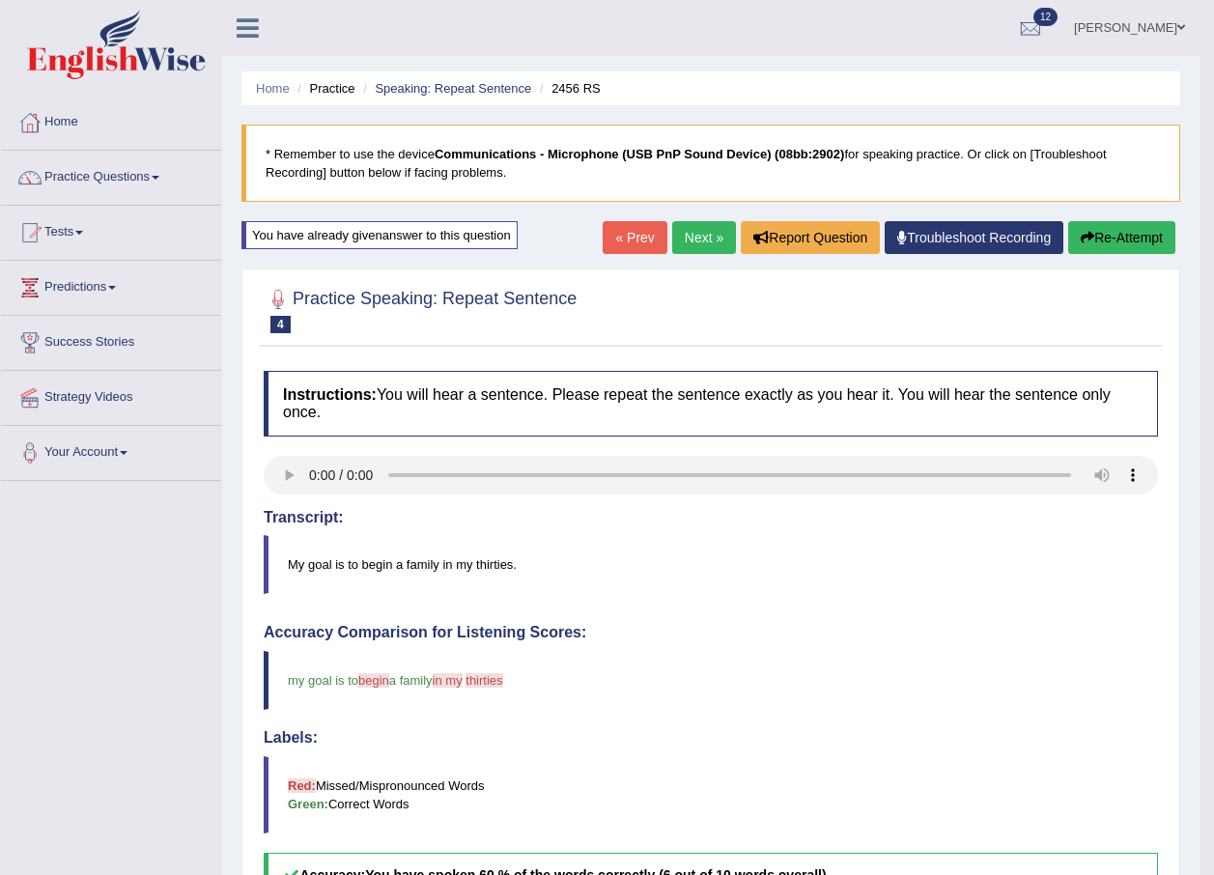
click at [704, 242] on link "Next »" at bounding box center [704, 237] width 64 height 33
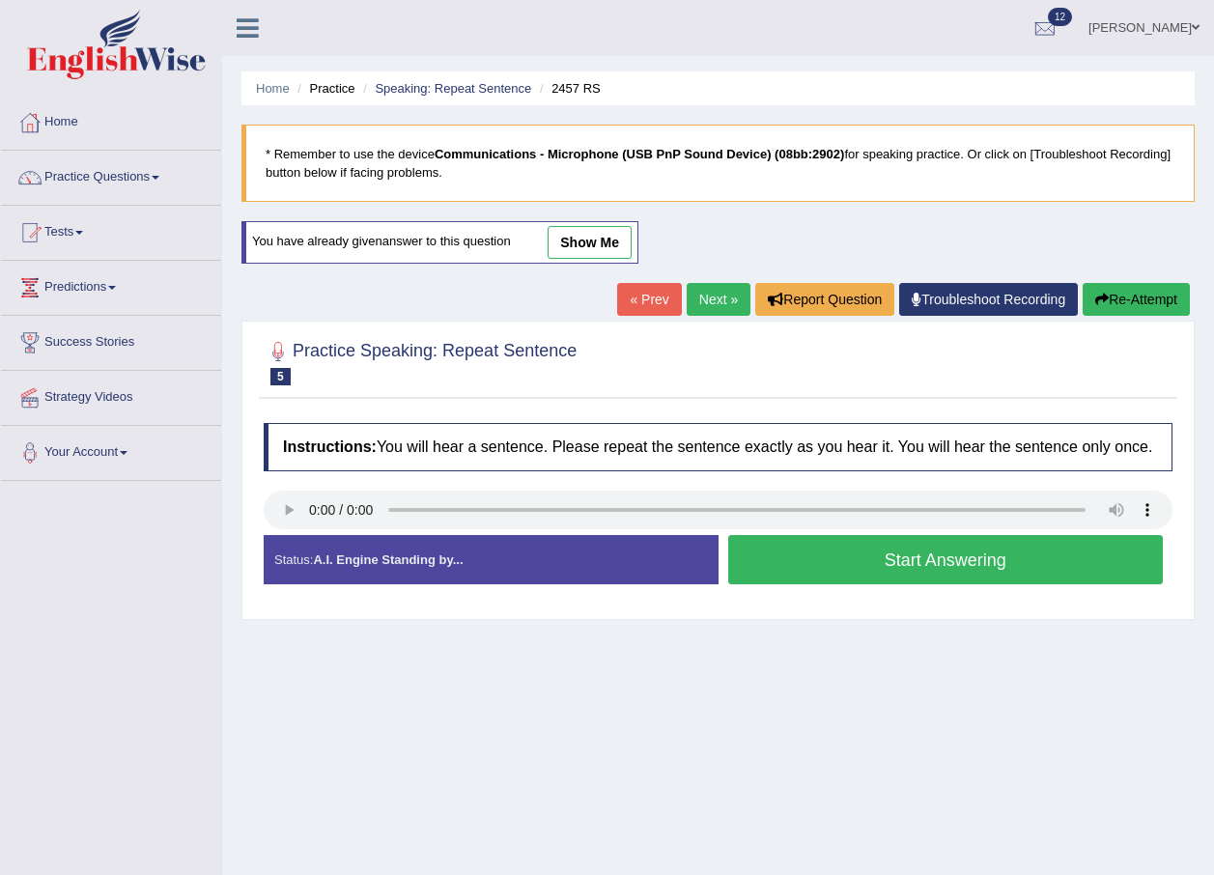
click at [908, 555] on button "Start Answering" at bounding box center [946, 559] width 436 height 49
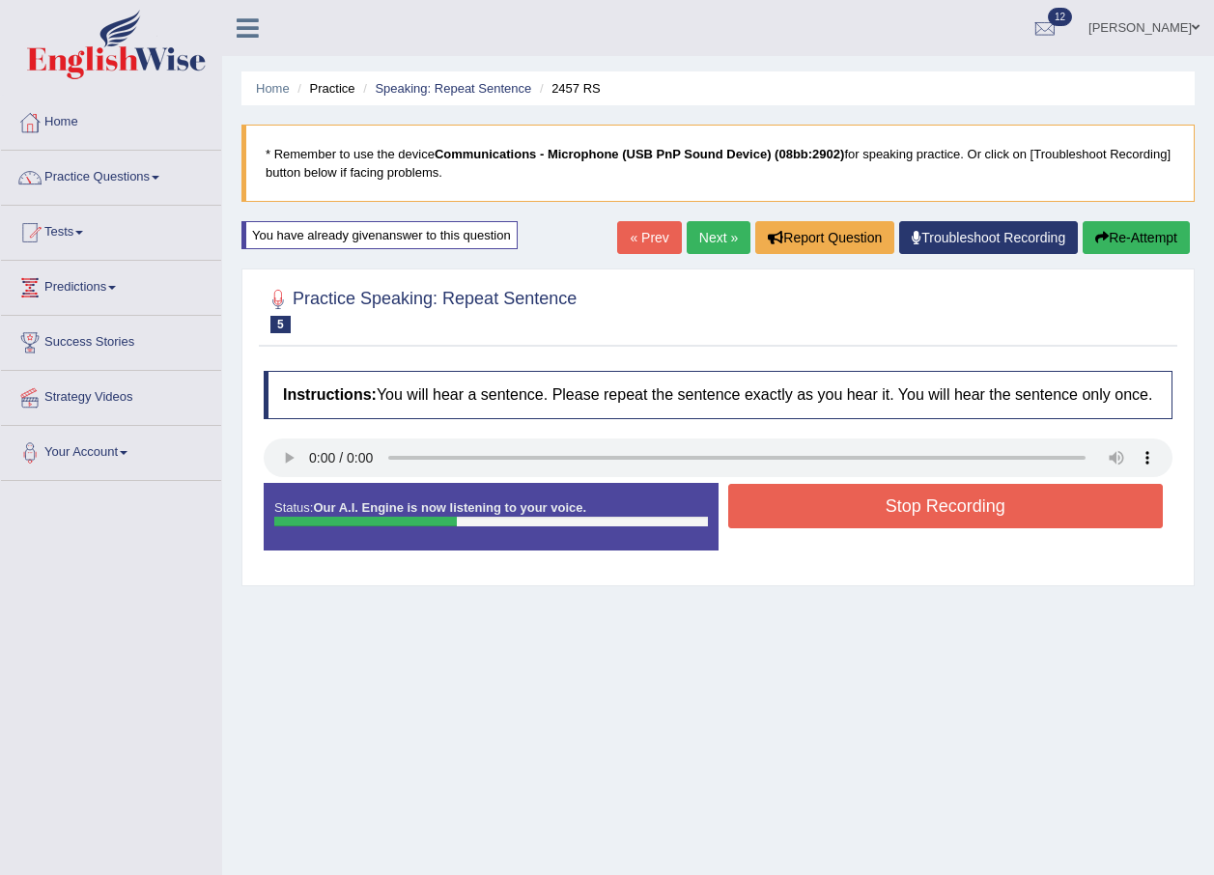
click at [877, 501] on button "Stop Recording" at bounding box center [946, 506] width 436 height 44
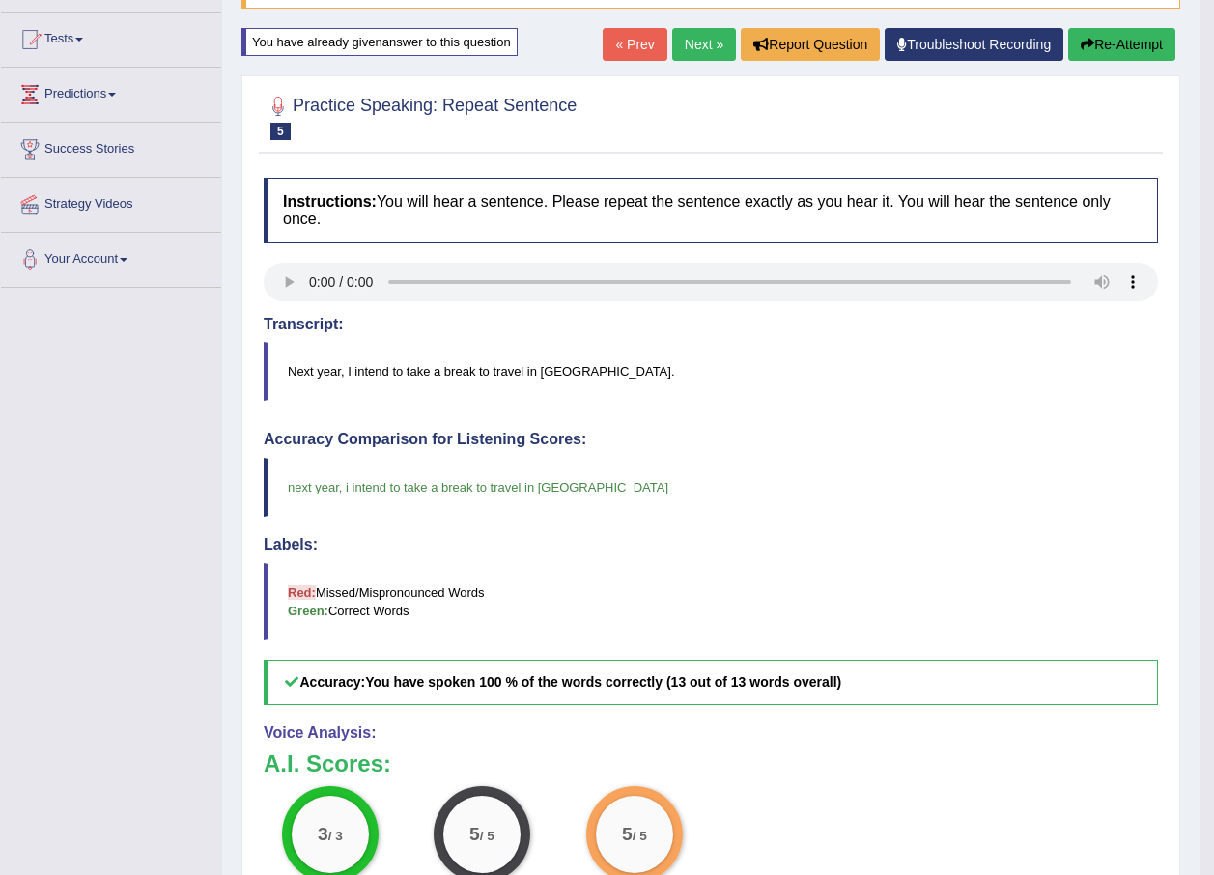
scroll to position [97, 0]
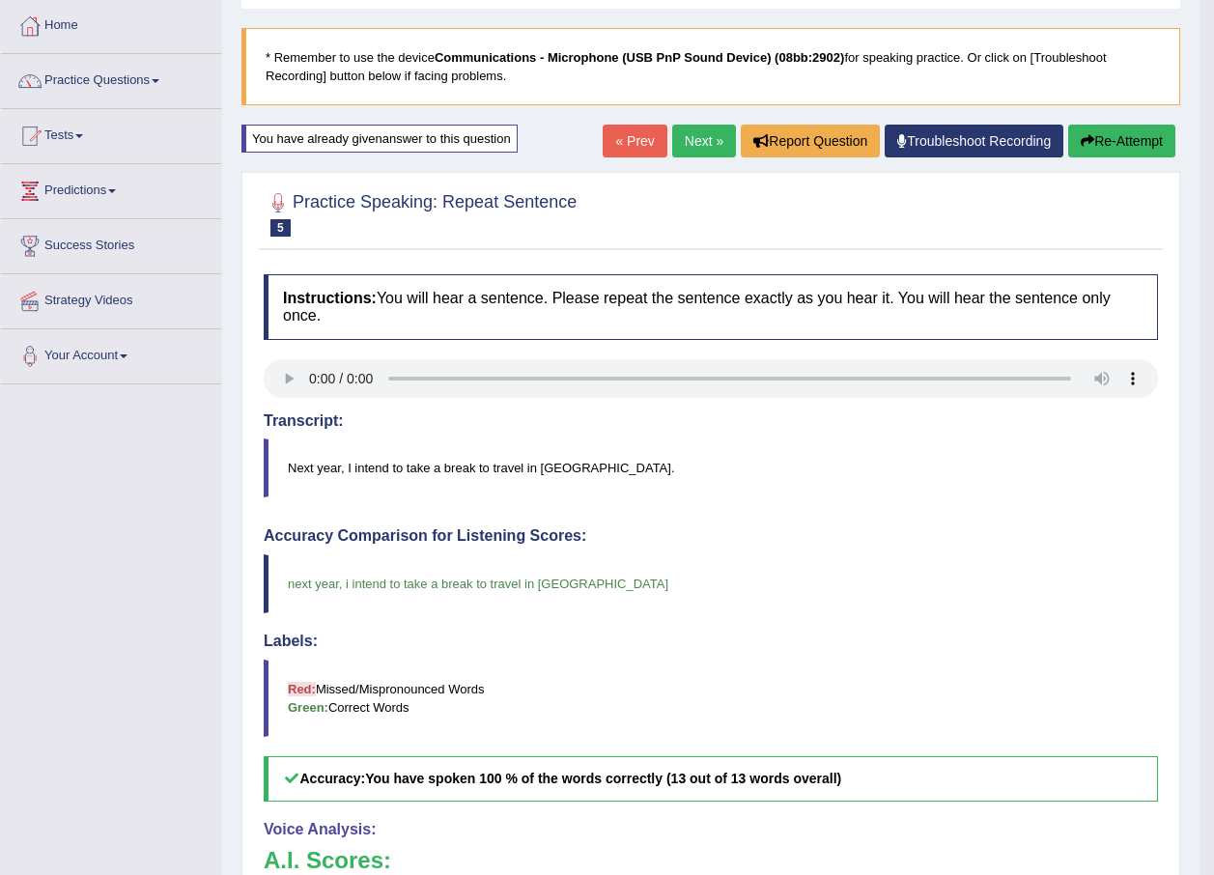
click at [711, 144] on link "Next »" at bounding box center [704, 141] width 64 height 33
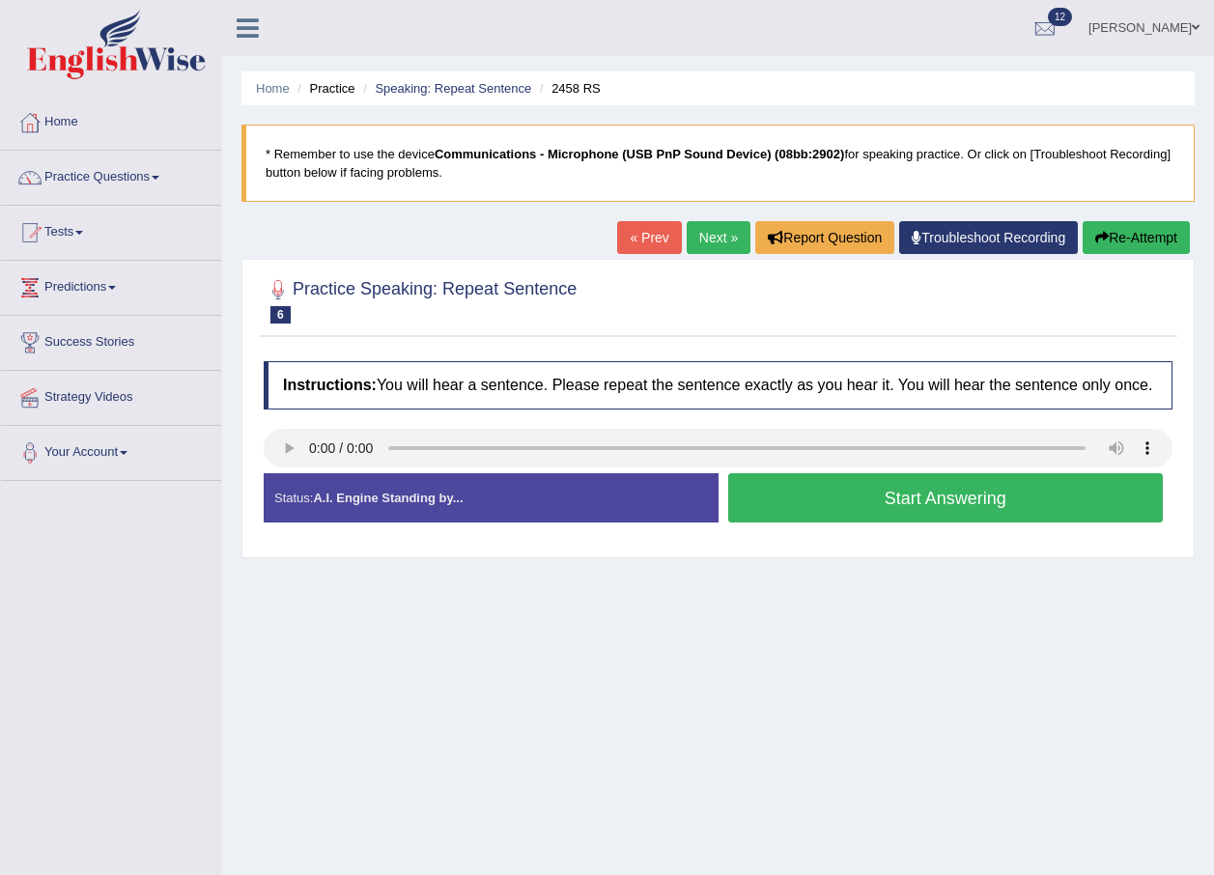
click at [841, 502] on button "Start Answering" at bounding box center [946, 497] width 436 height 49
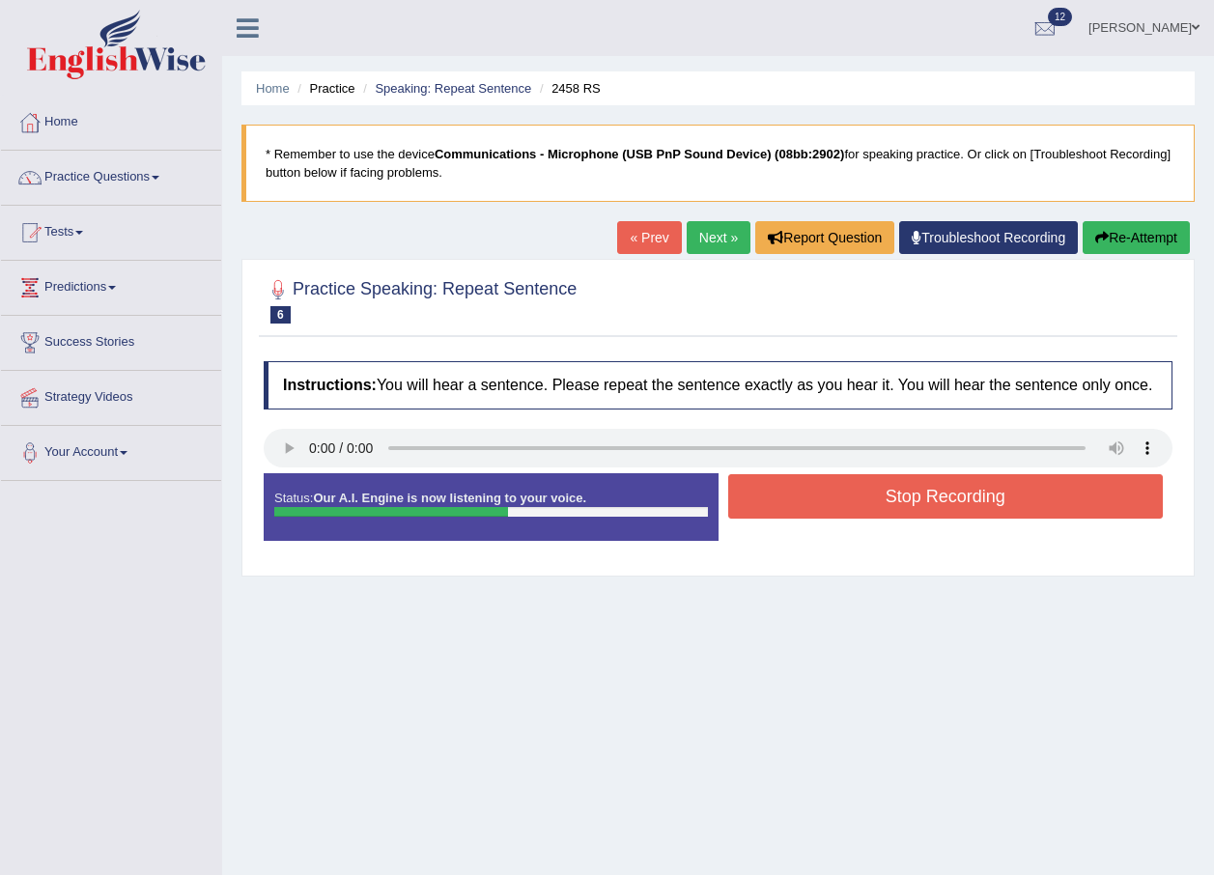
click at [920, 499] on button "Stop Recording" at bounding box center [946, 496] width 436 height 44
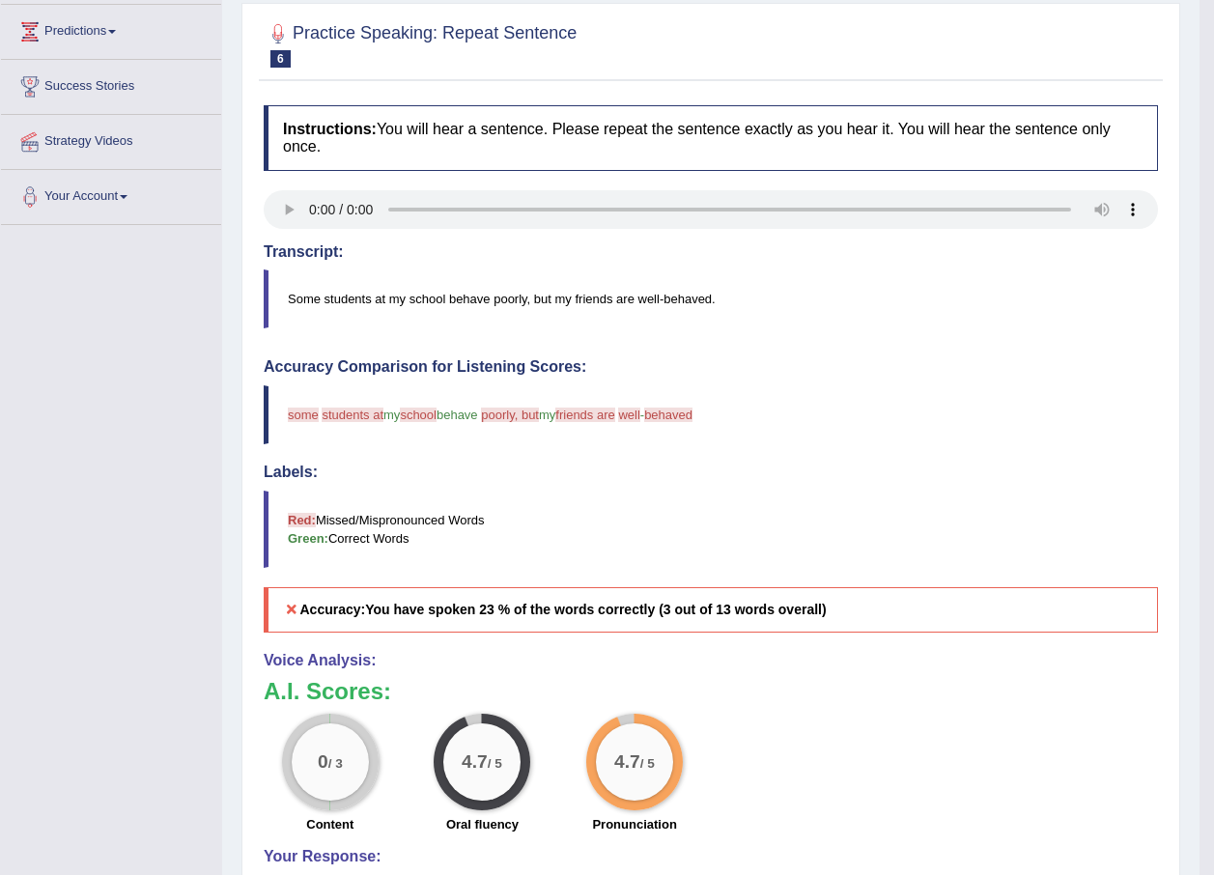
scroll to position [63, 0]
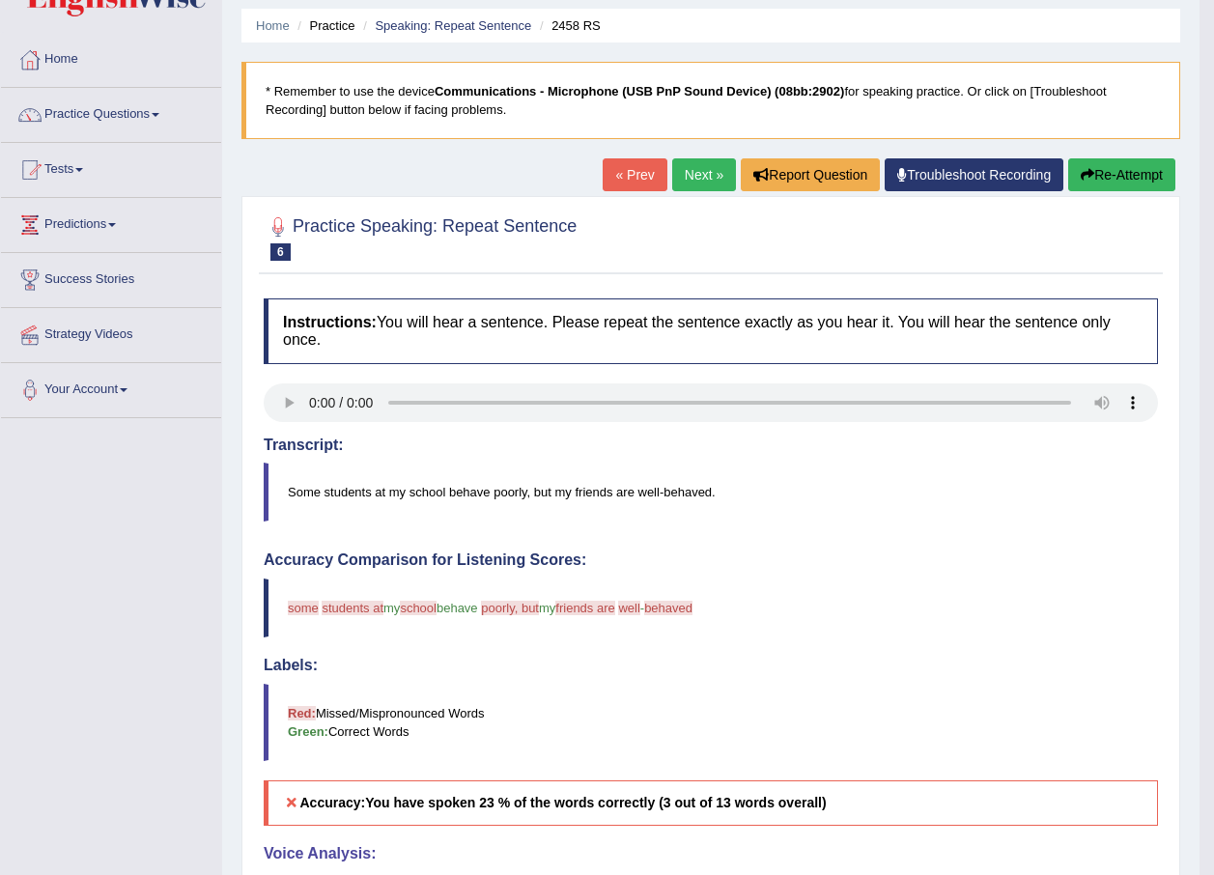
click at [1137, 168] on button "Re-Attempt" at bounding box center [1122, 174] width 107 height 33
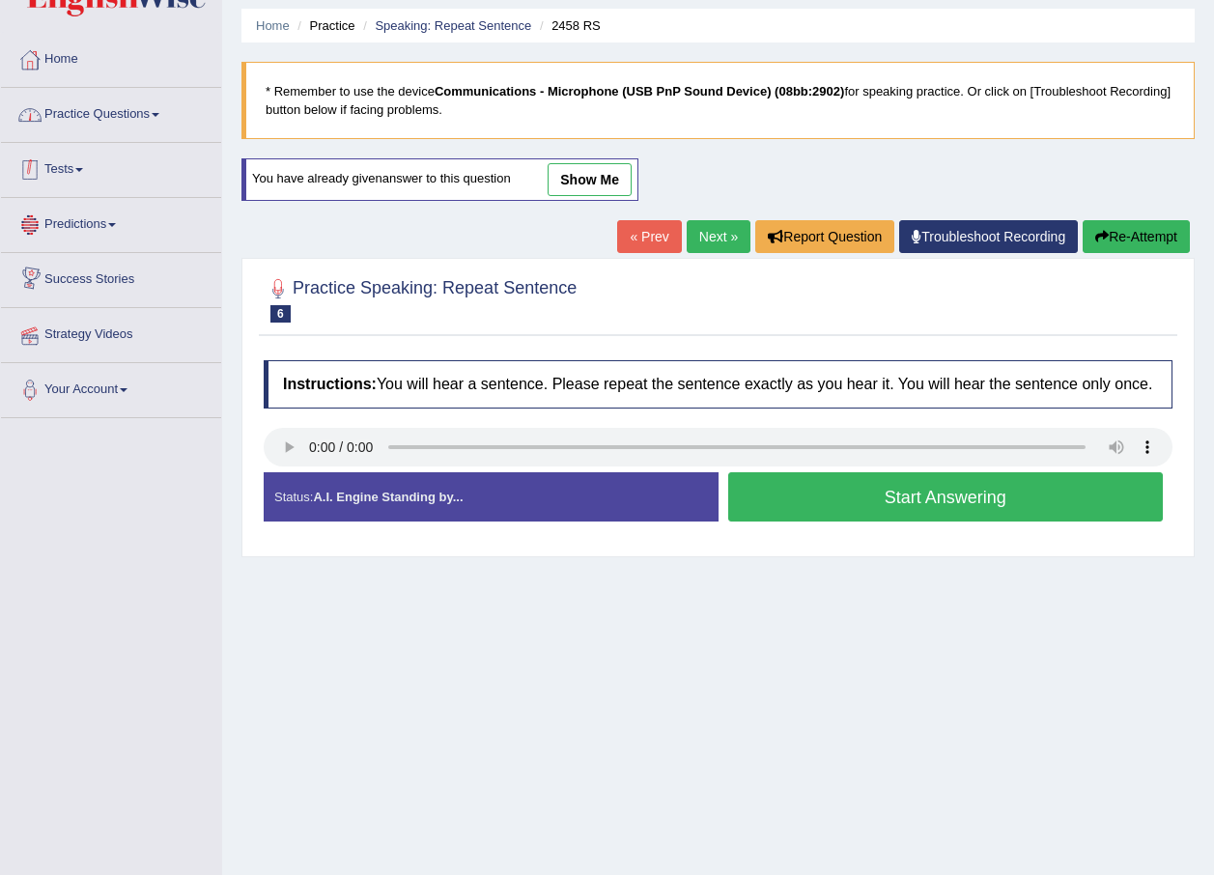
click at [119, 100] on link "Practice Questions" at bounding box center [111, 112] width 220 height 48
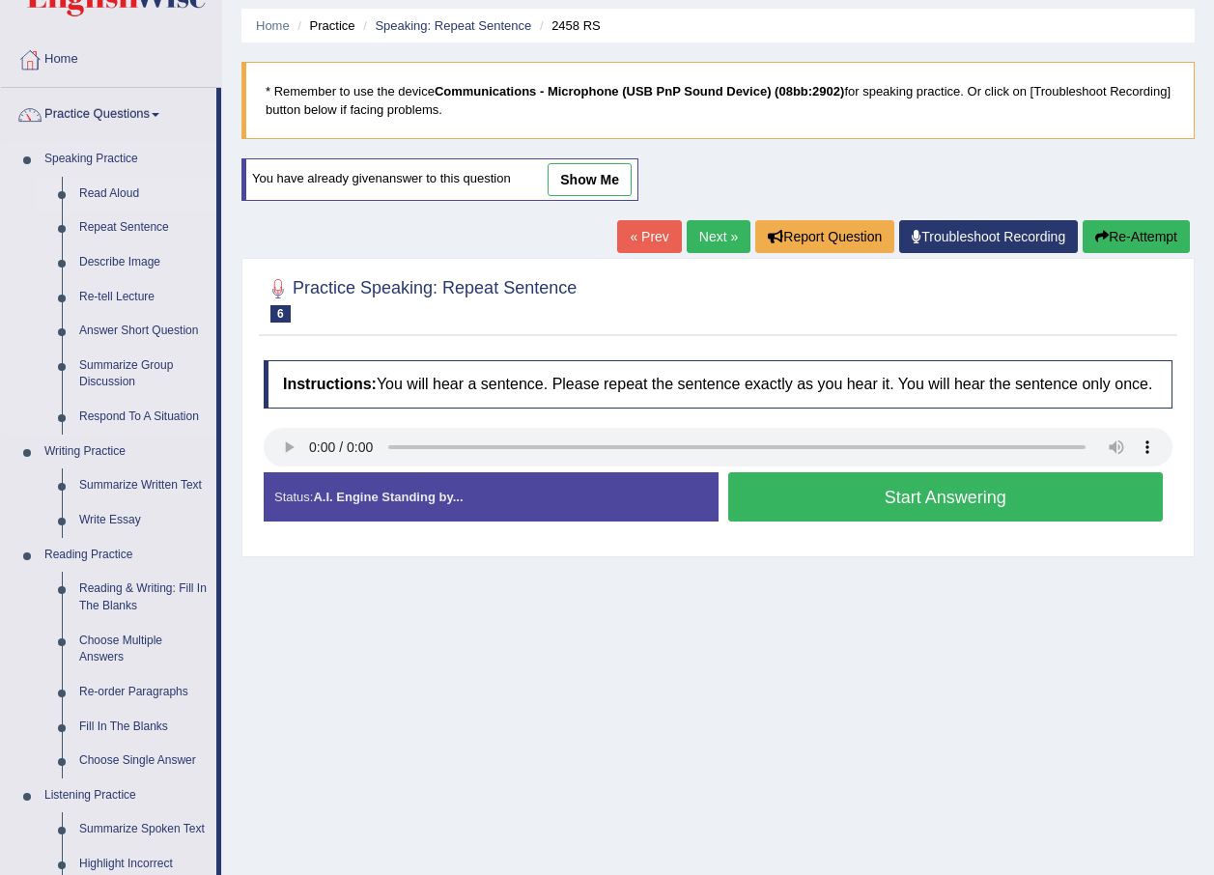
click at [108, 183] on link "Read Aloud" at bounding box center [144, 194] width 146 height 35
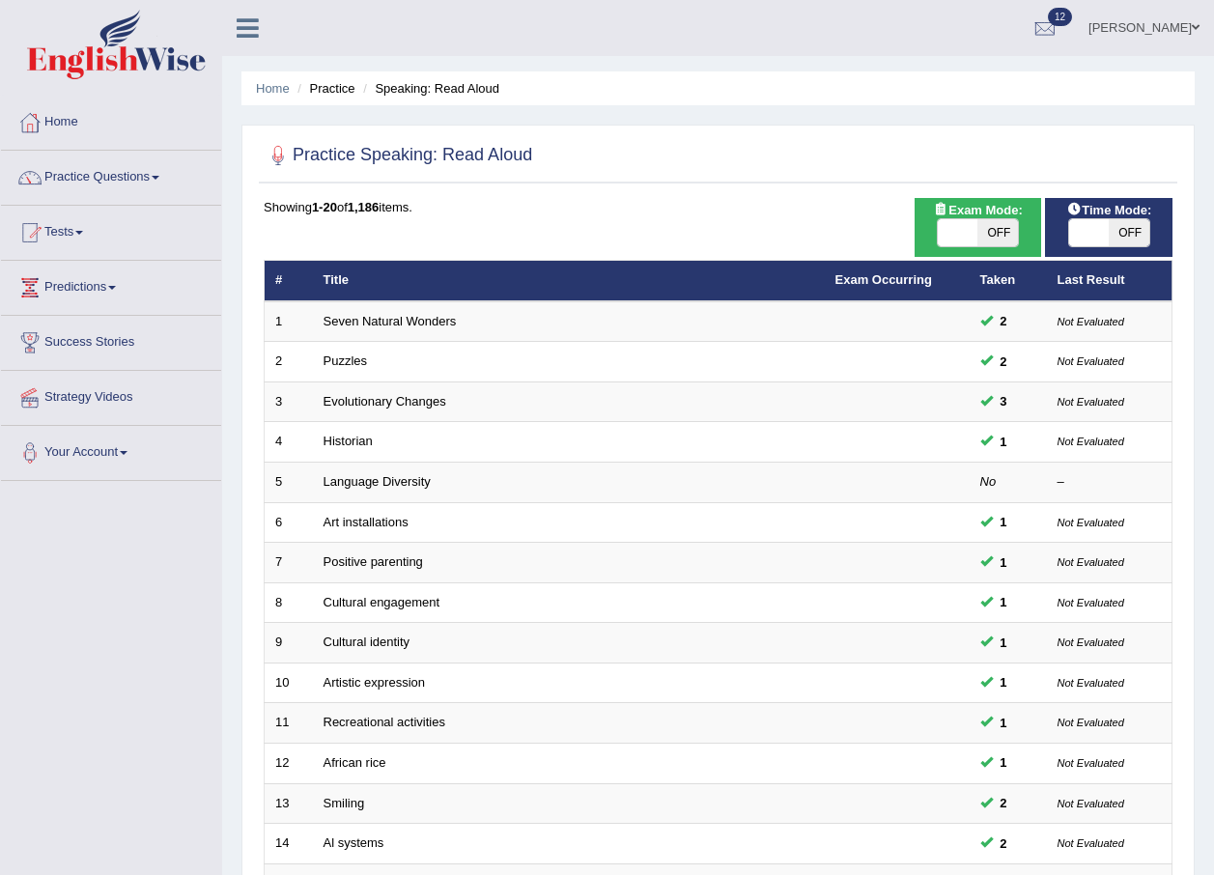
click at [1122, 220] on span "OFF" at bounding box center [1129, 232] width 41 height 27
checkbox input "true"
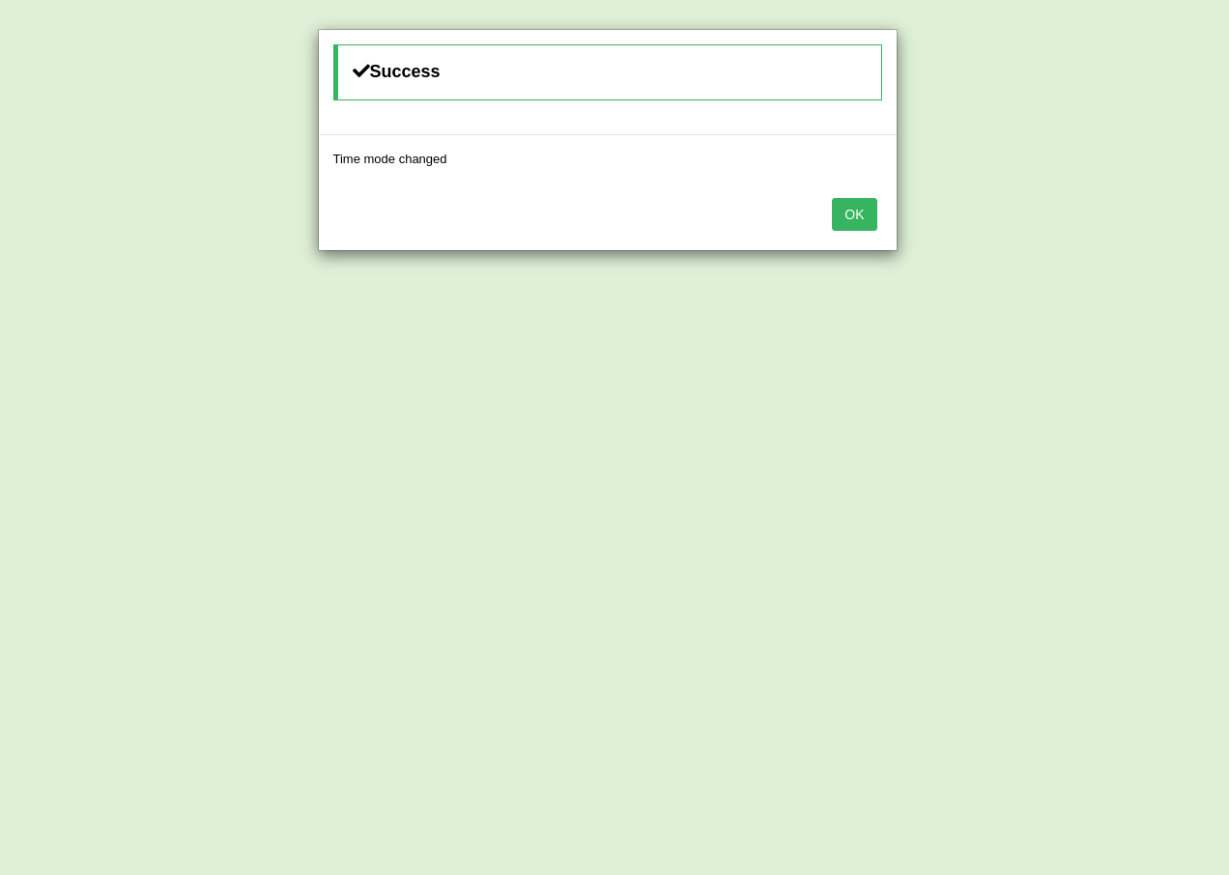
click at [858, 196] on div "OK" at bounding box center [608, 217] width 578 height 68
click at [849, 210] on button "OK" at bounding box center [854, 214] width 44 height 33
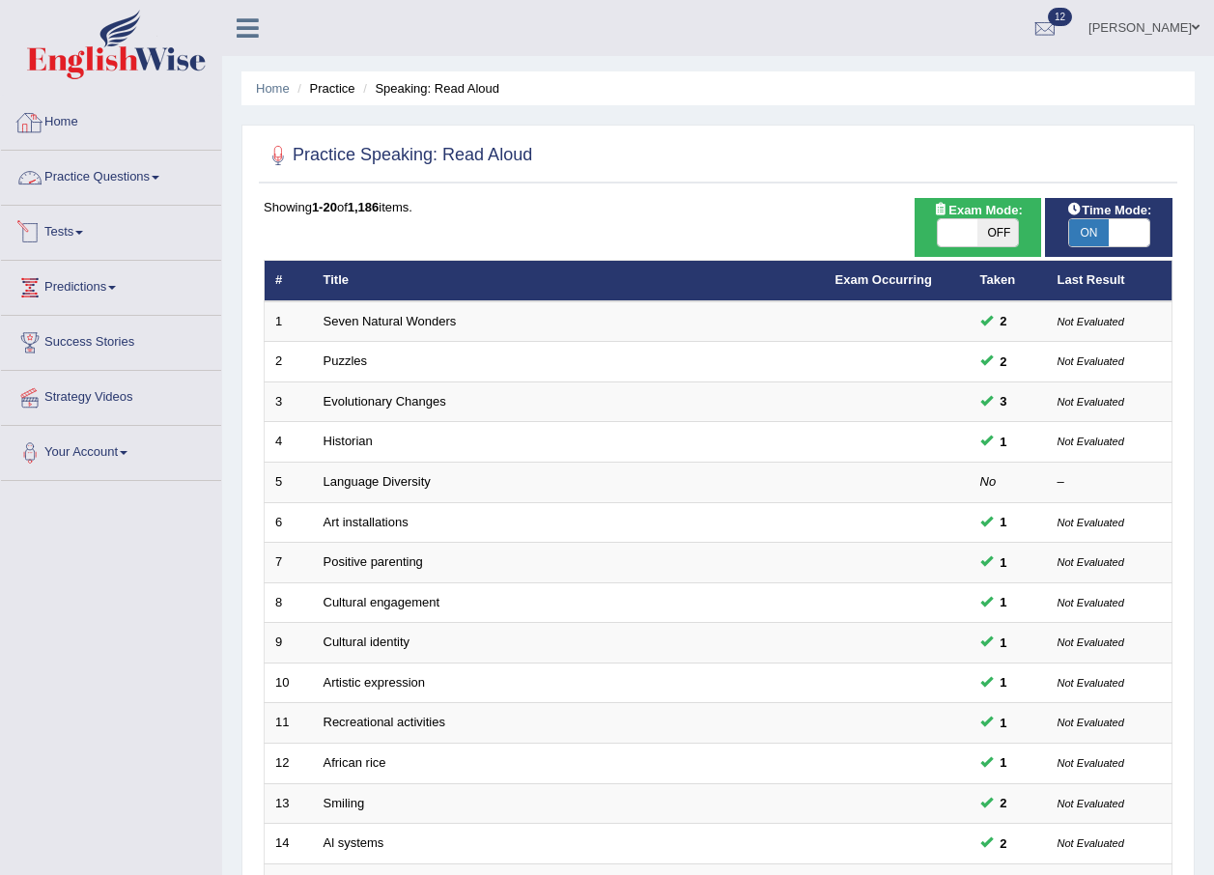
click at [110, 160] on link "Practice Questions" at bounding box center [111, 175] width 220 height 48
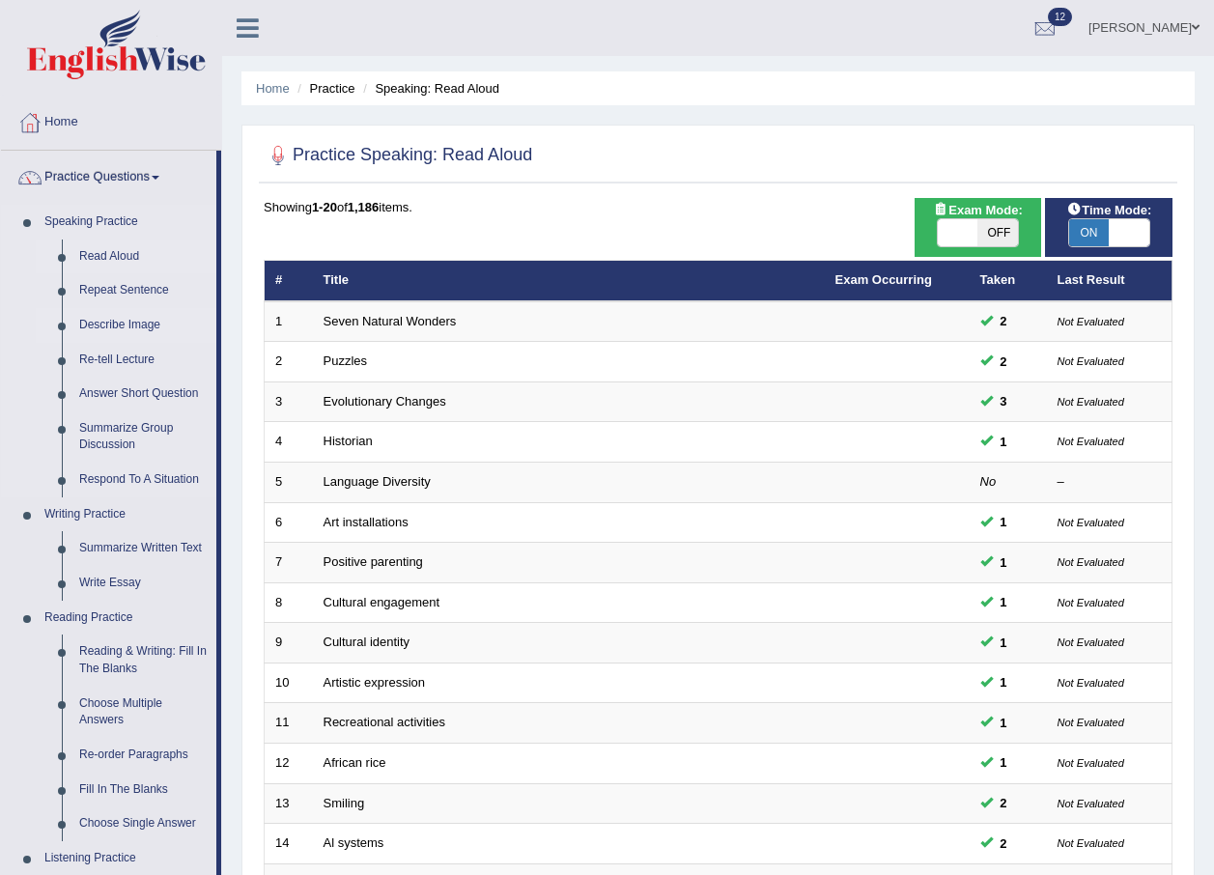
click at [139, 322] on link "Describe Image" at bounding box center [144, 325] width 146 height 35
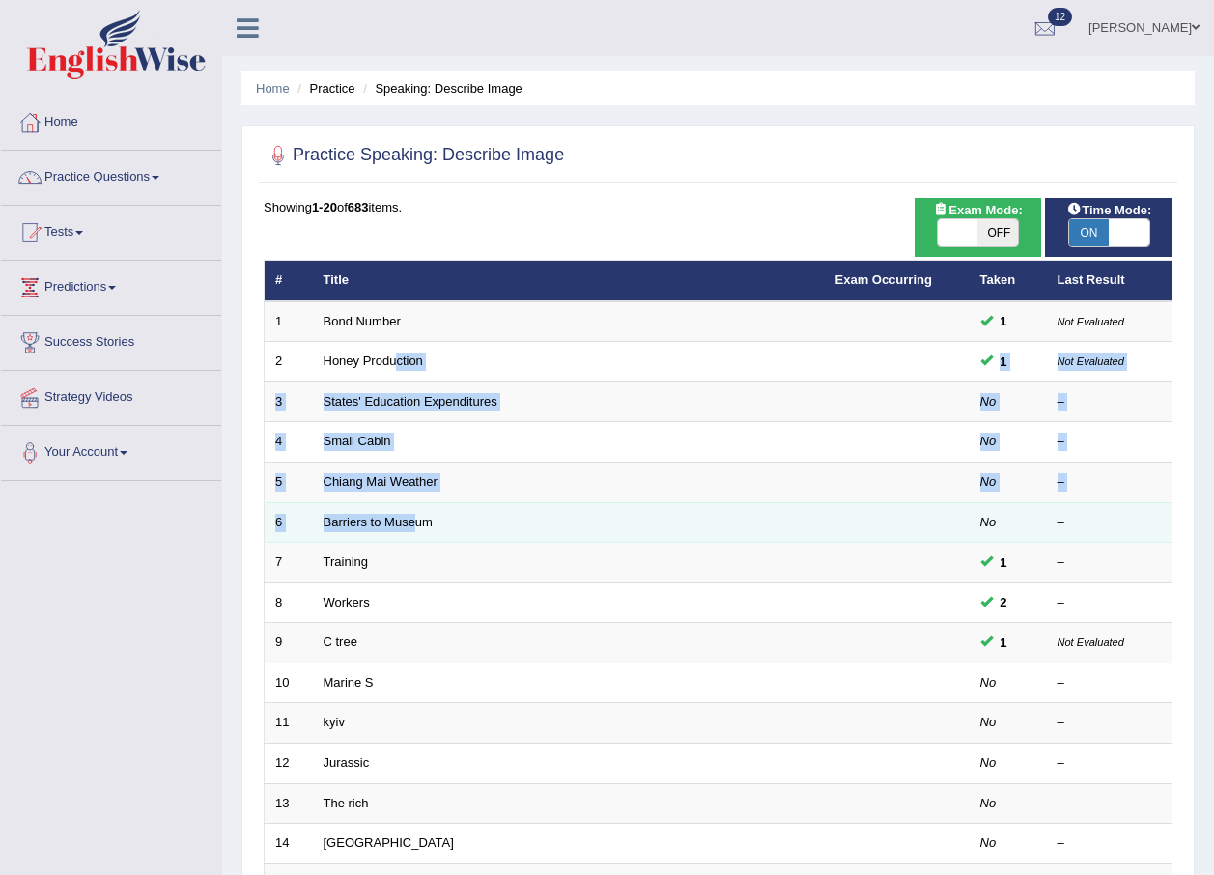
drag, startPoint x: 394, startPoint y: 353, endPoint x: 414, endPoint y: 530, distance: 178.9
click at [414, 530] on tbody "1 Bond Number 1 Not Evaluated 2 Honey Production 1 Not Evaluated 3 States' Educ…" at bounding box center [719, 703] width 908 height 804
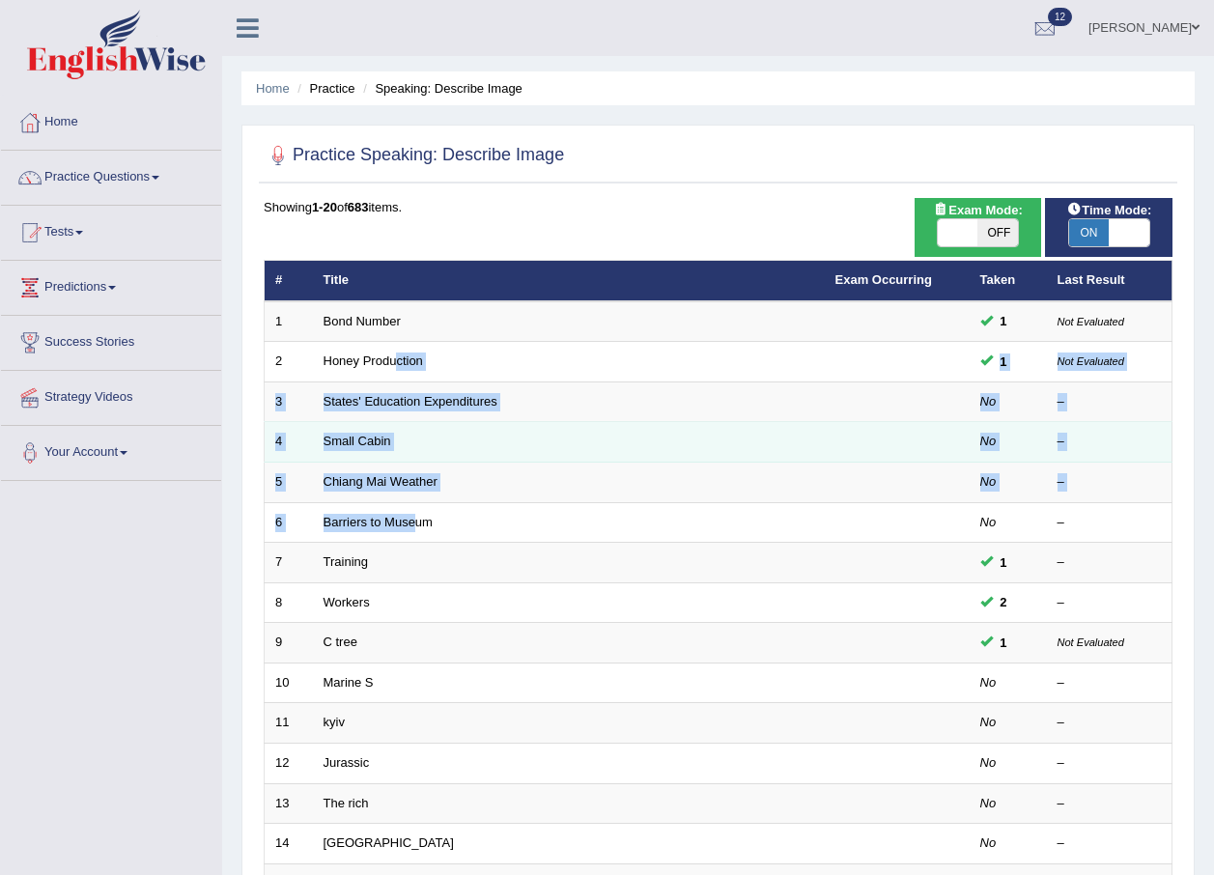
drag, startPoint x: 414, startPoint y: 530, endPoint x: 377, endPoint y: 421, distance: 115.5
click at [377, 422] on td "Small Cabin" at bounding box center [569, 442] width 512 height 41
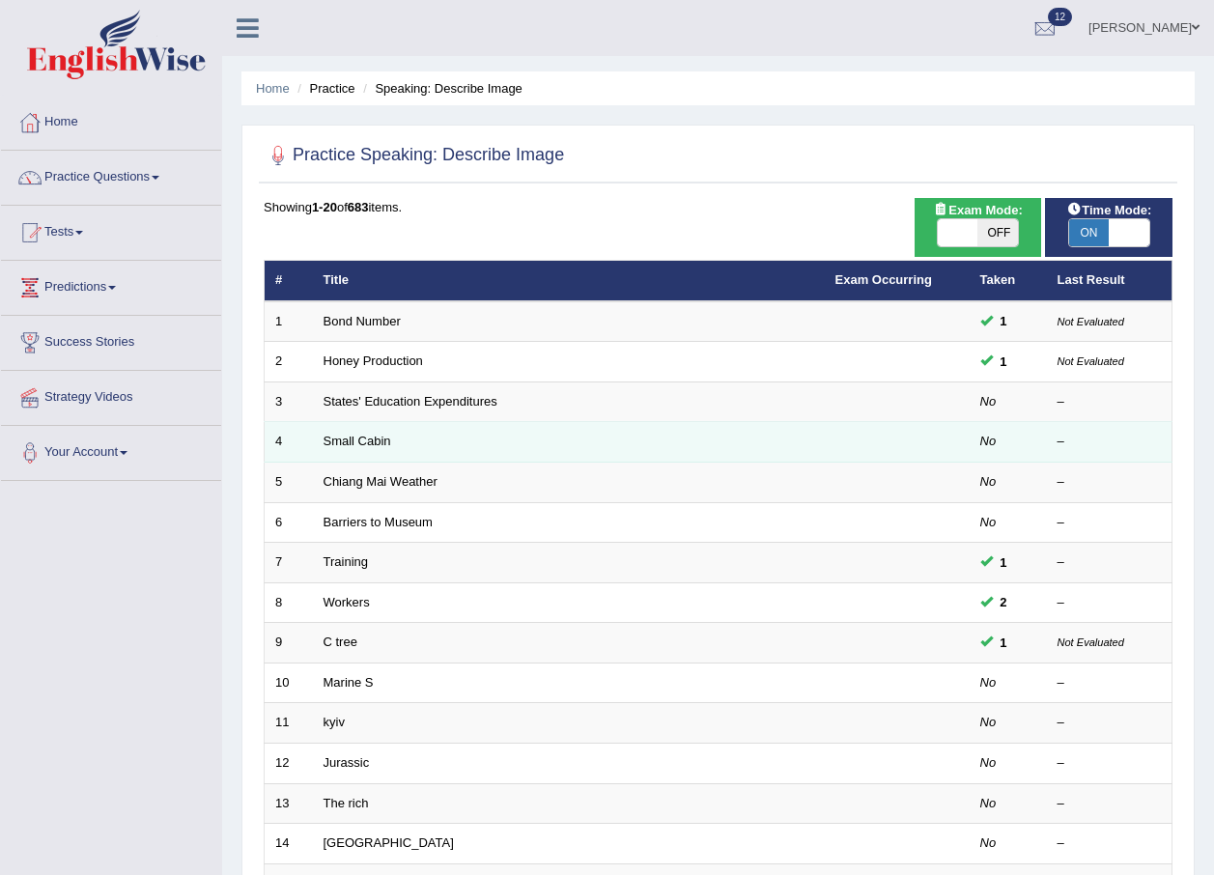
click at [353, 455] on td "Small Cabin" at bounding box center [569, 442] width 512 height 41
click at [357, 432] on td "Small Cabin" at bounding box center [569, 442] width 512 height 41
click at [355, 443] on link "Small Cabin" at bounding box center [358, 441] width 68 height 14
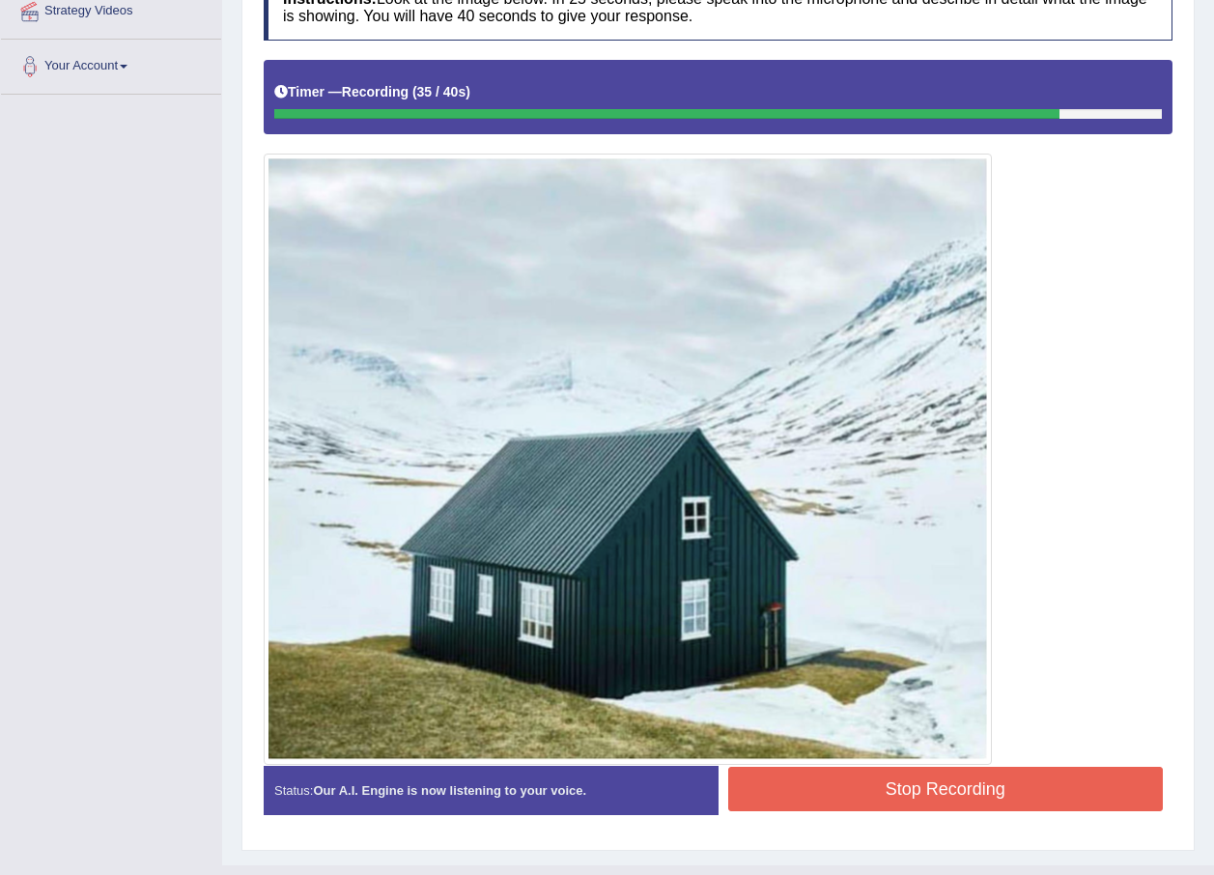
scroll to position [425, 0]
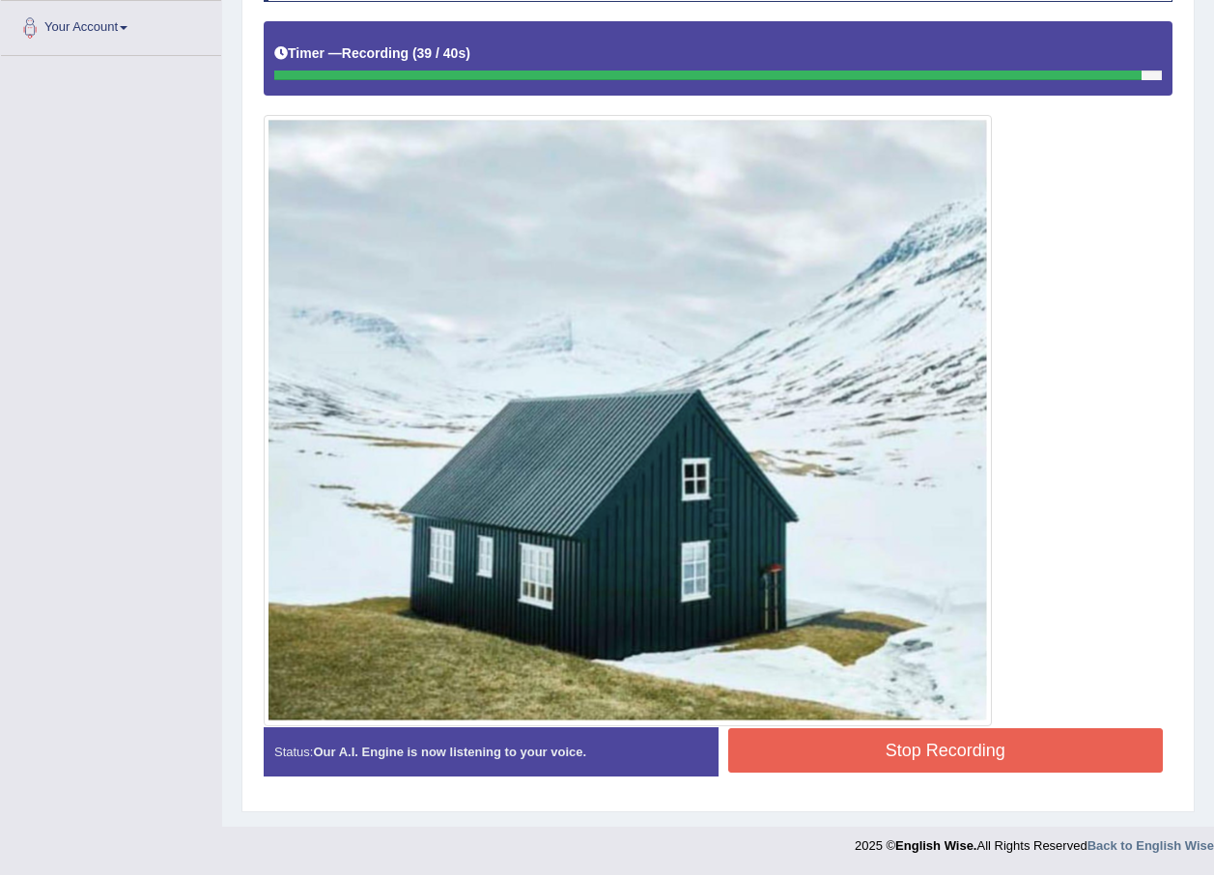
click at [831, 758] on button "Stop Recording" at bounding box center [946, 750] width 436 height 44
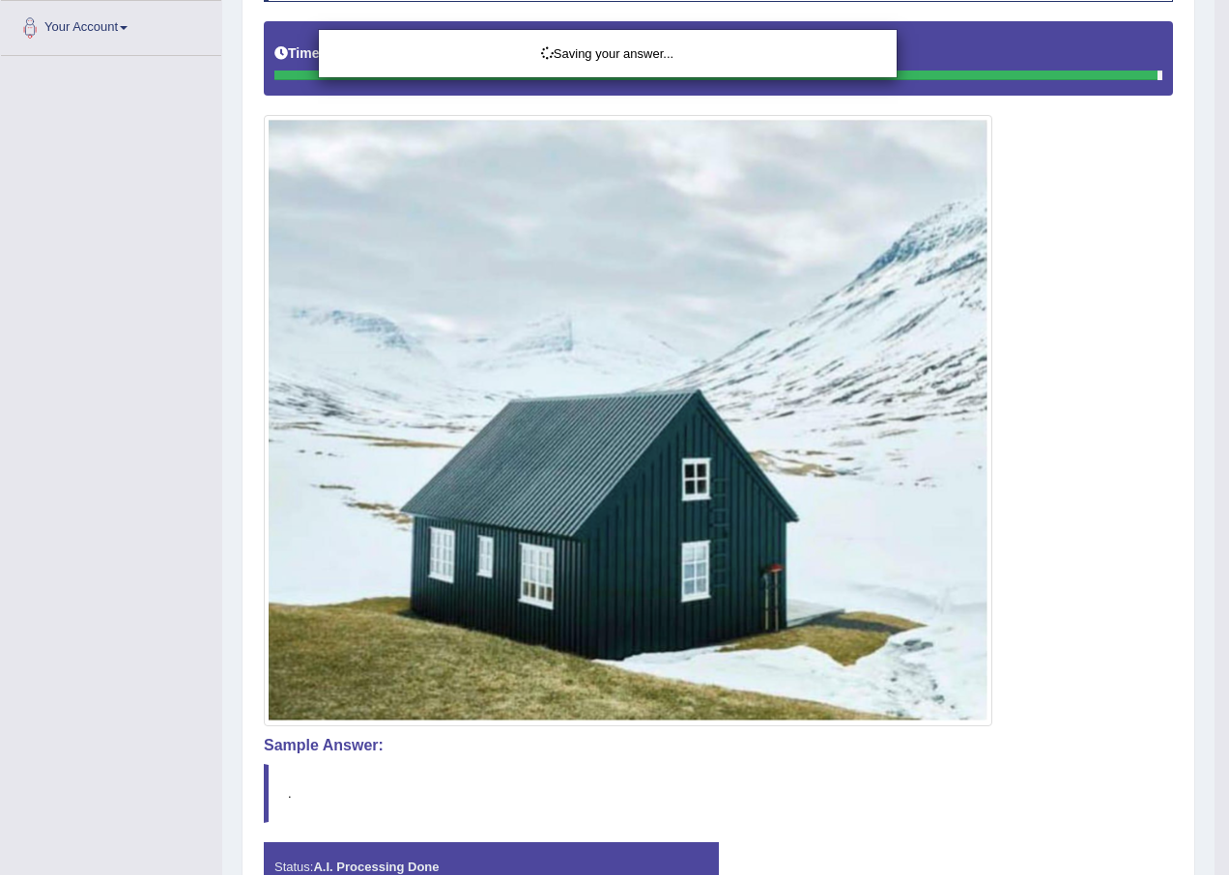
click at [1214, 757] on div "Saving your answer..." at bounding box center [614, 437] width 1229 height 875
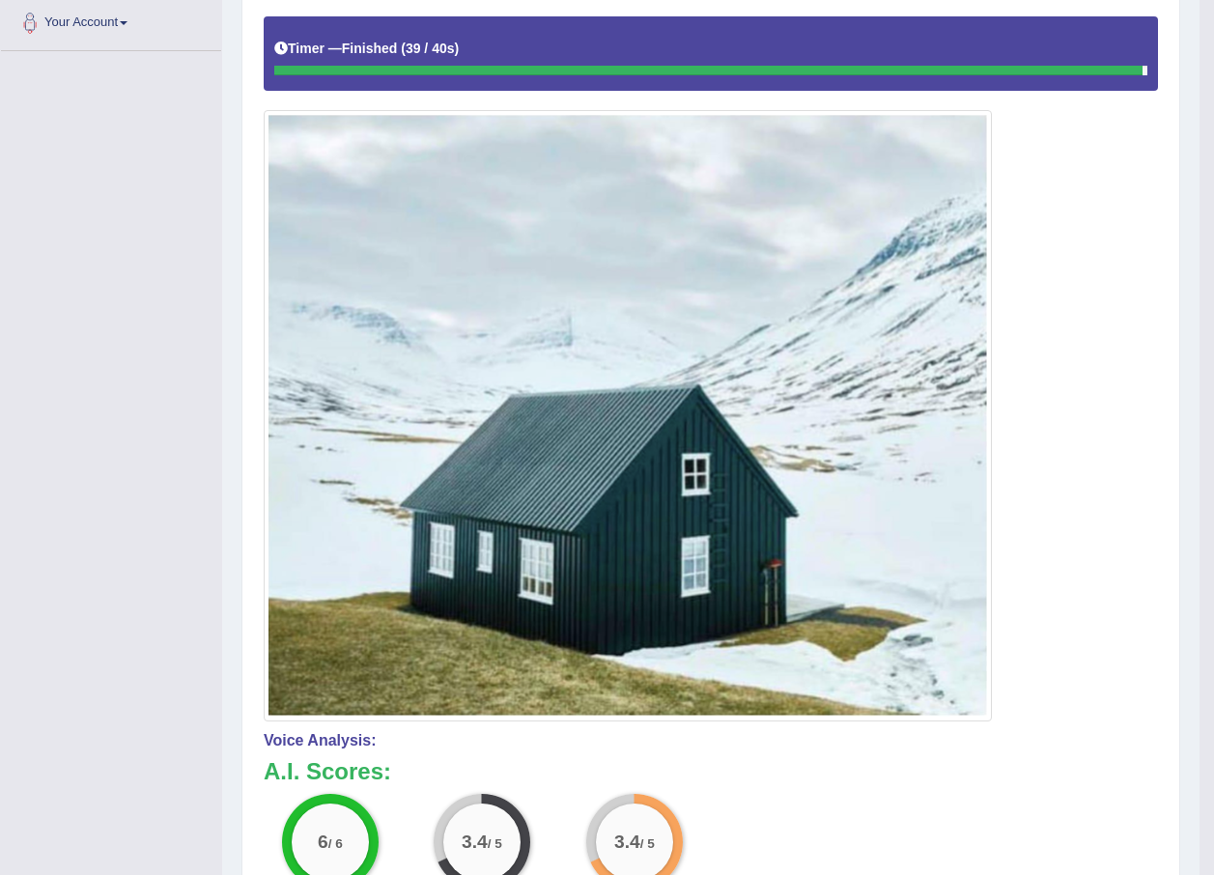
scroll to position [0, 0]
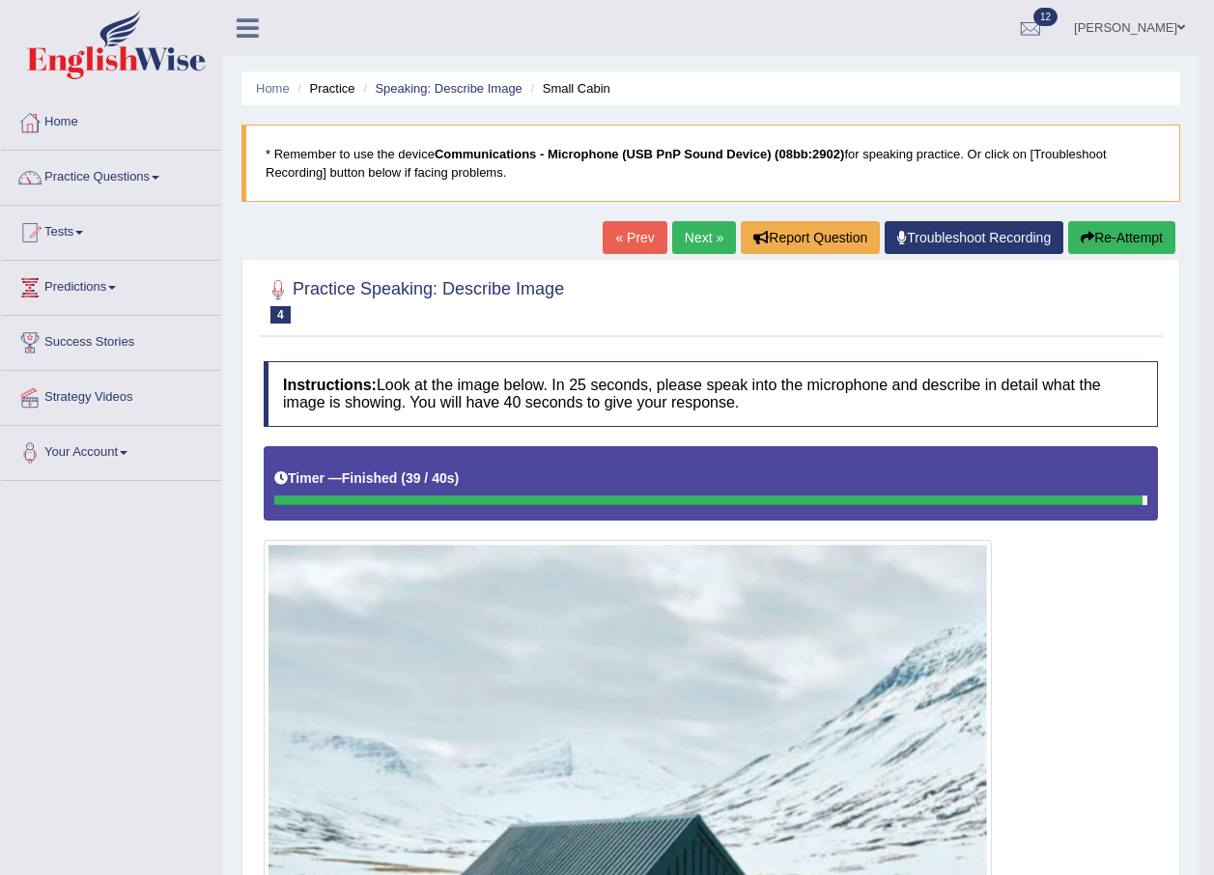
click at [686, 245] on link "Next »" at bounding box center [704, 237] width 64 height 33
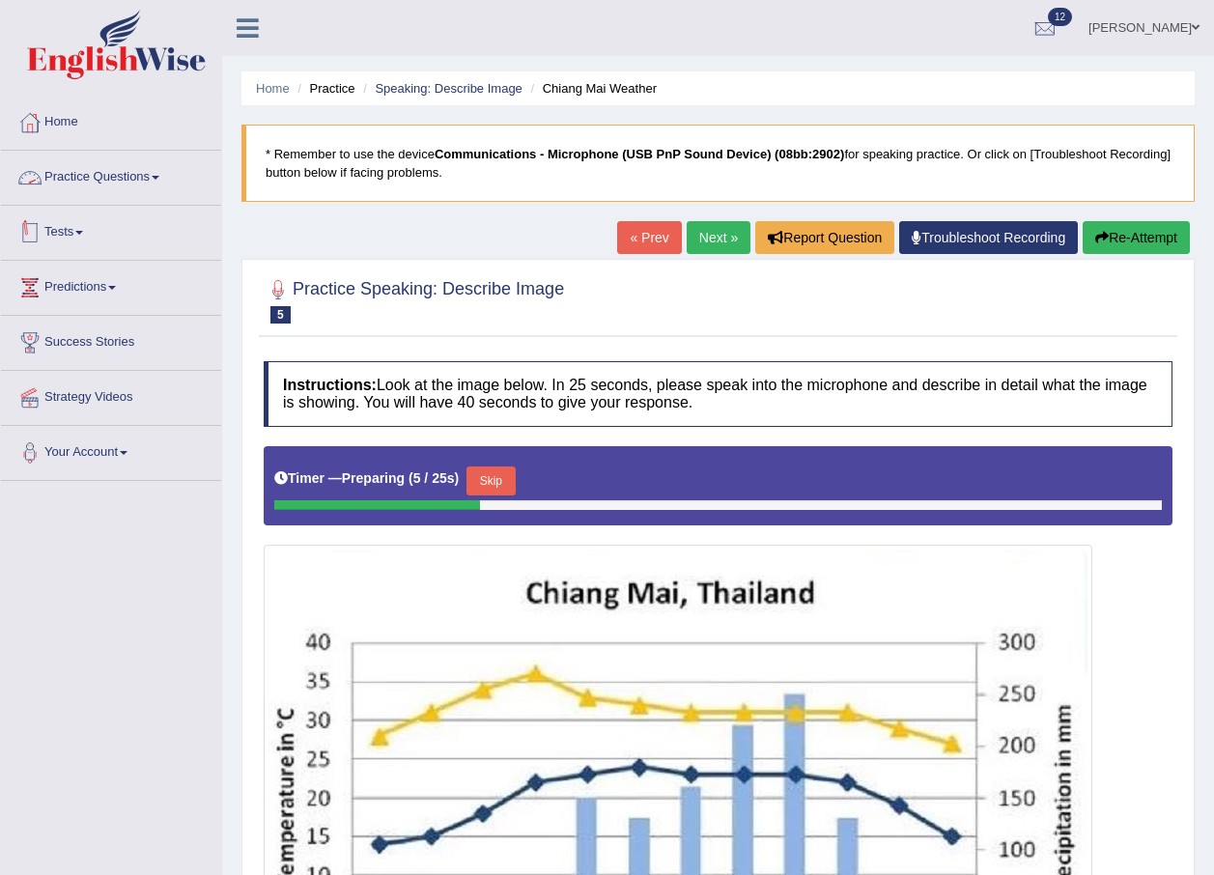
click at [100, 189] on link "Practice Questions" at bounding box center [111, 175] width 220 height 48
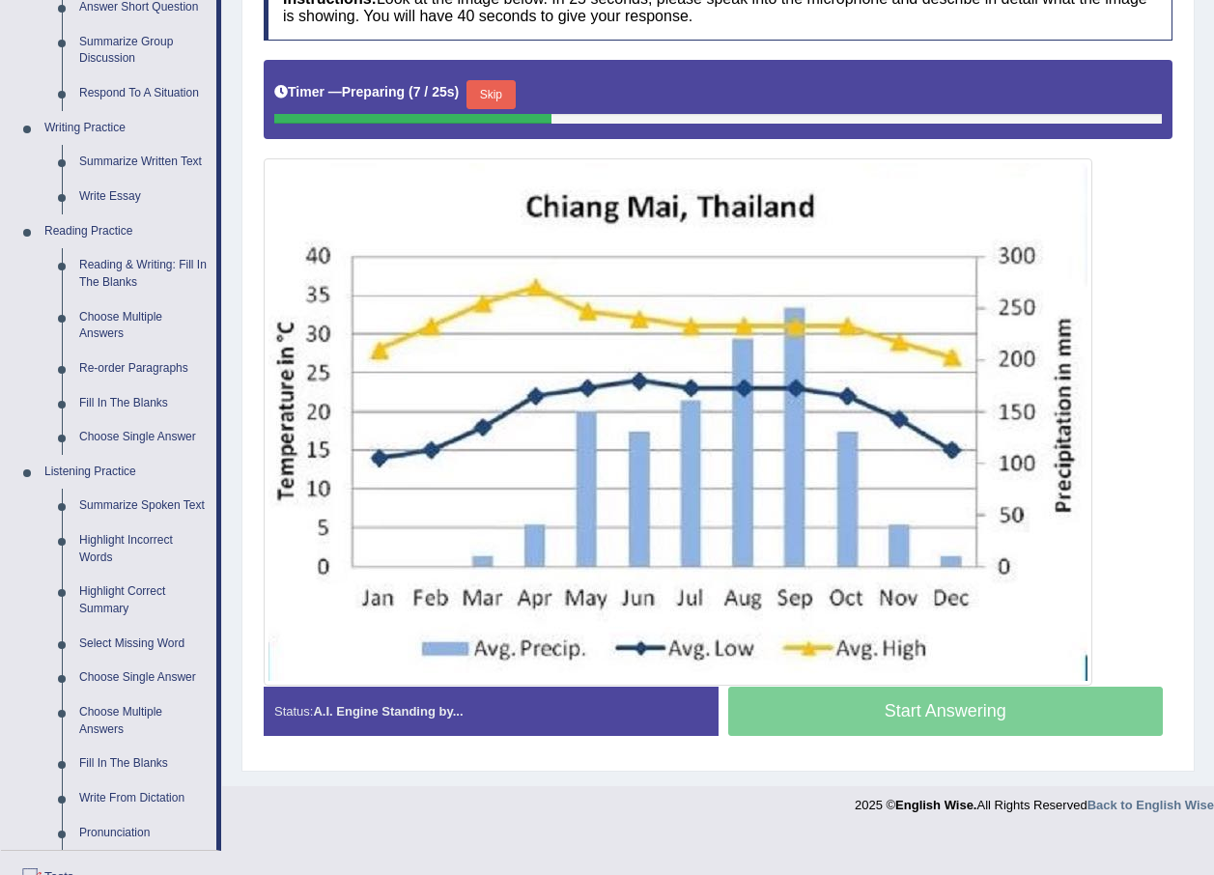
scroll to position [290, 0]
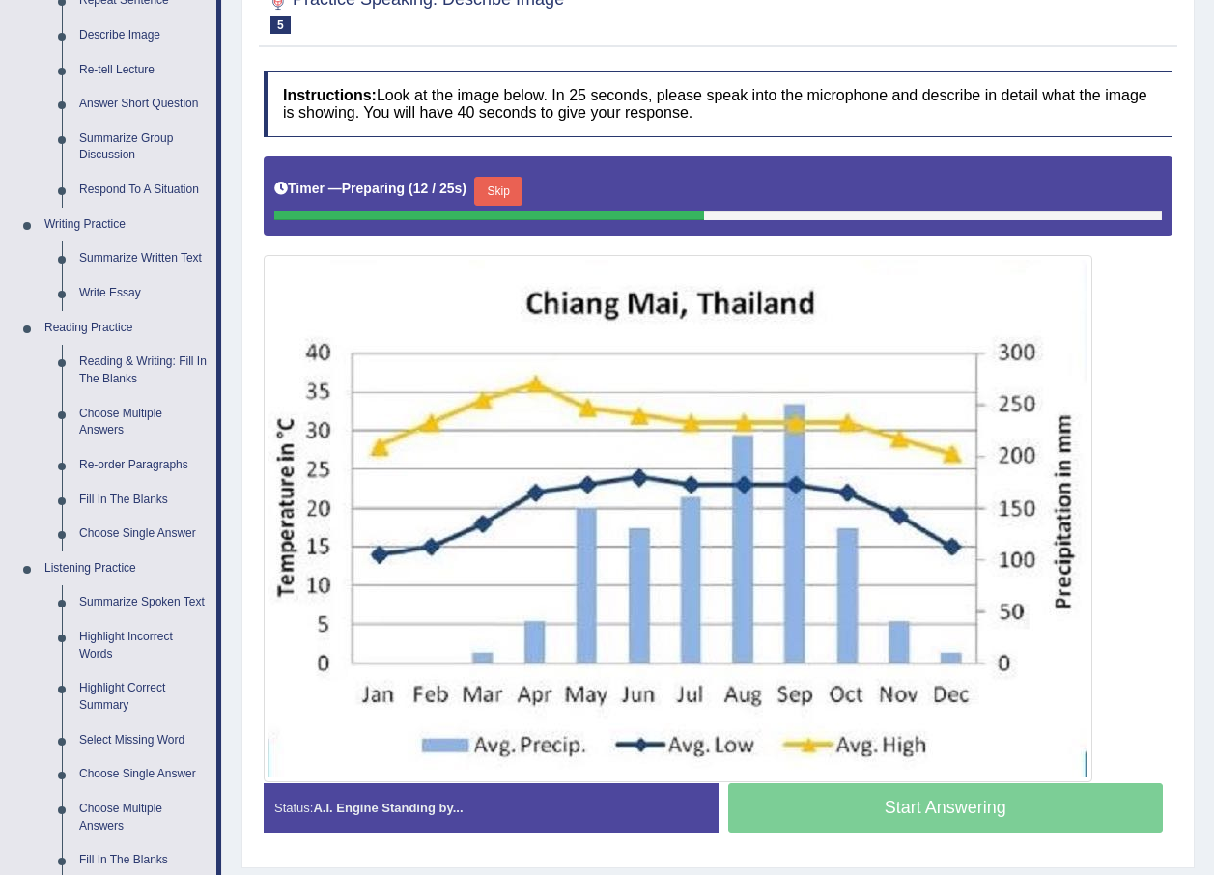
click at [501, 194] on button "Skip" at bounding box center [498, 191] width 48 height 29
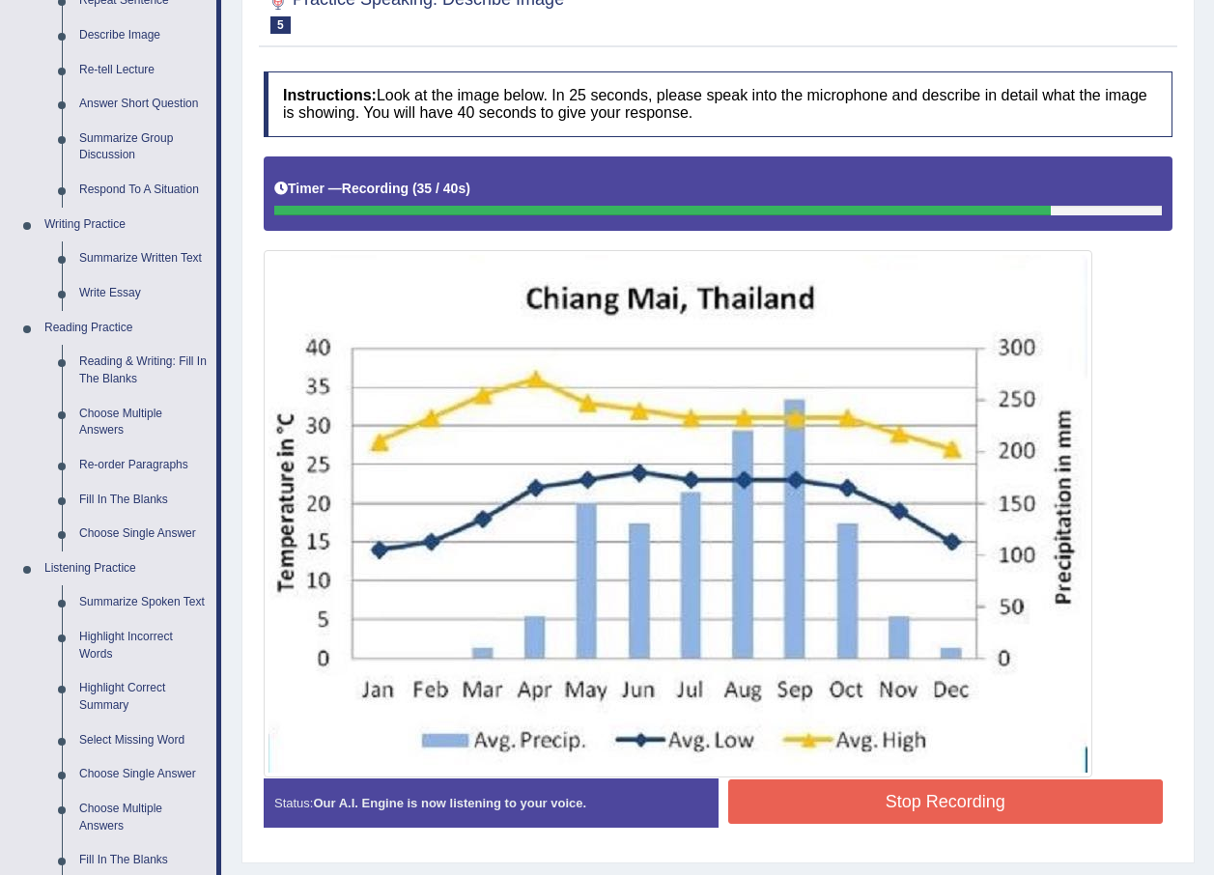
scroll to position [386, 0]
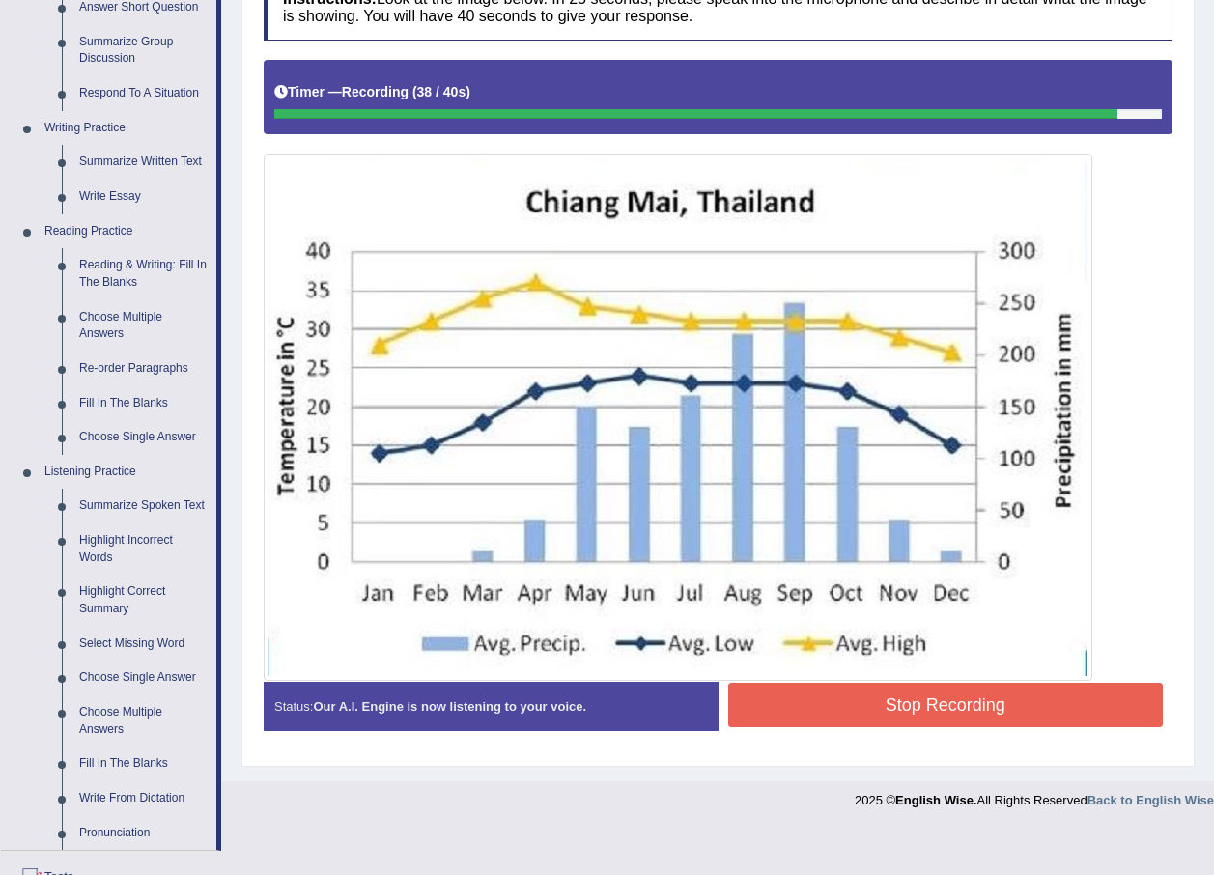
drag, startPoint x: 878, startPoint y: 711, endPoint x: 905, endPoint y: 690, distance: 34.4
click at [893, 702] on button "Stop Recording" at bounding box center [946, 705] width 436 height 44
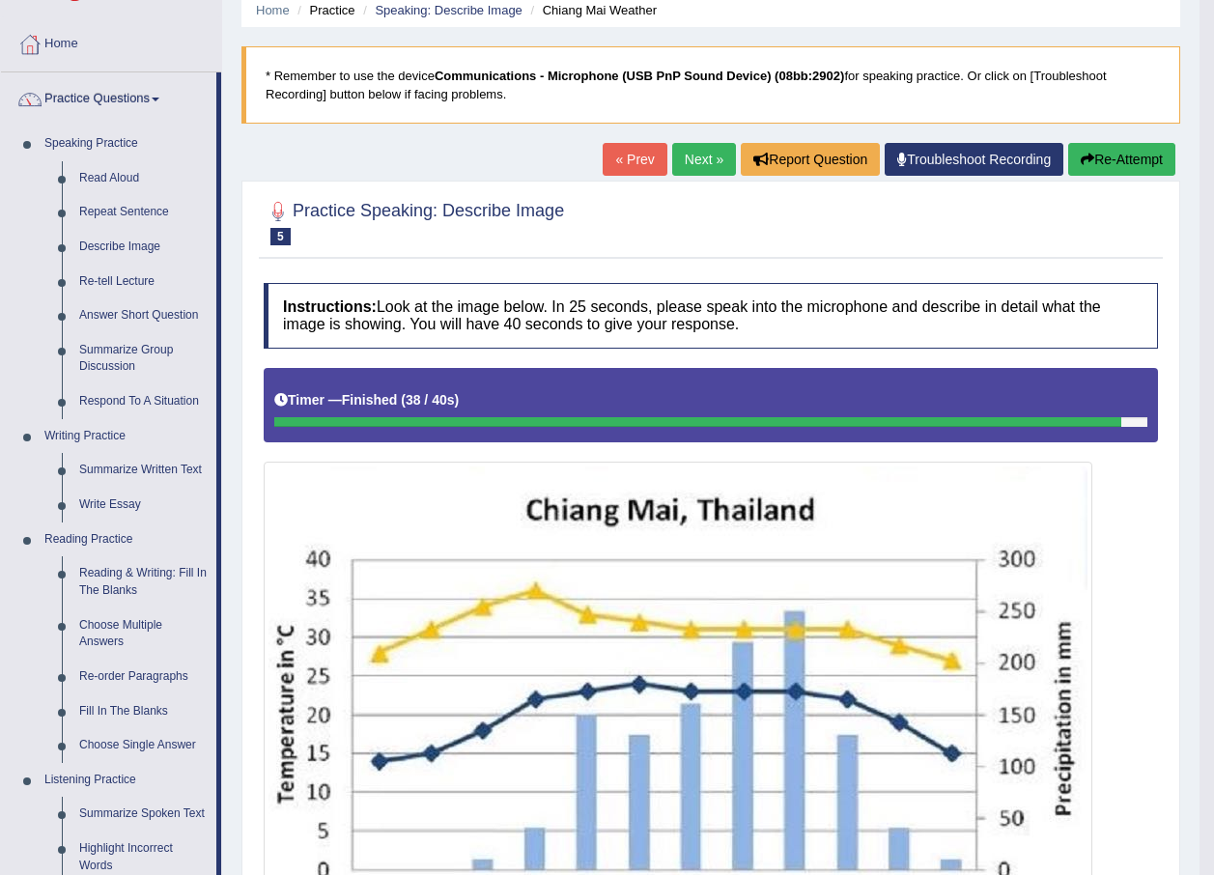
scroll to position [0, 0]
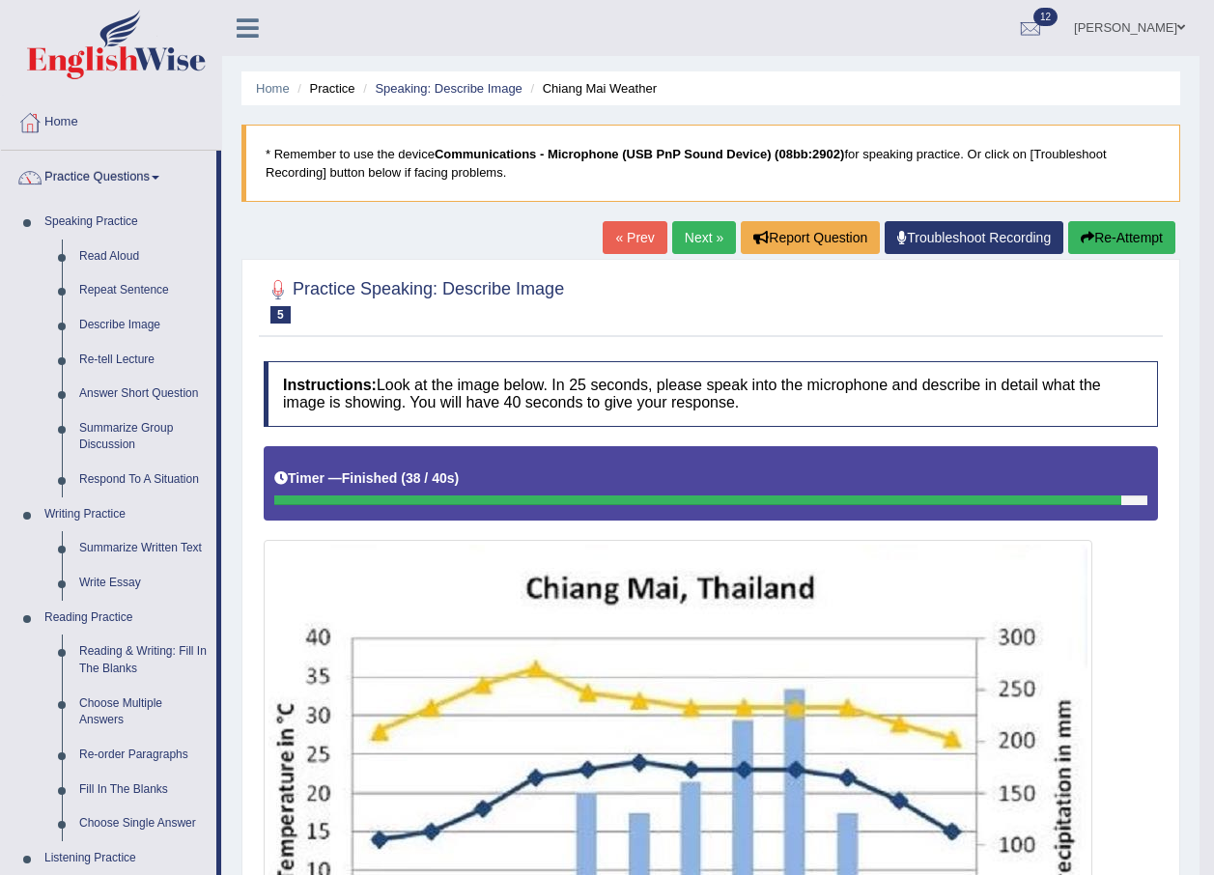
click at [1202, 489] on body "Toggle navigation Home Practice Questions Speaking Practice Read Aloud Repeat S…" at bounding box center [607, 437] width 1214 height 875
click at [272, 292] on div at bounding box center [278, 289] width 29 height 29
click at [281, 287] on div at bounding box center [278, 289] width 29 height 29
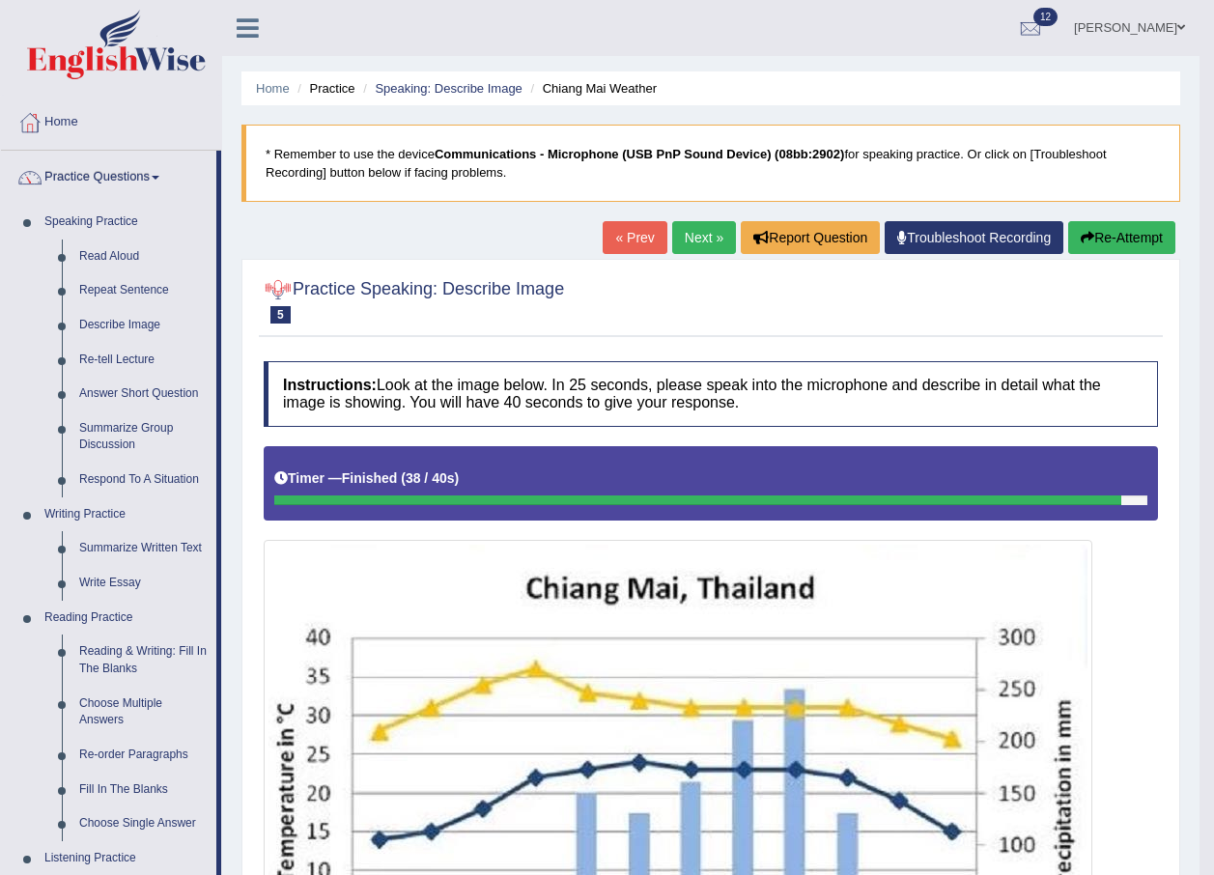
drag, startPoint x: 281, startPoint y: 287, endPoint x: 363, endPoint y: 289, distance: 82.1
click at [295, 288] on h2 "Practice Speaking: Describe Image 5 Chiang Mai Weather" at bounding box center [414, 299] width 300 height 48
drag, startPoint x: 260, startPoint y: 302, endPoint x: 280, endPoint y: 311, distance: 22.1
click at [280, 311] on div "Practice Speaking: Describe Image 5 Chiang Mai Weather" at bounding box center [711, 304] width 904 height 68
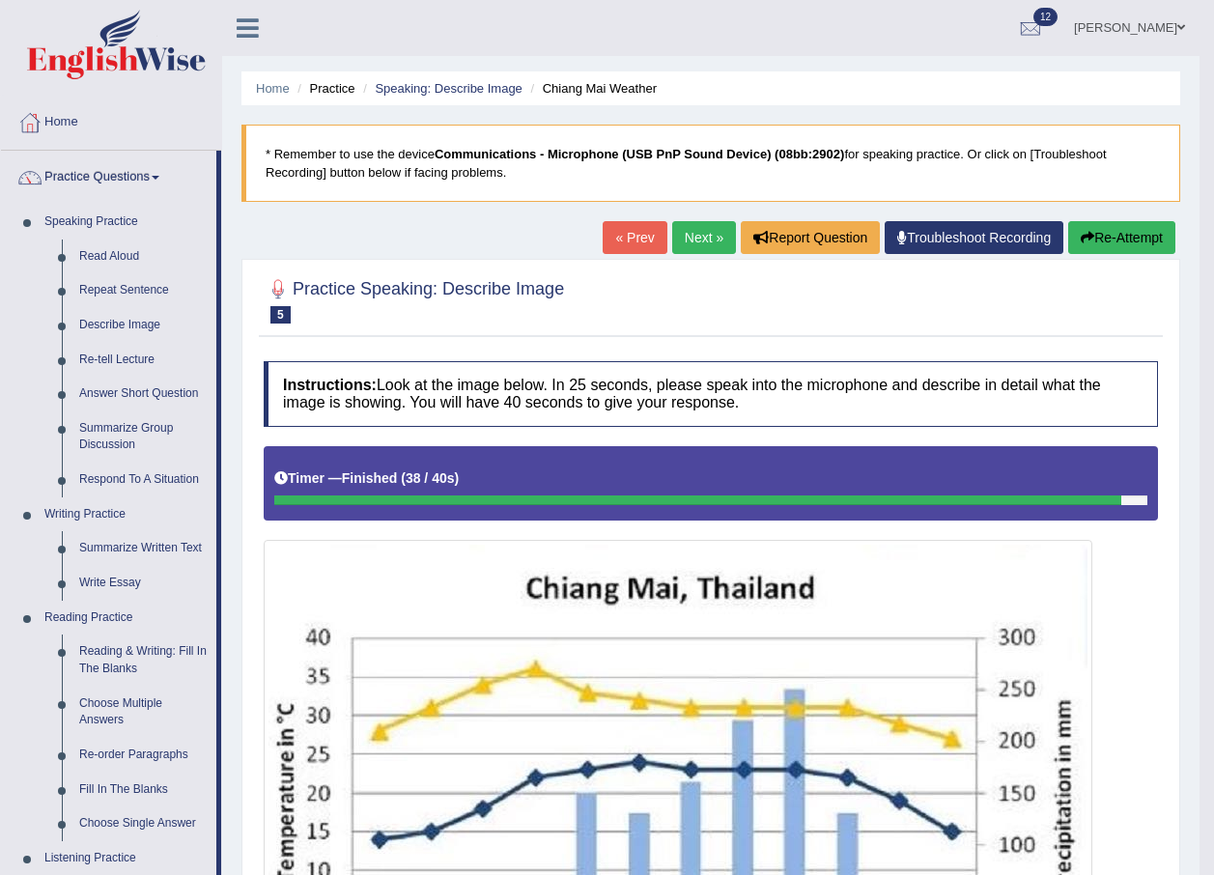
click at [283, 312] on span "5" at bounding box center [281, 314] width 20 height 17
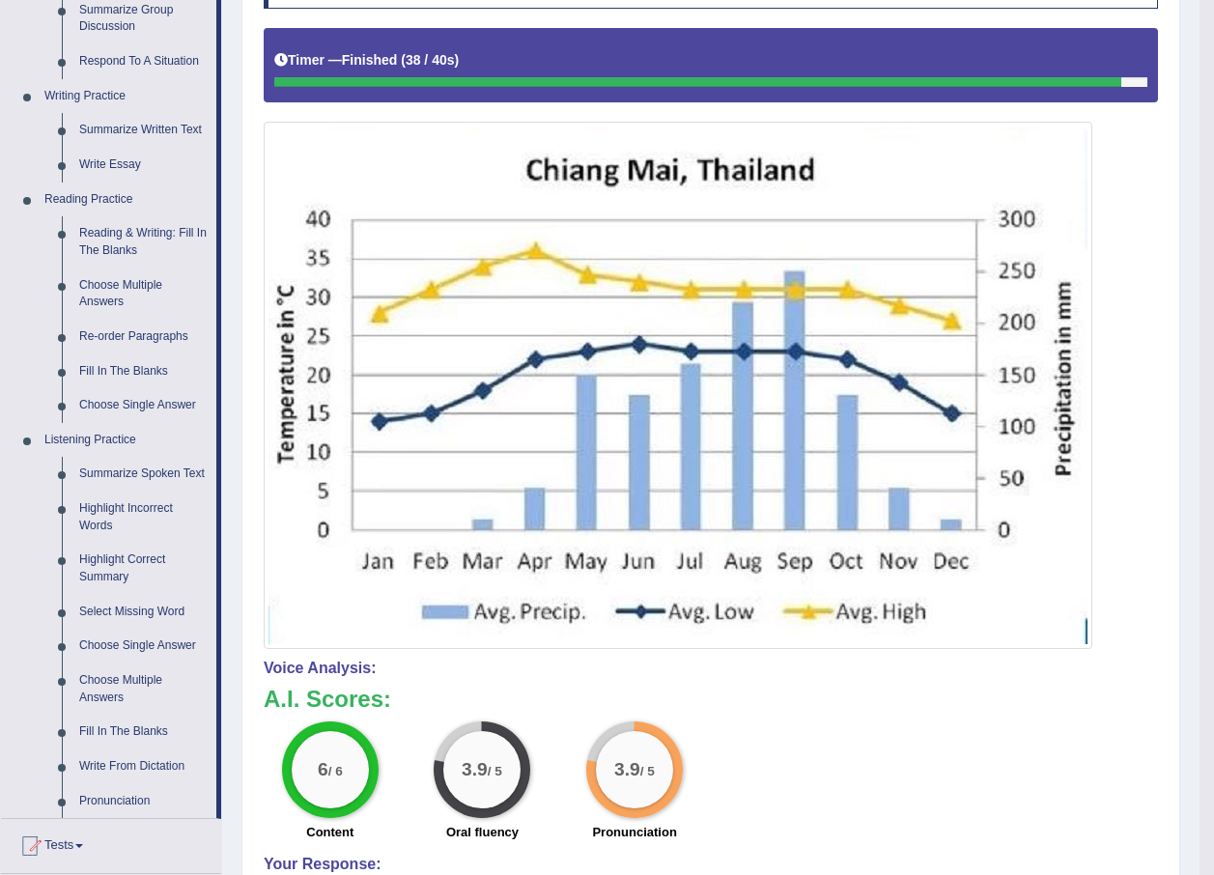
scroll to position [385, 0]
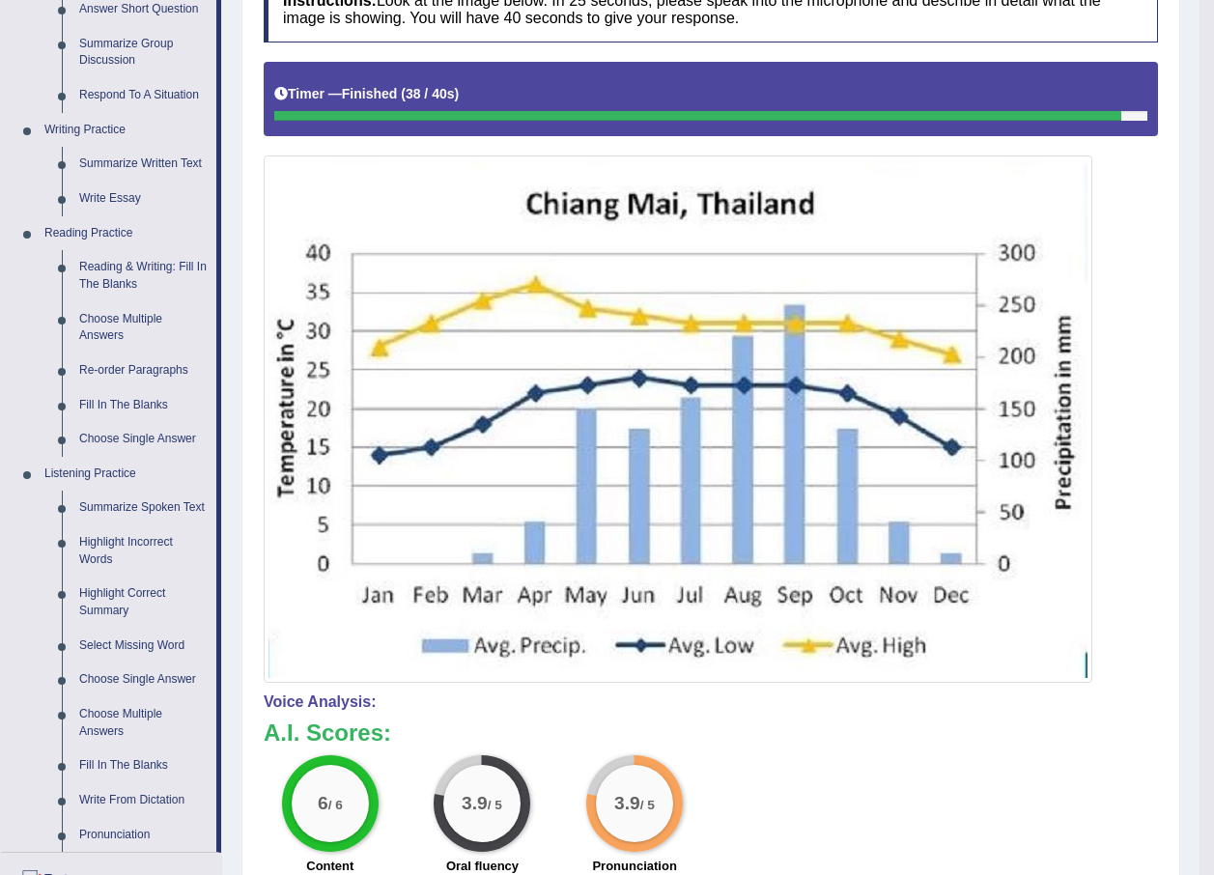
drag, startPoint x: 1213, startPoint y: 545, endPoint x: 1232, endPoint y: 296, distance: 250.0
click at [1214, 296] on html "Toggle navigation Home Practice Questions Speaking Practice Read Aloud Repeat S…" at bounding box center [607, 52] width 1214 height 875
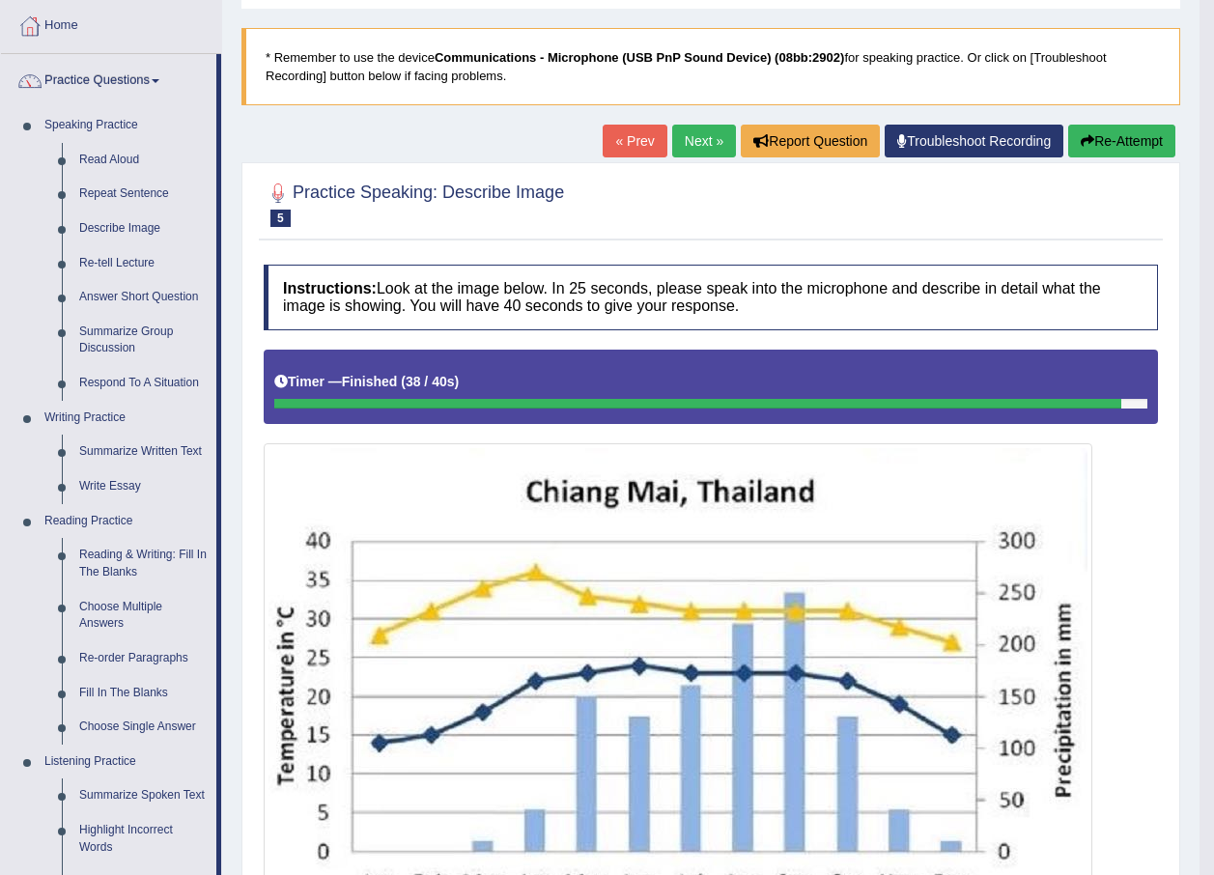
scroll to position [0, 0]
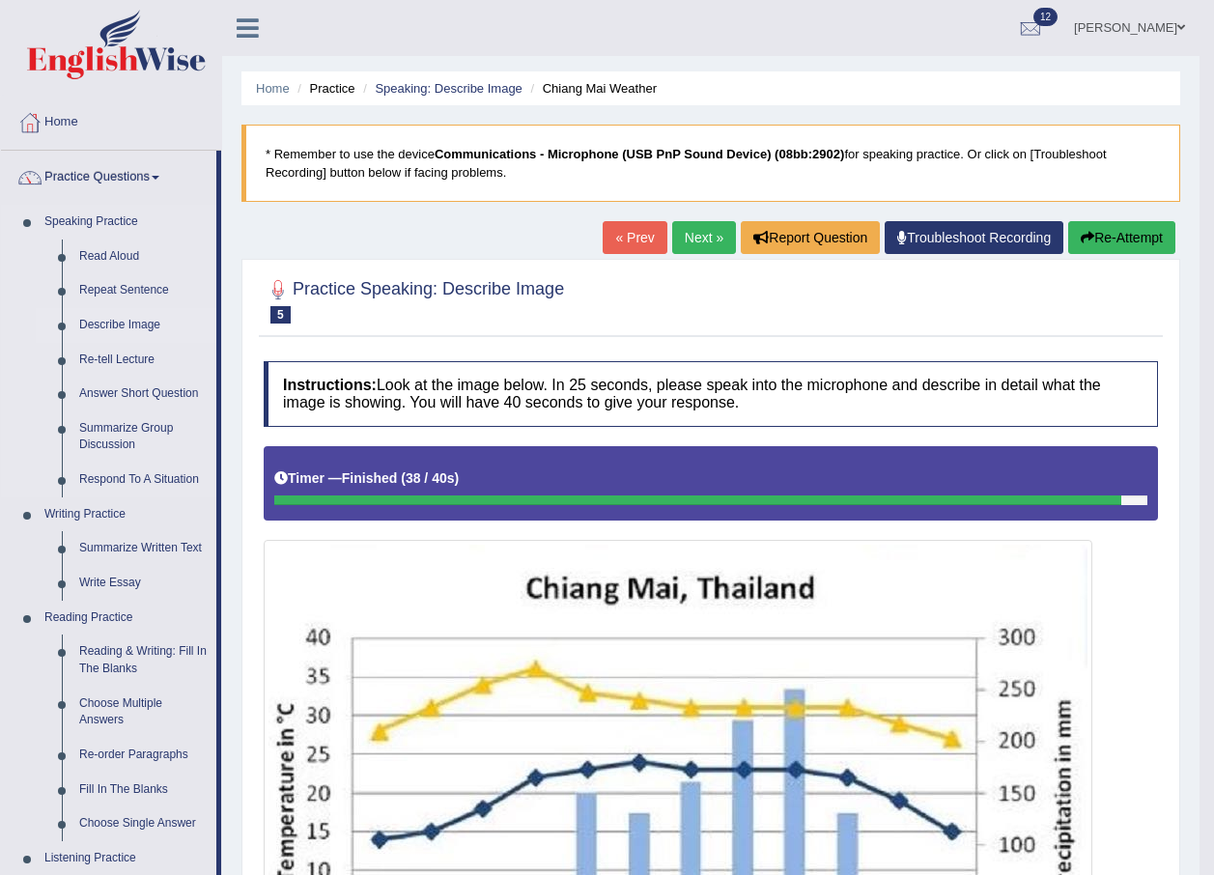
click at [133, 322] on link "Describe Image" at bounding box center [144, 325] width 146 height 35
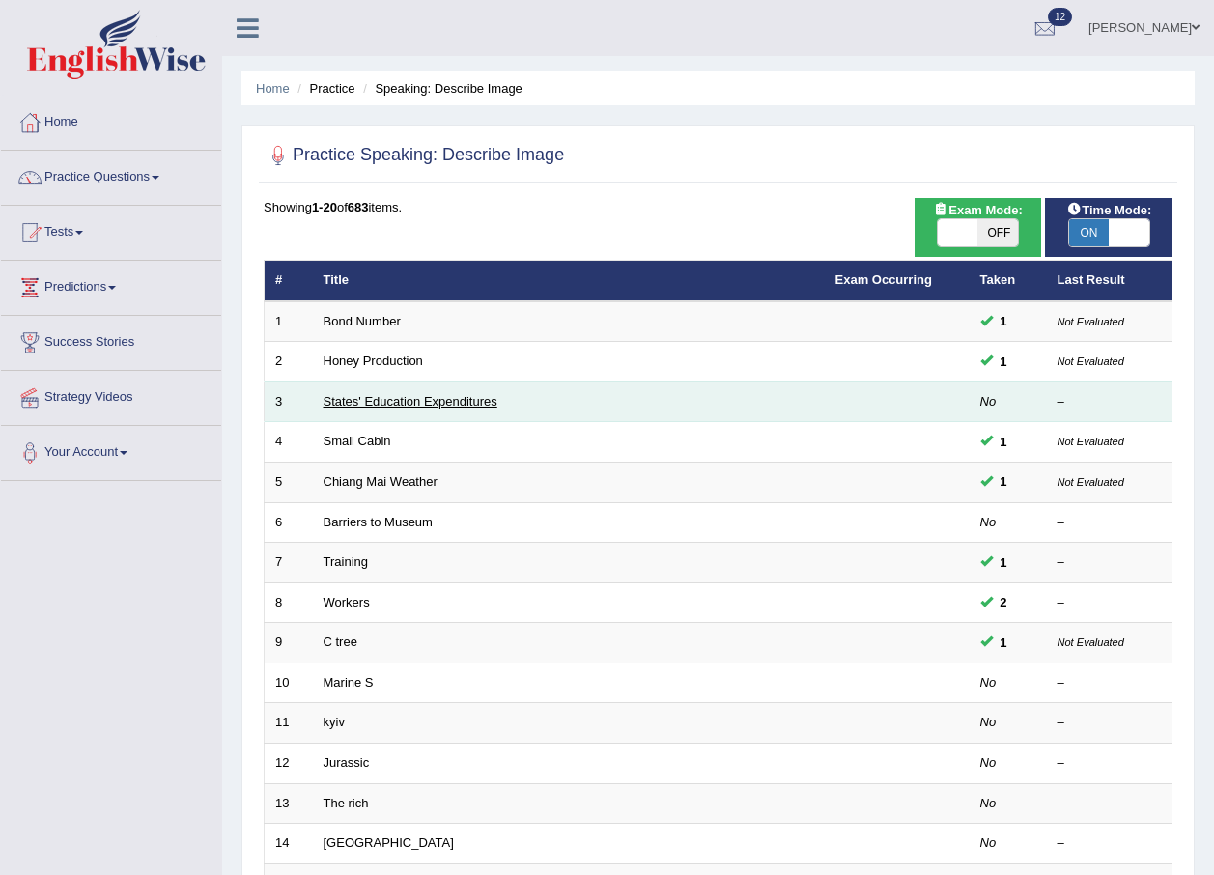
click at [393, 400] on link "States' Education Expenditures" at bounding box center [411, 401] width 174 height 14
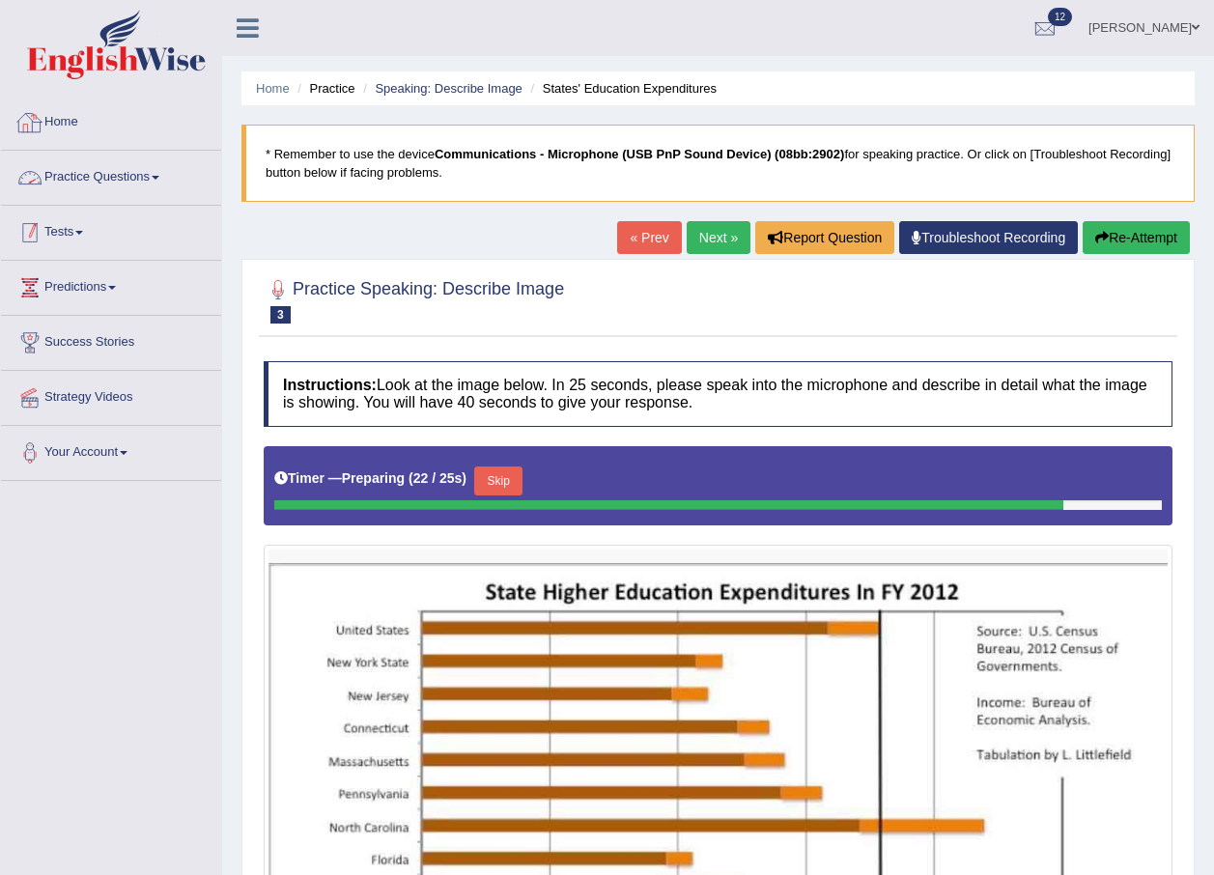
click at [129, 182] on link "Practice Questions" at bounding box center [111, 175] width 220 height 48
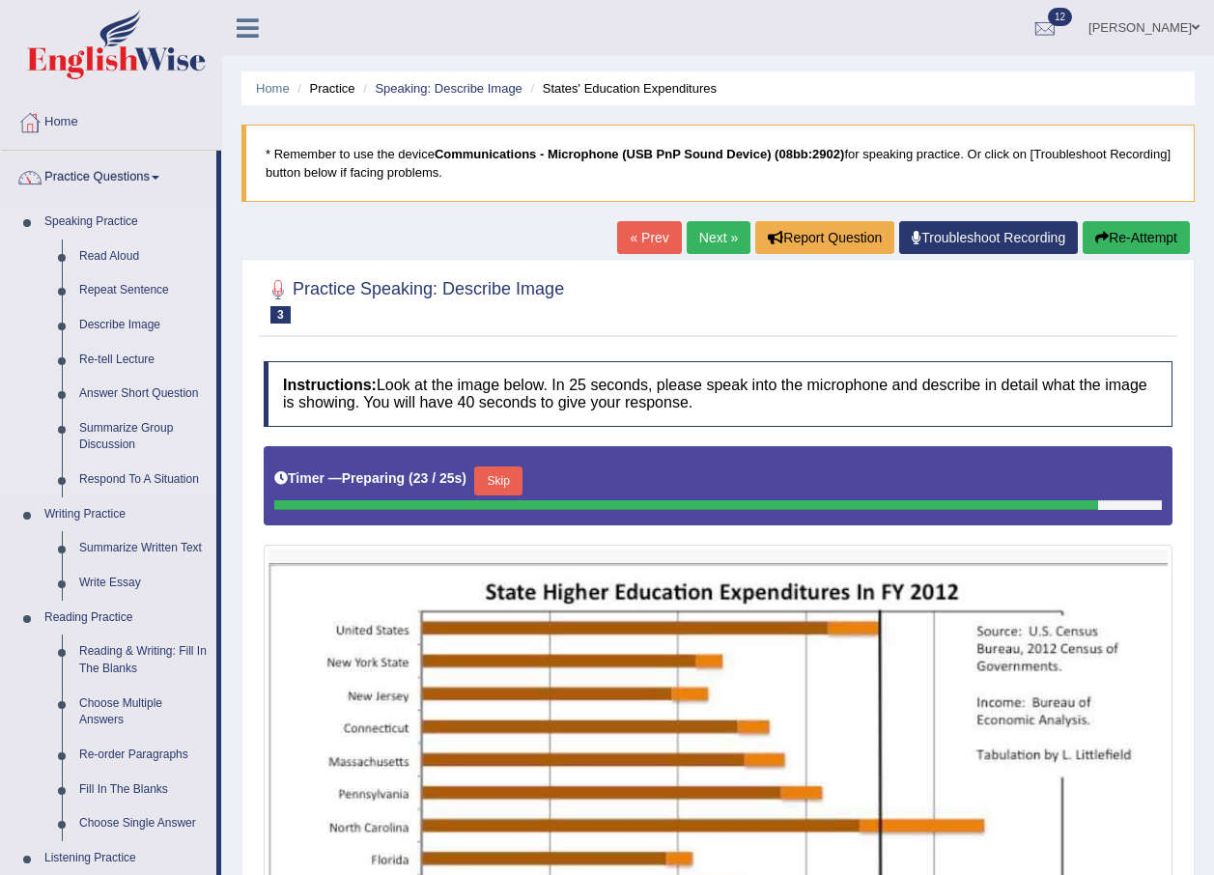
click at [100, 251] on link "Read Aloud" at bounding box center [144, 257] width 146 height 35
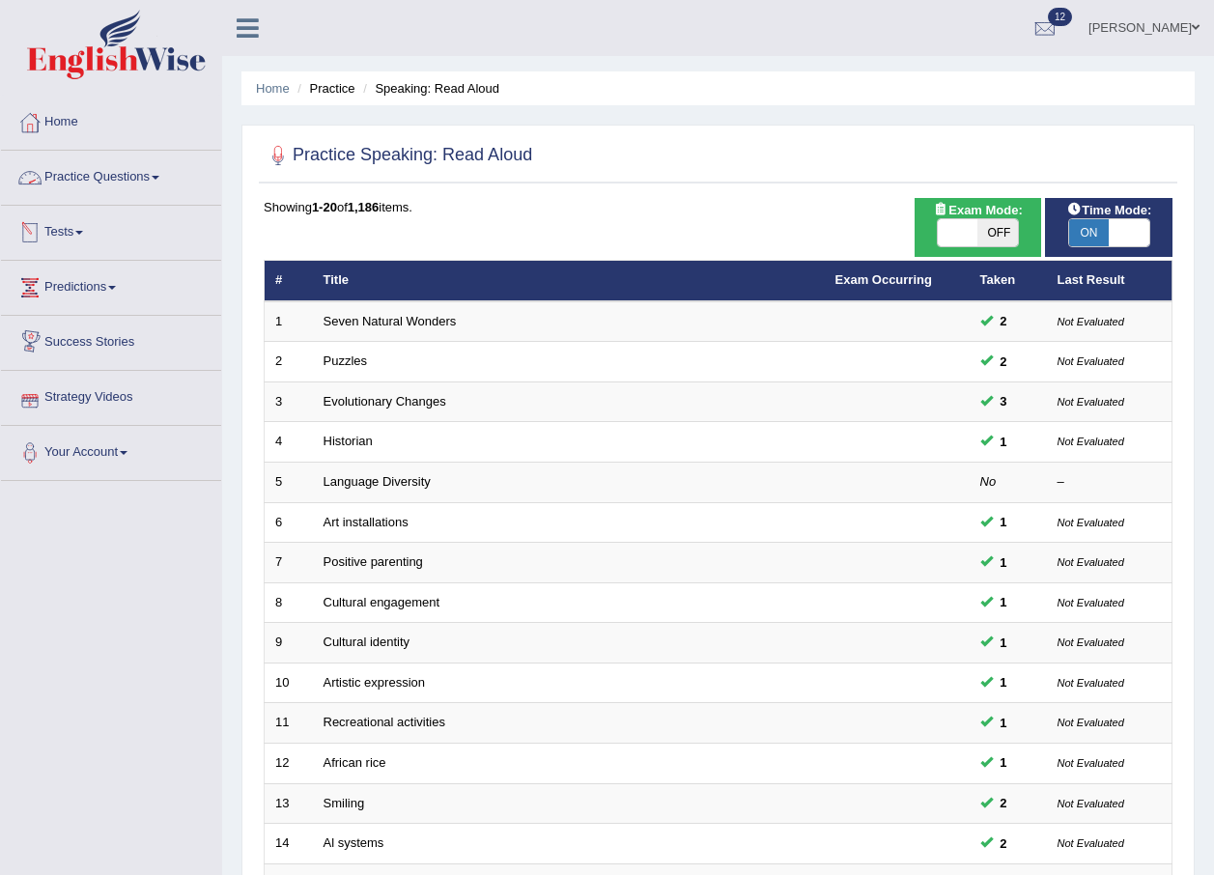
click at [76, 191] on link "Practice Questions" at bounding box center [111, 175] width 220 height 48
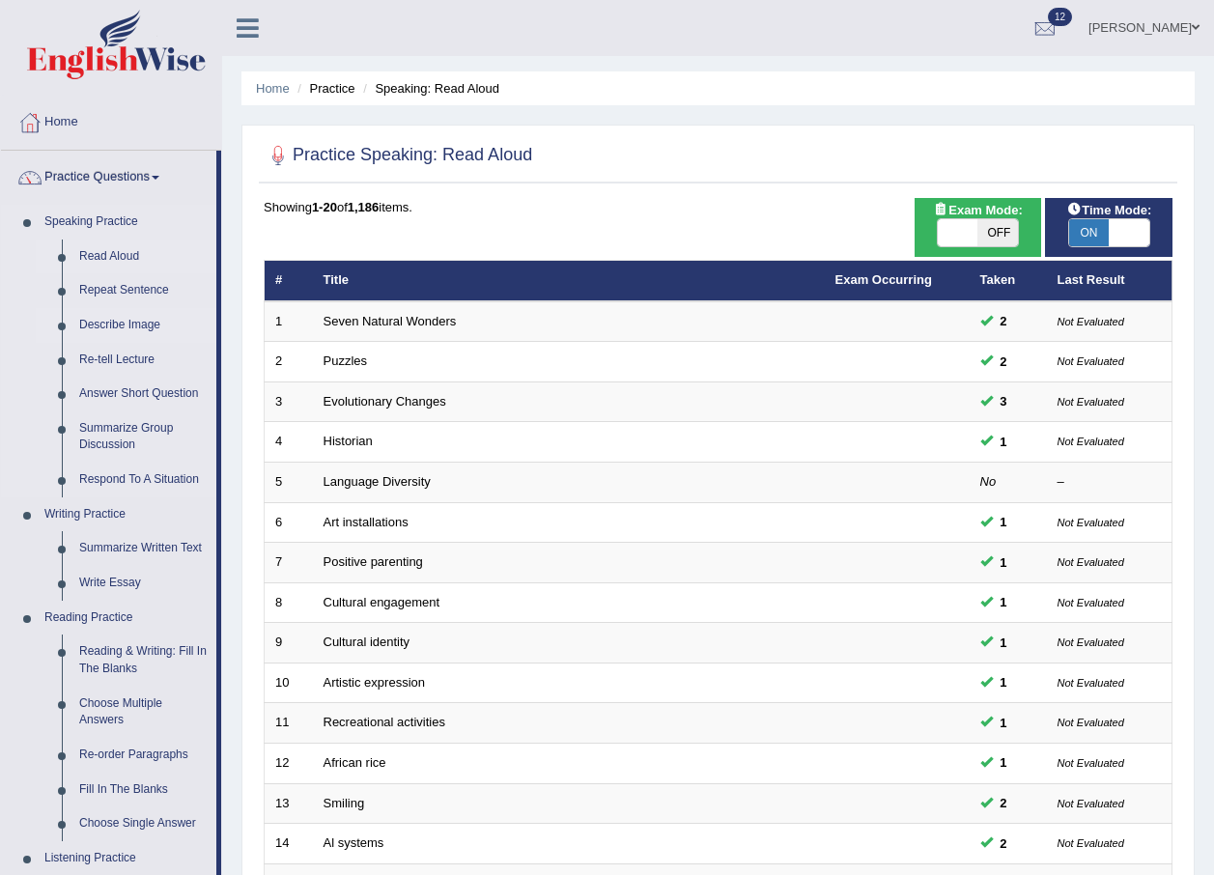
click at [112, 320] on link "Describe Image" at bounding box center [144, 325] width 146 height 35
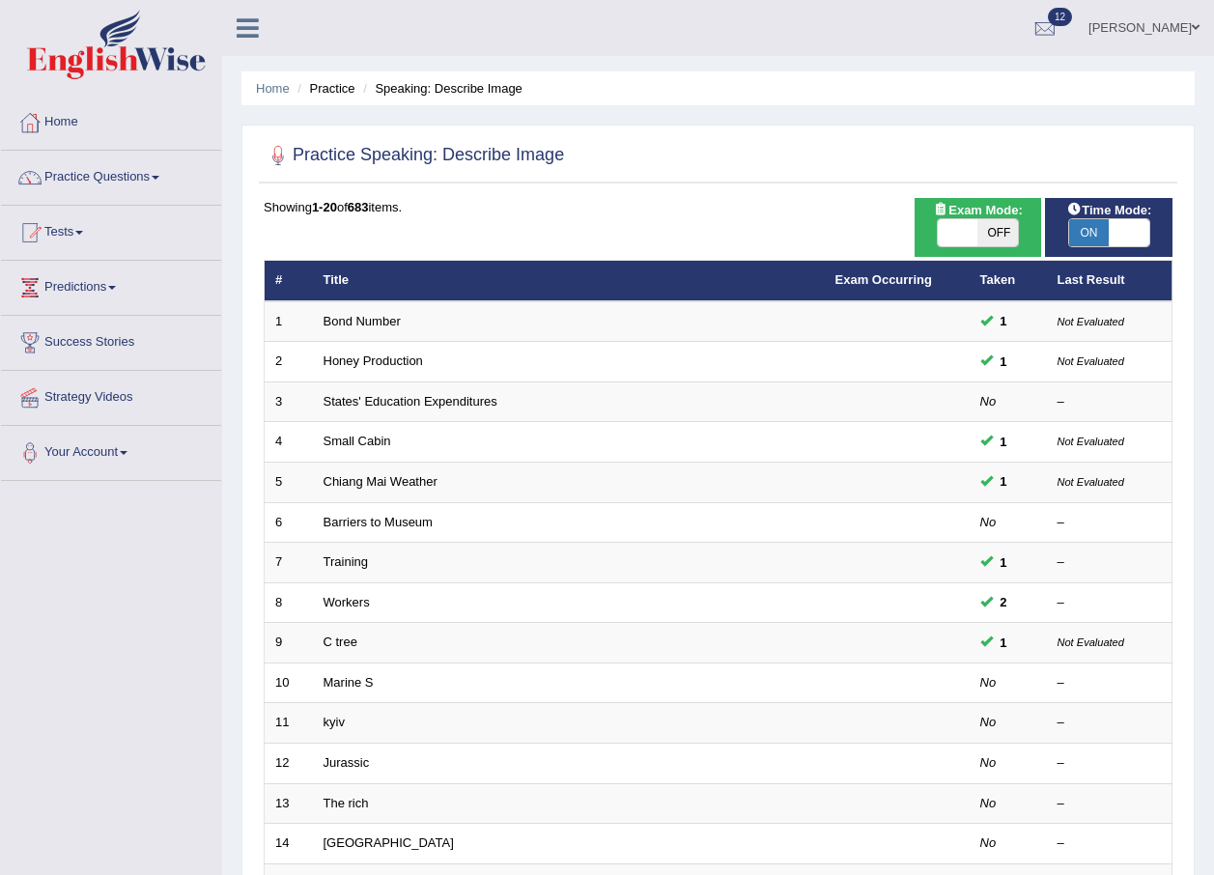
click at [1144, 24] on link "[PERSON_NAME]" at bounding box center [1144, 25] width 140 height 50
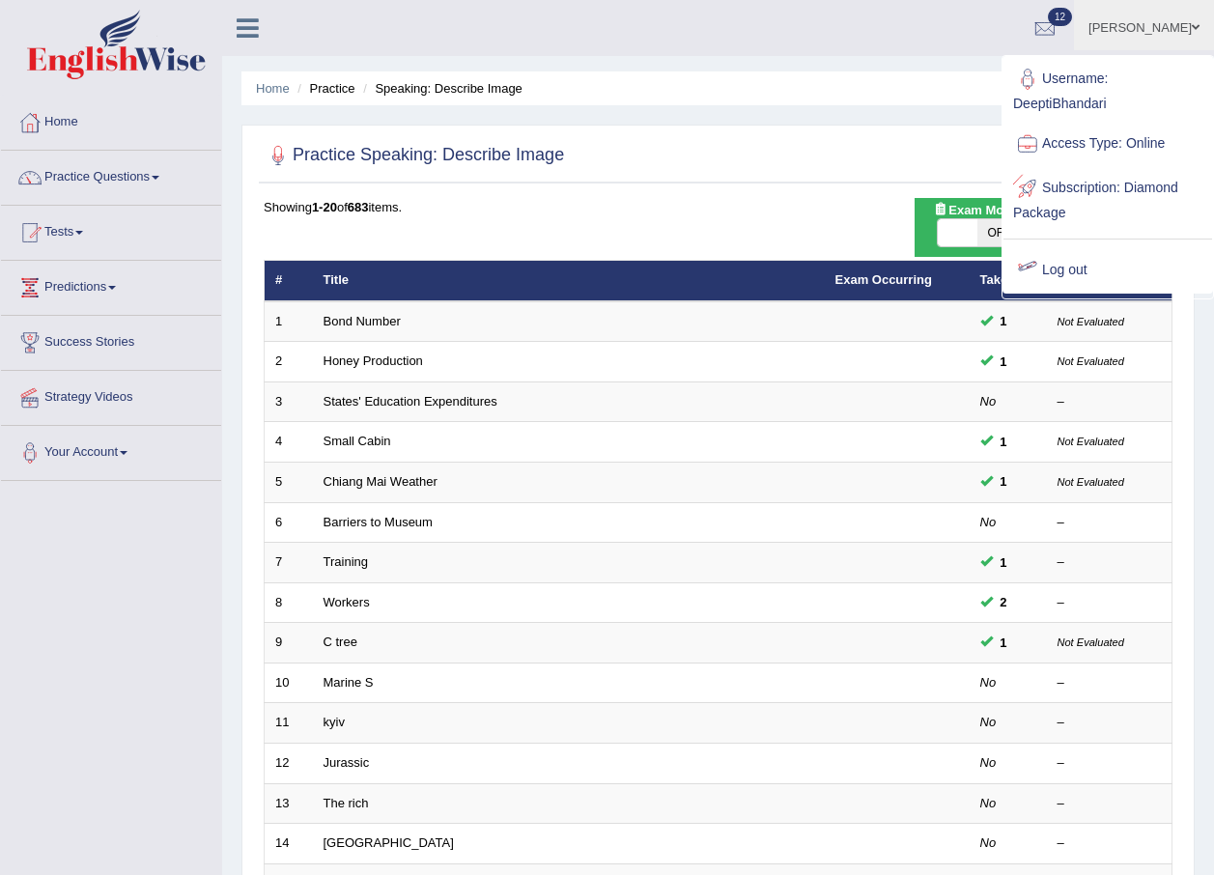
click at [1080, 279] on link "Log out" at bounding box center [1108, 270] width 209 height 44
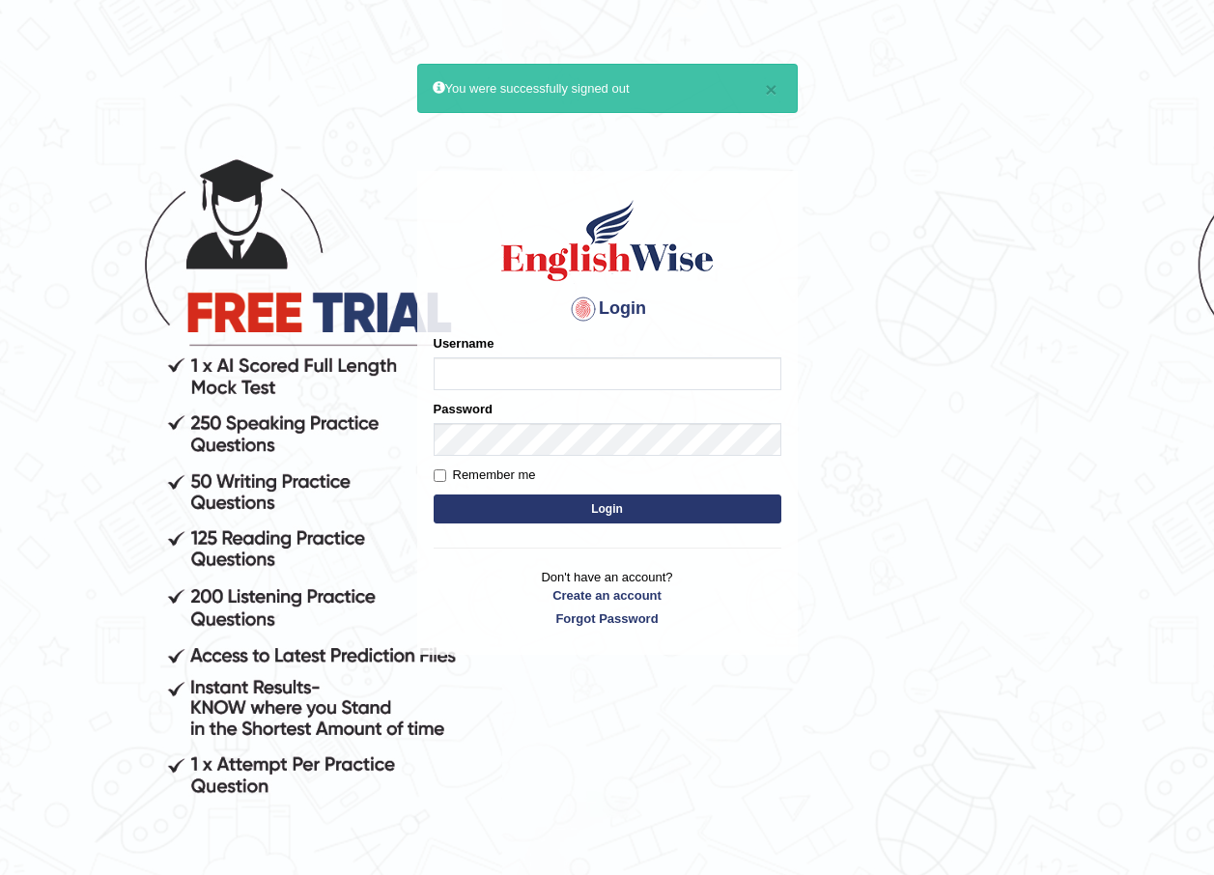
drag, startPoint x: 1086, startPoint y: 277, endPoint x: 1065, endPoint y: 307, distance: 36.7
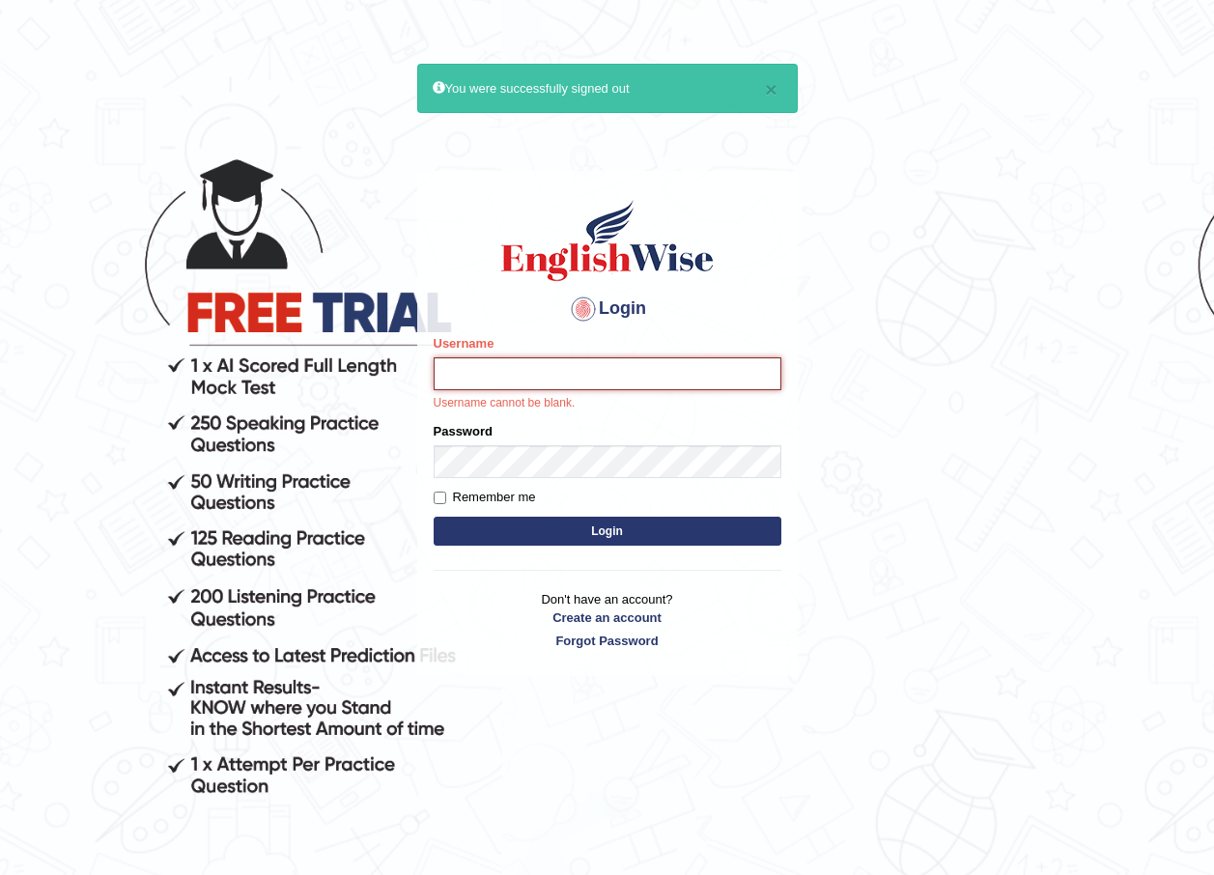
click at [620, 368] on input "Username" at bounding box center [608, 373] width 348 height 33
